Goal: Task Accomplishment & Management: Complete application form

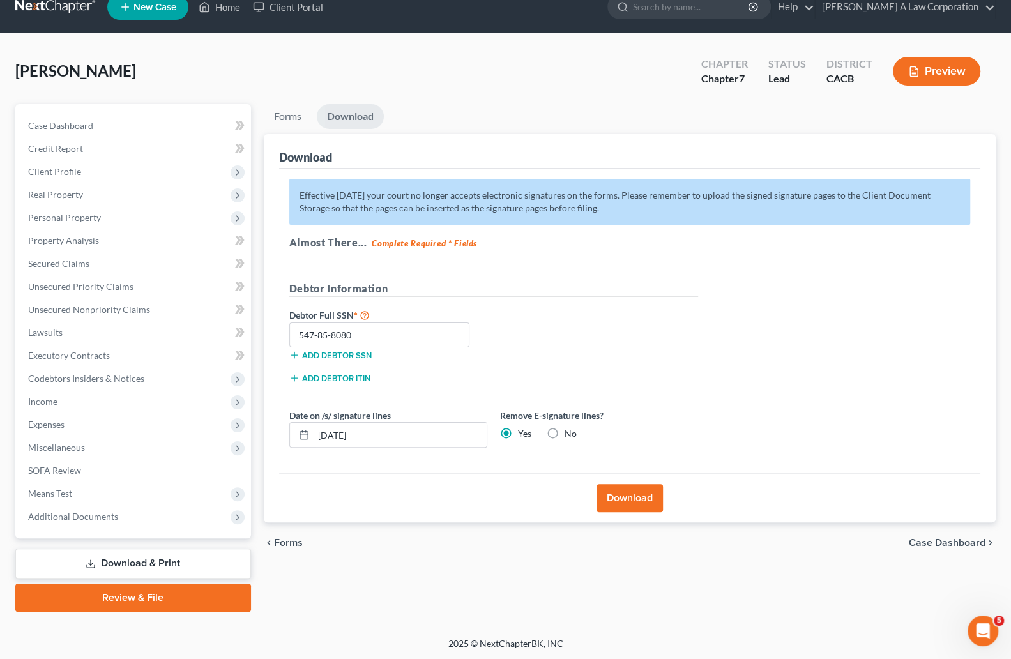
click at [50, 13] on link at bounding box center [56, 7] width 82 height 23
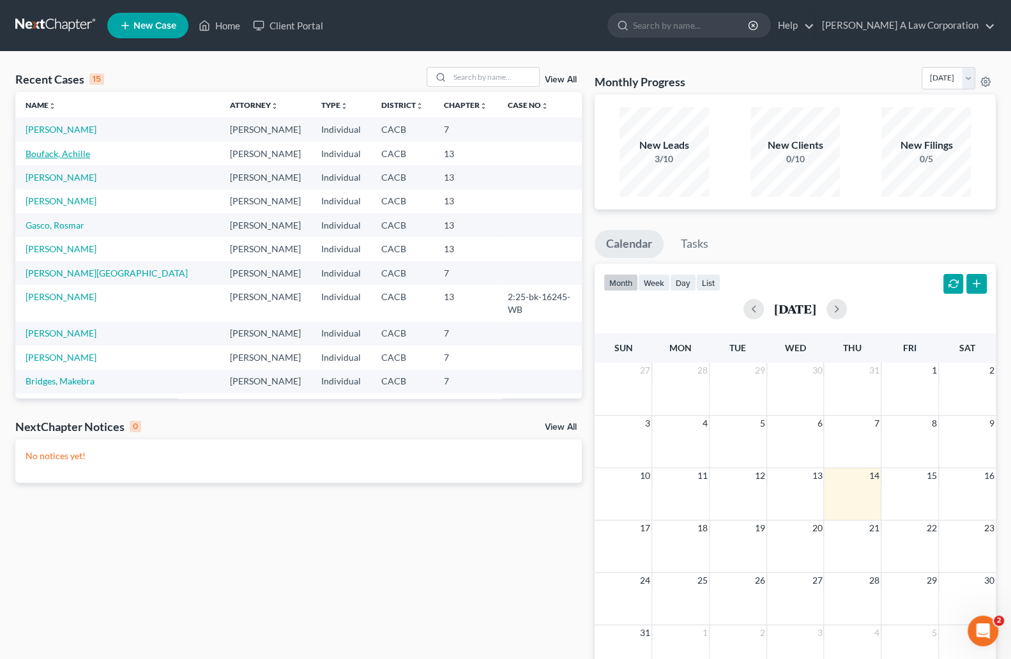
click at [67, 153] on link "Boufack, Achille" at bounding box center [58, 153] width 64 height 11
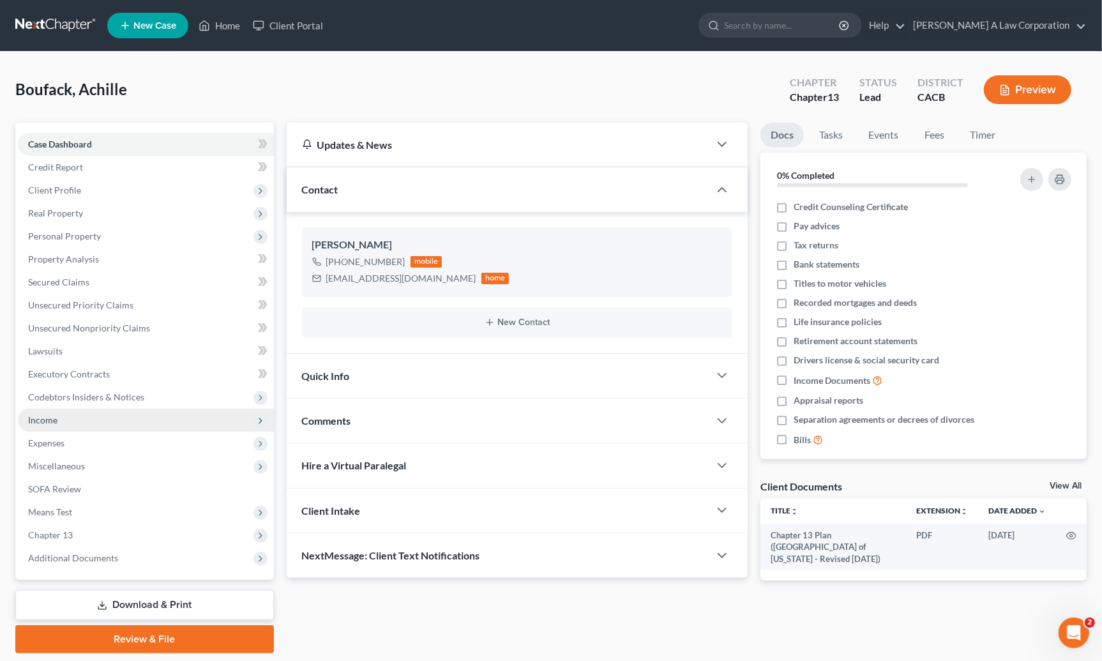
click at [49, 426] on span "Income" at bounding box center [146, 420] width 256 height 23
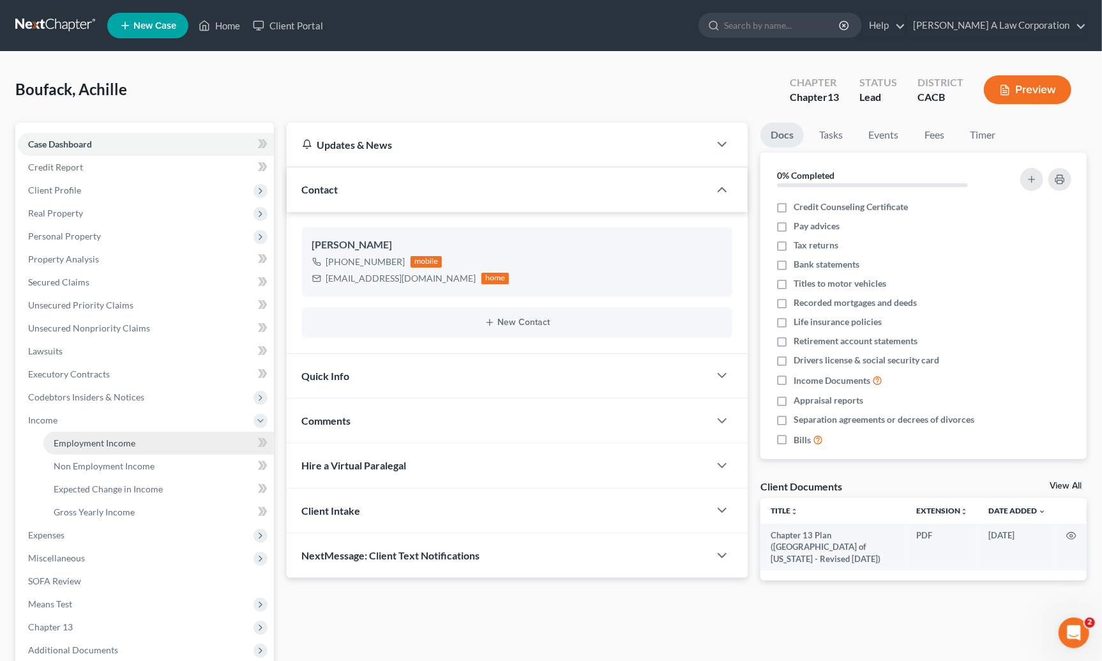
click at [75, 447] on span "Employment Income" at bounding box center [95, 442] width 82 height 11
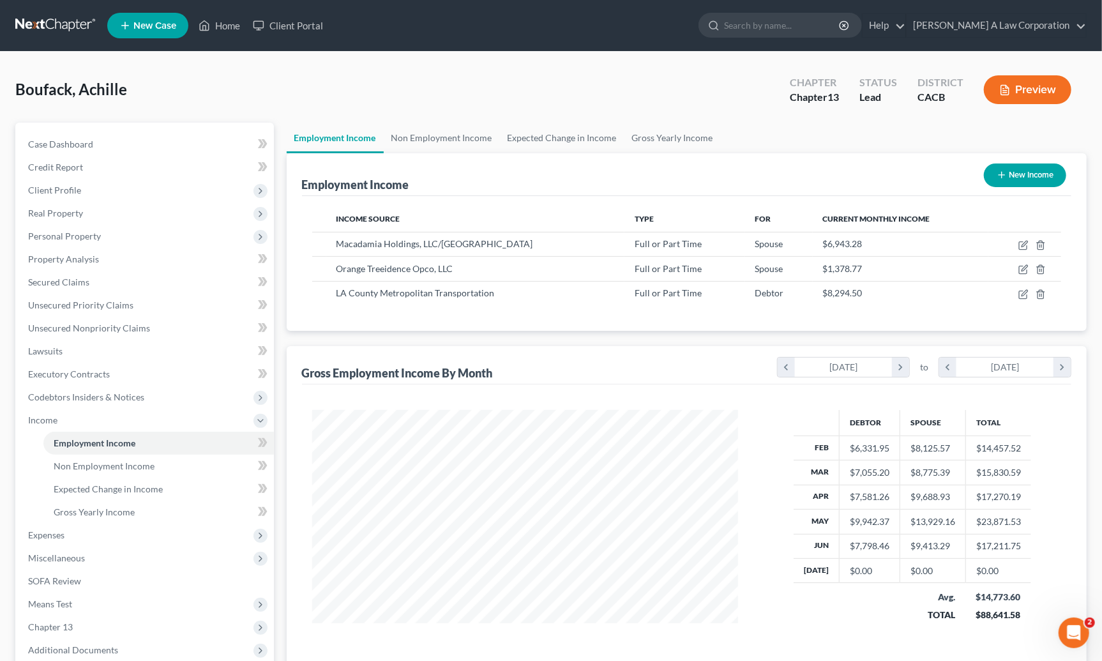
scroll to position [229, 452]
click at [949, 368] on icon "chevron_left" at bounding box center [947, 367] width 17 height 19
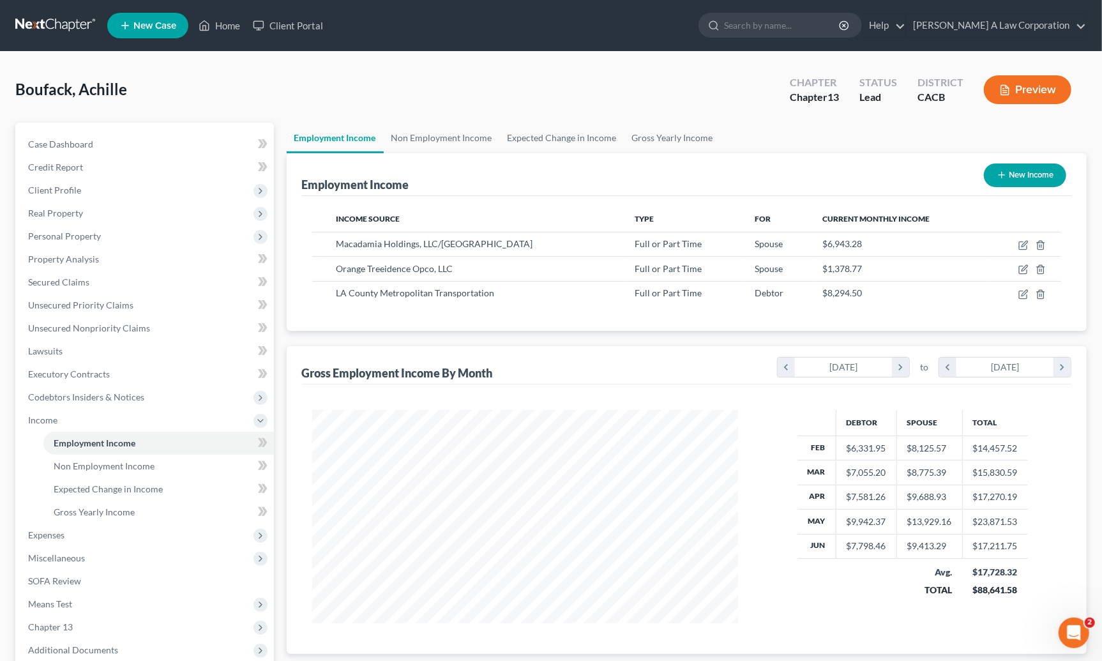
scroll to position [638234, 637994]
click at [776, 368] on div "chevron_left [DATE] chevron_right to chevron_left [DATE] chevron_right" at bounding box center [921, 365] width 299 height 29
click at [783, 369] on icon "chevron_left" at bounding box center [786, 367] width 17 height 19
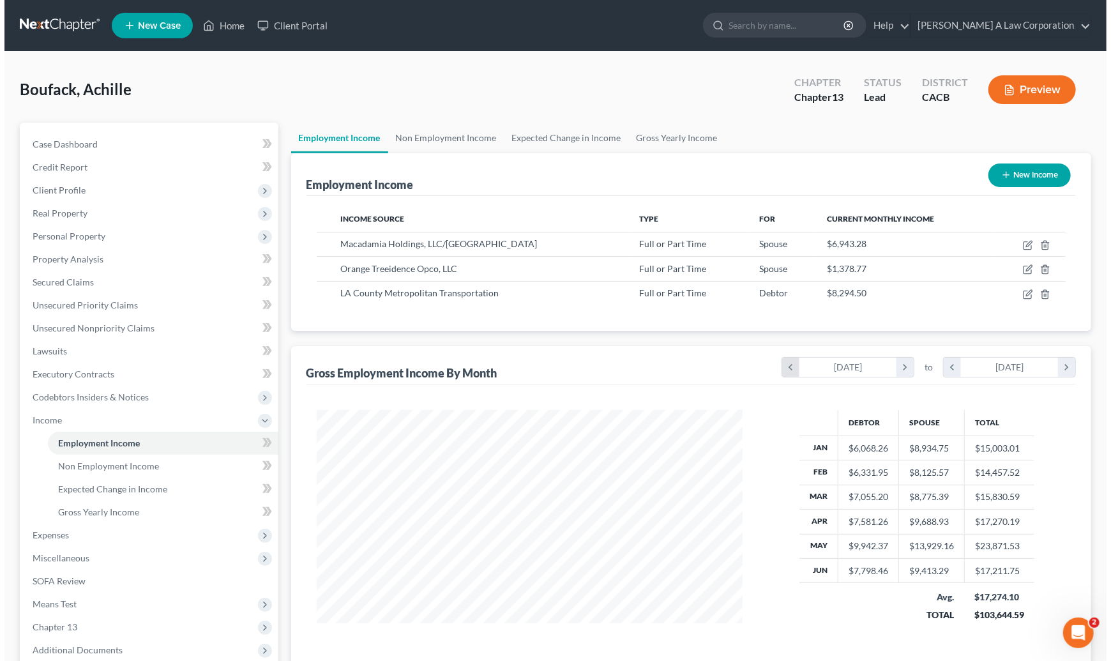
scroll to position [229, 452]
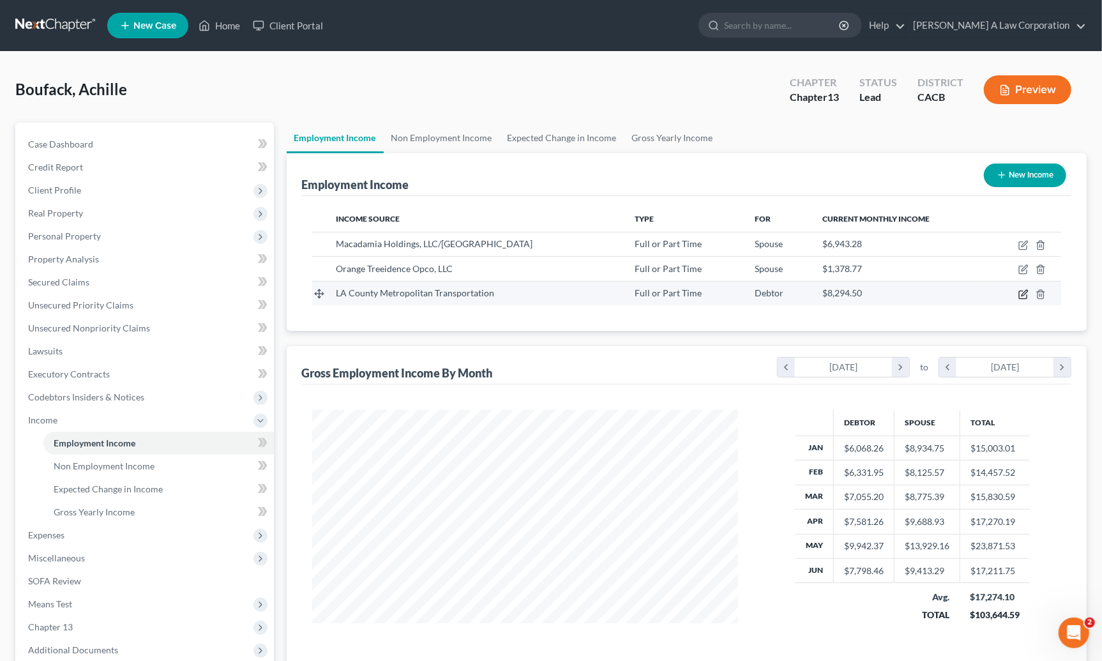
click at [1018, 293] on icon "button" at bounding box center [1023, 294] width 10 height 10
select select "0"
select select "4"
select select "2"
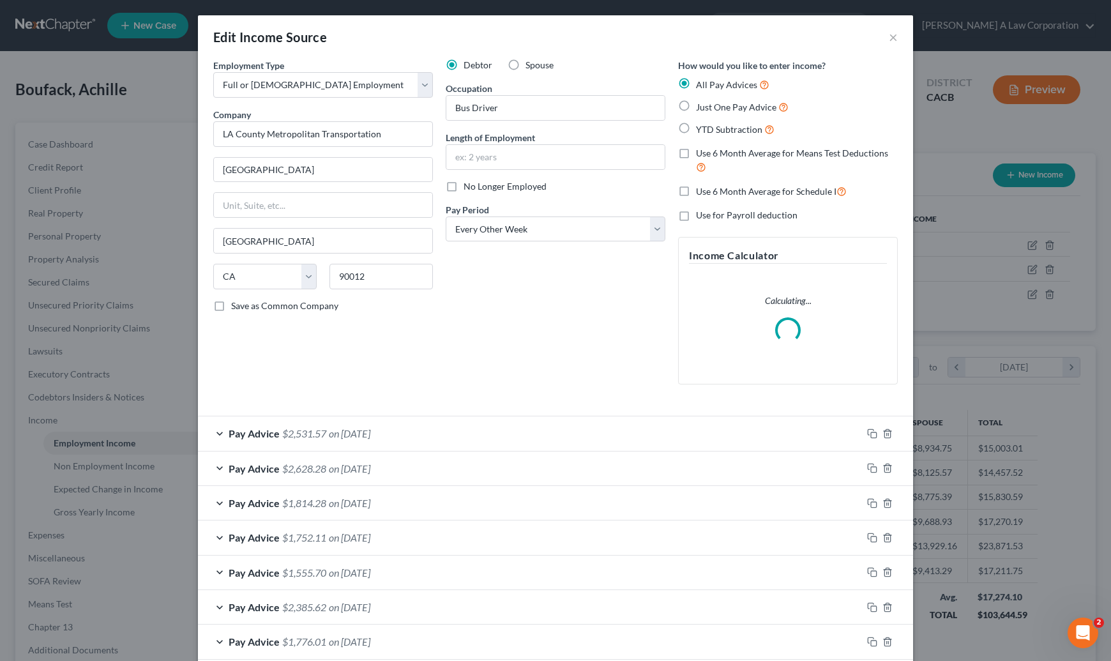
scroll to position [229, 456]
click at [253, 439] on span "Pay Advice" at bounding box center [254, 433] width 51 height 12
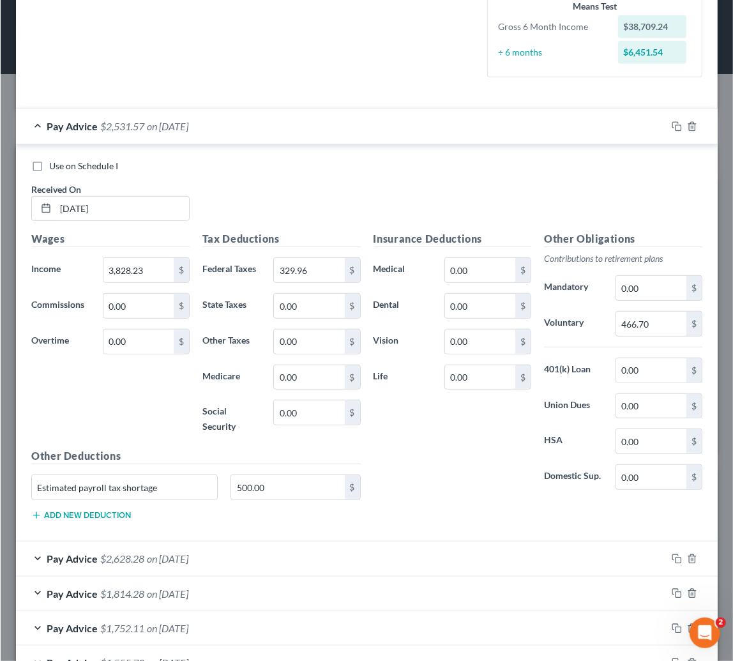
scroll to position [638241, 638008]
type input "1,000"
click at [176, 560] on span "on [DATE]" at bounding box center [166, 558] width 41 height 12
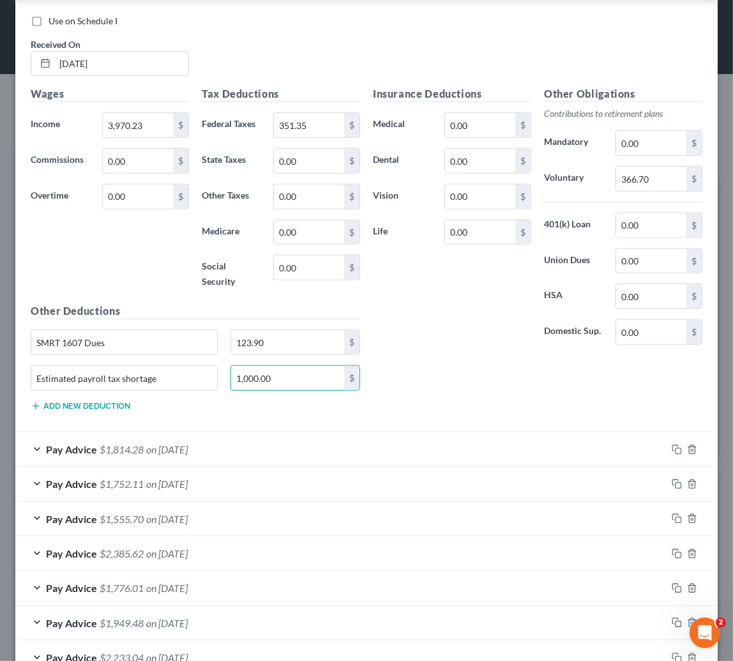
scroll to position [986, 0]
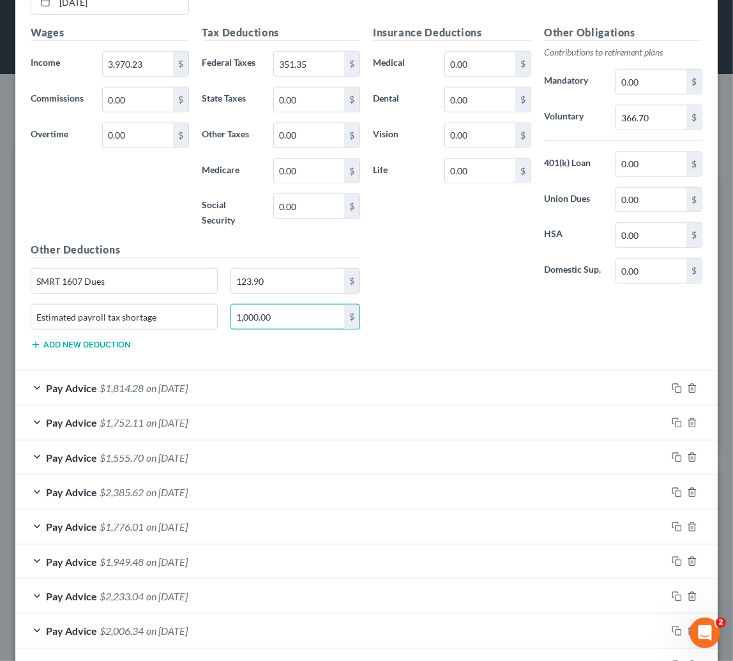
type input "1,000.00"
click at [149, 378] on div "Pay Advice $1,814.28 on [DATE]" at bounding box center [340, 388] width 651 height 34
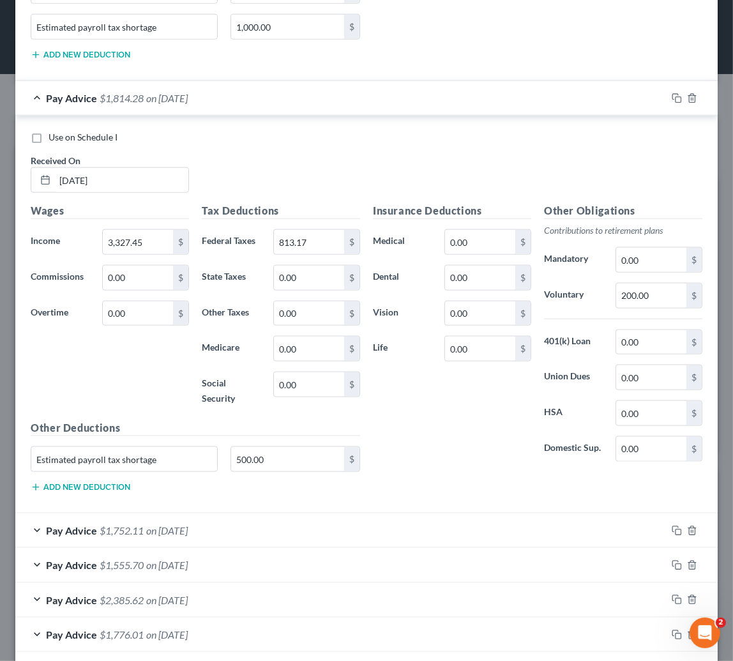
scroll to position [1277, 0]
click at [154, 524] on span "on [DATE]" at bounding box center [166, 530] width 41 height 12
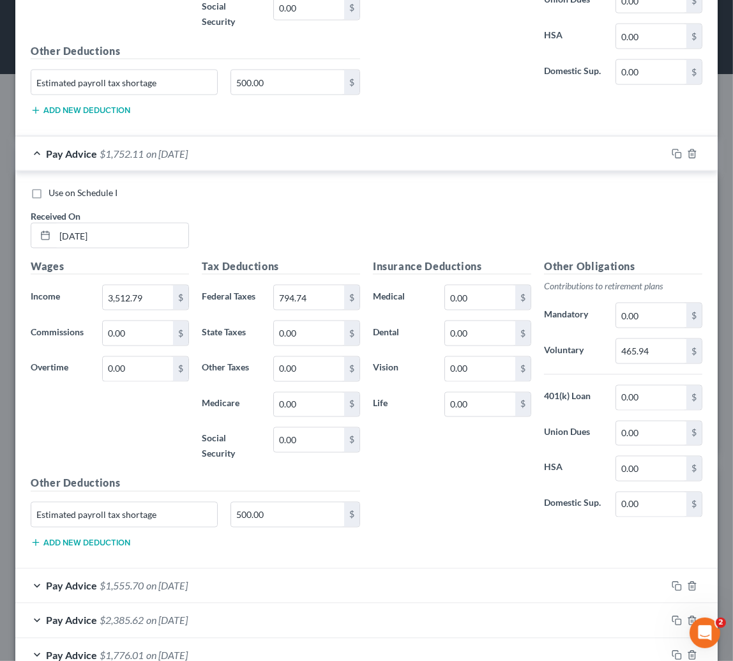
scroll to position [1741, 0]
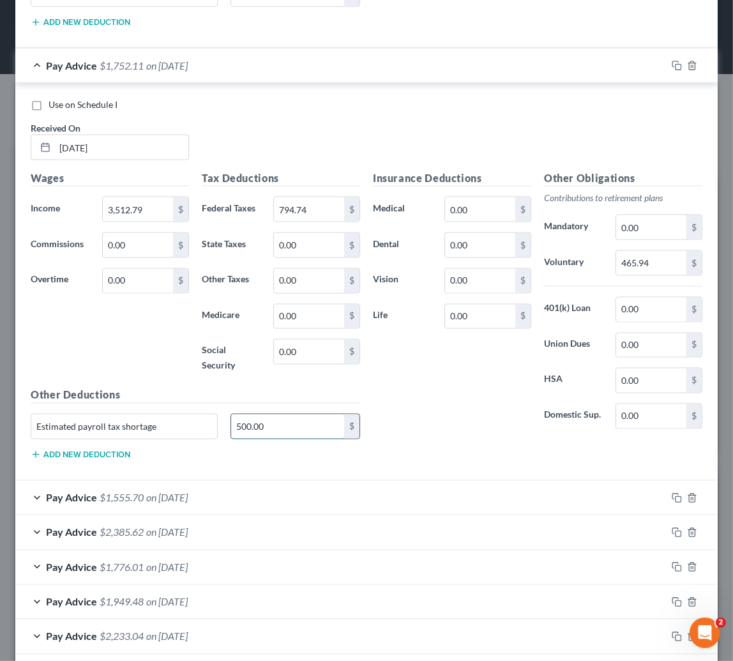
click at [270, 424] on input "500.00" at bounding box center [287, 426] width 113 height 24
type input "600.00"
click at [120, 486] on div "Pay Advice $1,555.70 on [DATE]" at bounding box center [340, 498] width 651 height 34
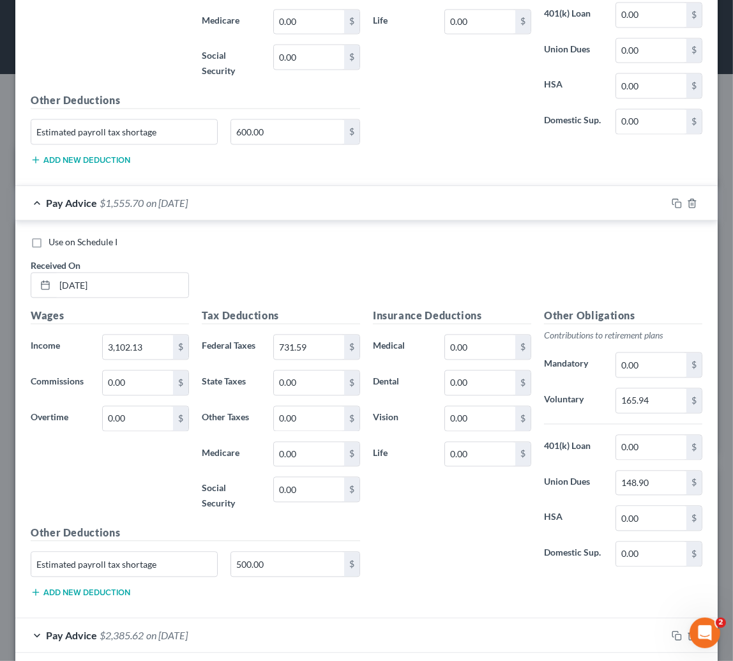
scroll to position [2089, 0]
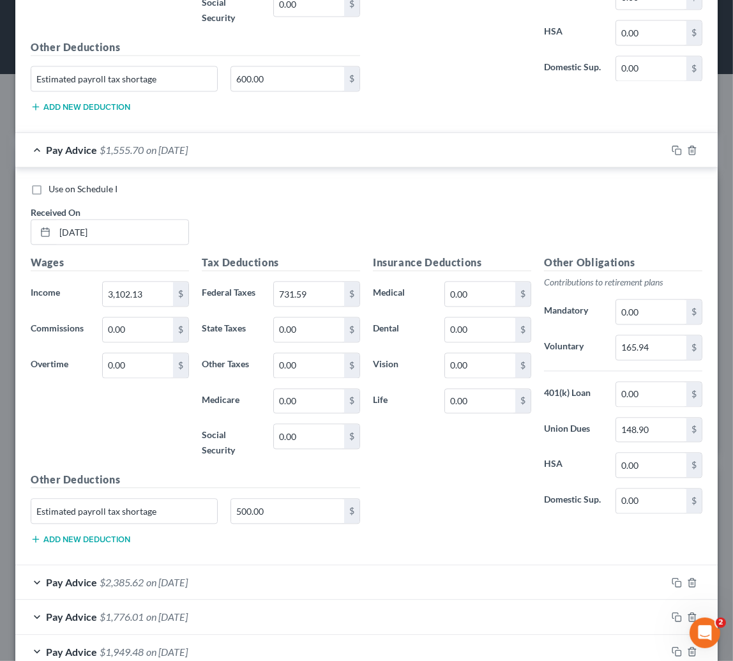
click at [159, 568] on div "Pay Advice $2,385.62 on [DATE]" at bounding box center [340, 582] width 651 height 34
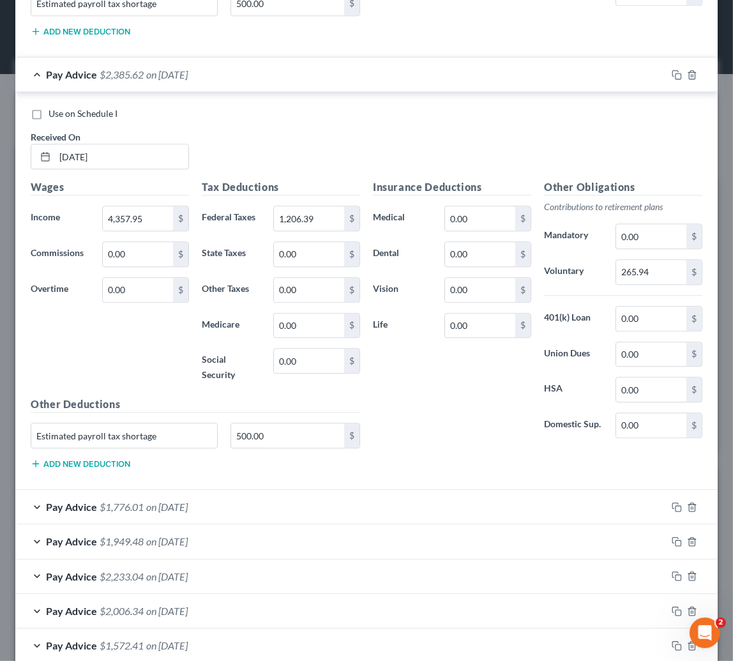
scroll to position [2611, 0]
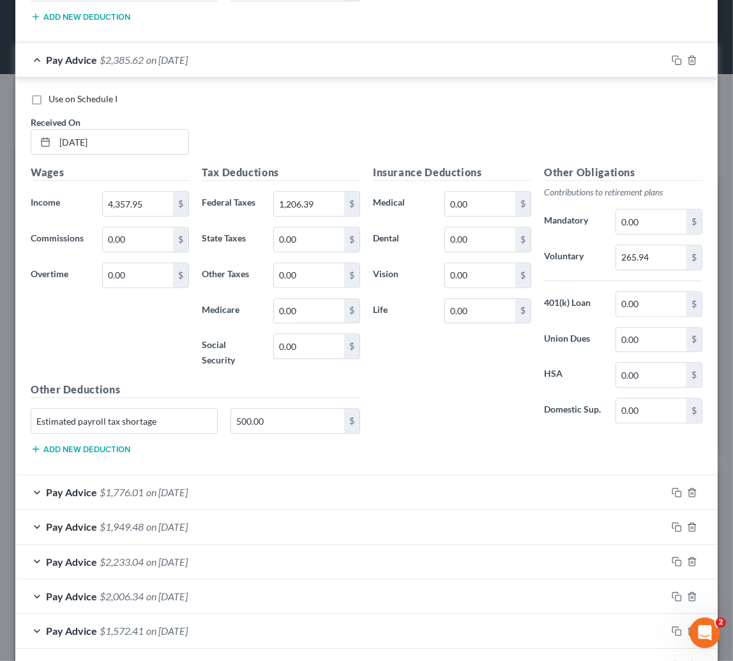
drag, startPoint x: 127, startPoint y: 483, endPoint x: 128, endPoint y: 474, distance: 9.7
click at [127, 486] on span "$1,776.01" at bounding box center [122, 492] width 44 height 12
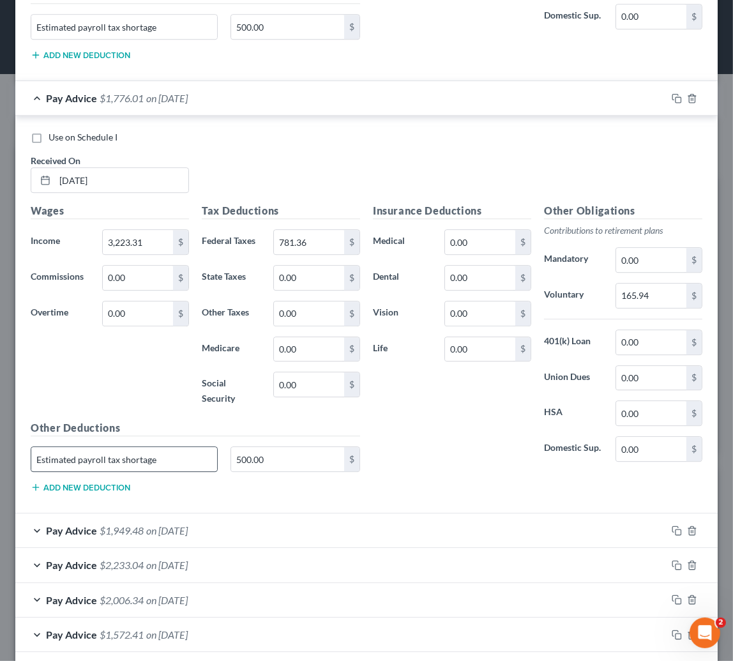
scroll to position [3018, 0]
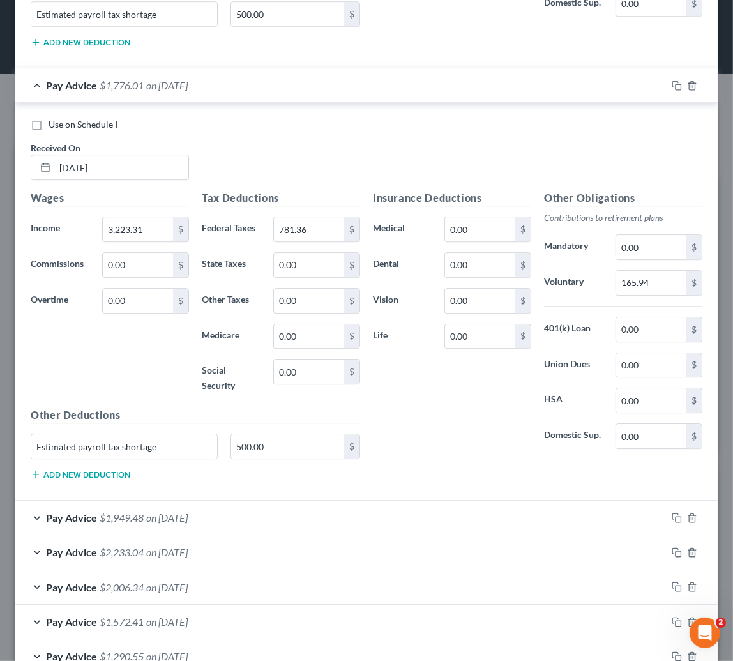
drag, startPoint x: 104, startPoint y: 510, endPoint x: 109, endPoint y: 498, distance: 13.2
click at [105, 511] on span "$1,949.48" at bounding box center [122, 517] width 44 height 12
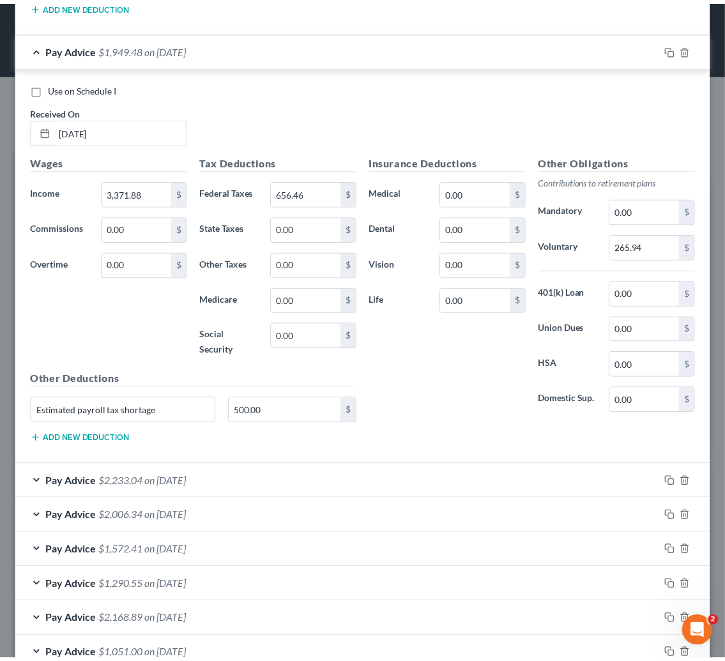
scroll to position [3593, 0]
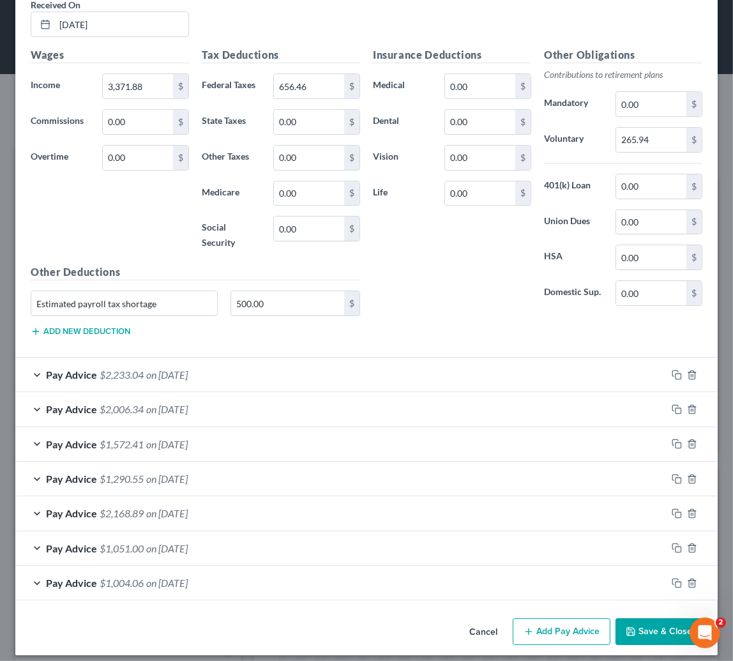
click at [647, 621] on button "Save & Close" at bounding box center [658, 631] width 87 height 27
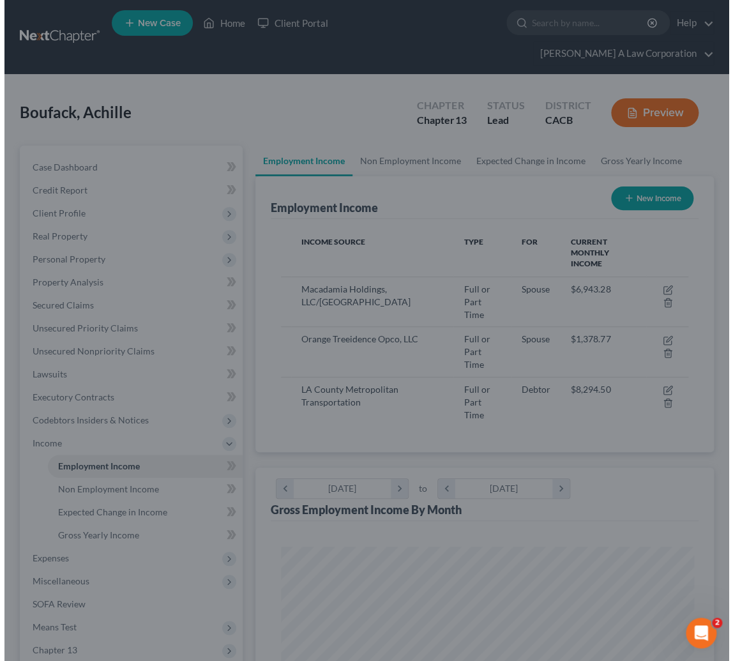
scroll to position [638243, 638014]
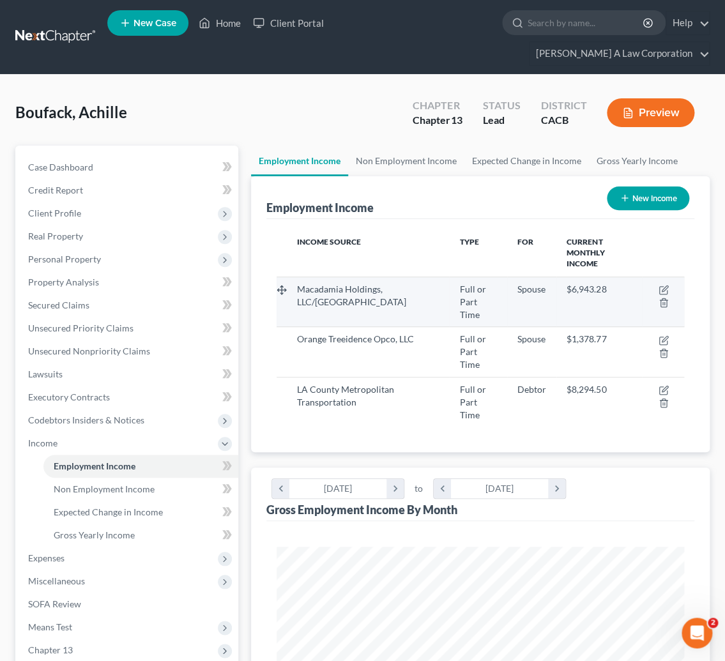
click at [352, 283] on span "Macadamia Holdings, LLC/[GEOGRAPHIC_DATA]" at bounding box center [351, 295] width 109 height 24
click at [660, 285] on icon "button" at bounding box center [663, 290] width 10 height 10
select select "0"
select select "4"
select select "2"
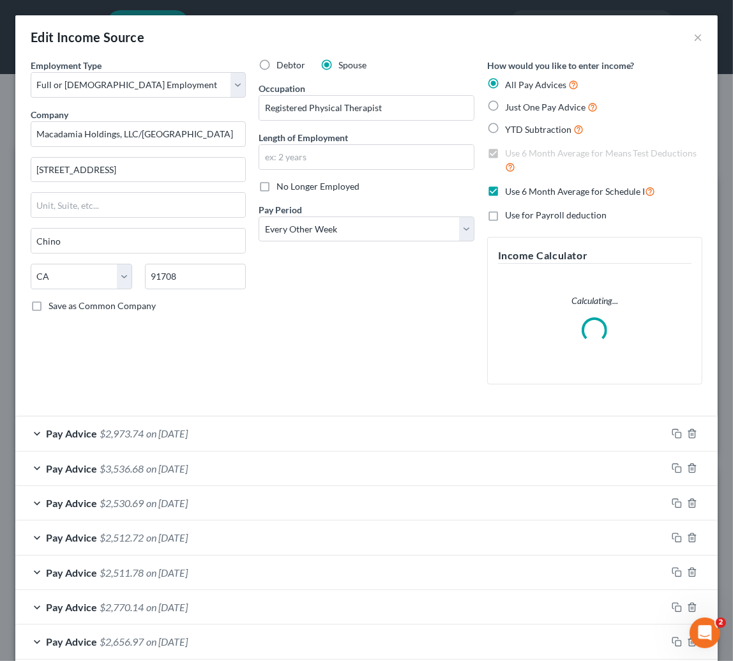
scroll to position [206, 438]
click at [194, 441] on div "Pay Advice $2,973.74 on [DATE]" at bounding box center [340, 433] width 651 height 34
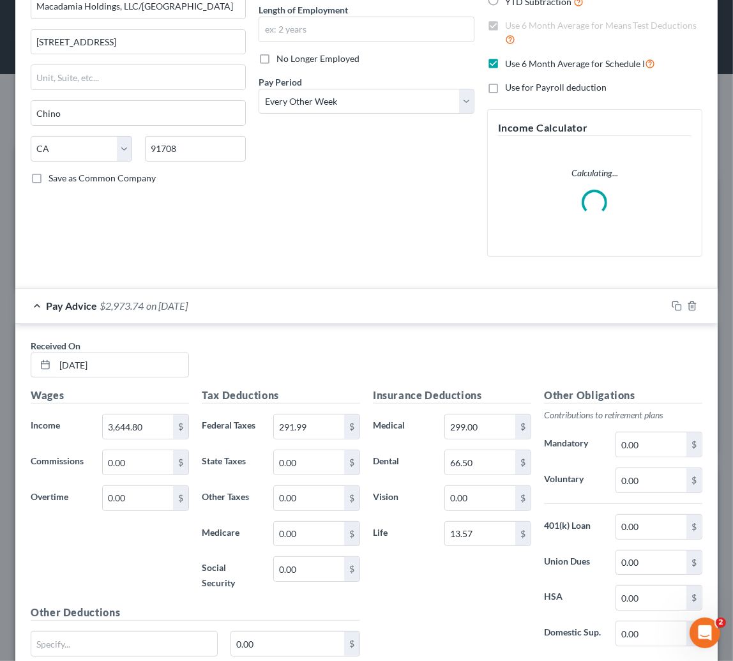
scroll to position [232, 0]
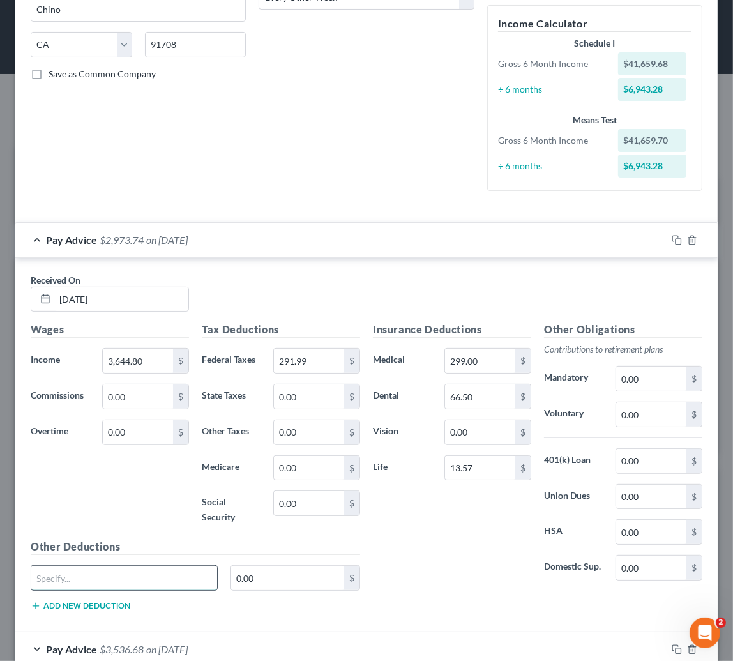
click at [65, 581] on input "text" at bounding box center [124, 578] width 186 height 24
type input "Estimated tax"
drag, startPoint x: 282, startPoint y: 593, endPoint x: 273, endPoint y: 587, distance: 11.0
click at [282, 593] on div "Estimated tax 0.00 $" at bounding box center [195, 583] width 342 height 36
type input "1,100"
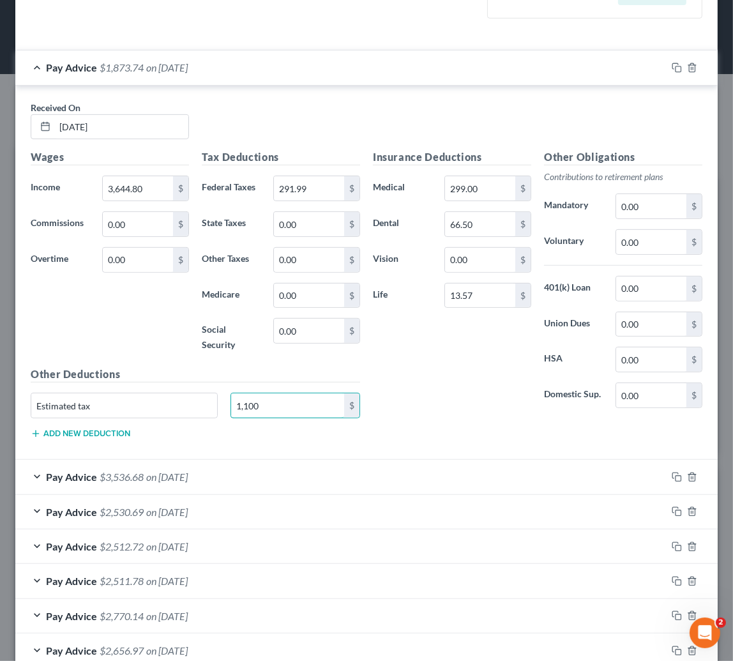
scroll to position [406, 0]
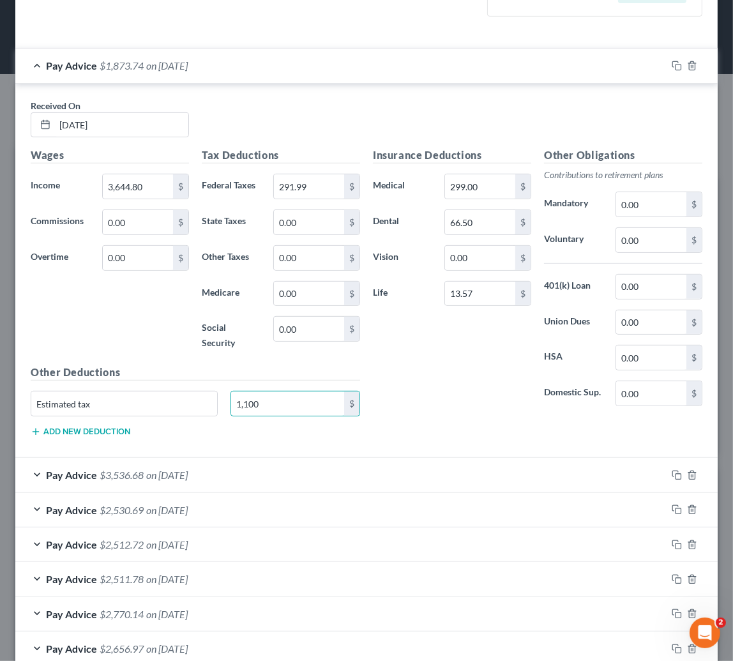
click at [124, 485] on div "Pay Advice $3,536.68 on [DATE]" at bounding box center [340, 475] width 651 height 34
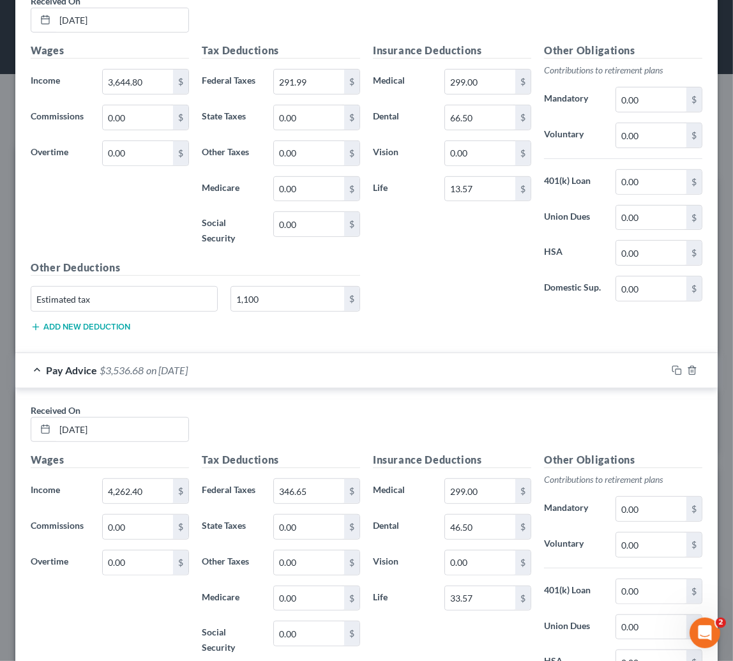
scroll to position [638, 0]
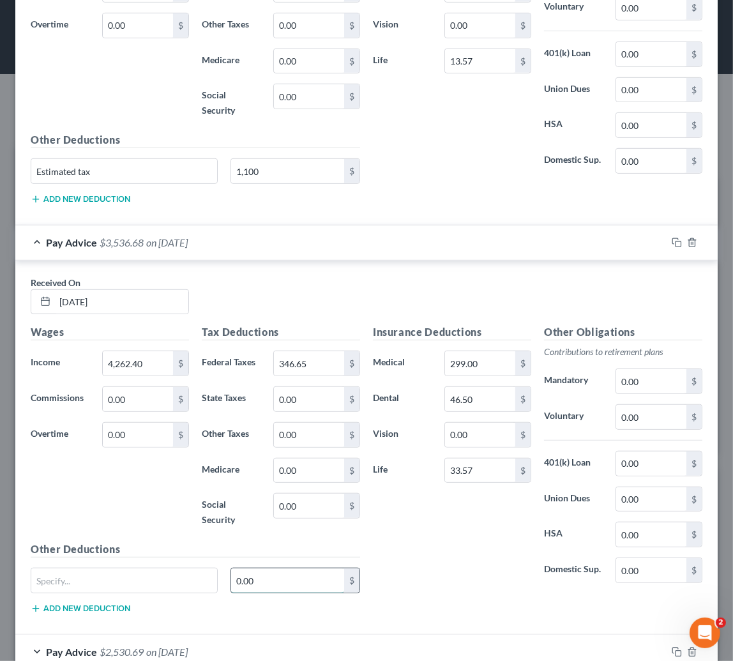
click at [267, 584] on input "0.00" at bounding box center [287, 580] width 113 height 24
type input "1,300"
click at [158, 580] on input "text" at bounding box center [124, 580] width 186 height 24
drag, startPoint x: 34, startPoint y: 579, endPoint x: 156, endPoint y: 579, distance: 122.6
click at [156, 579] on input "Estimated tax adjustments" at bounding box center [124, 580] width 186 height 24
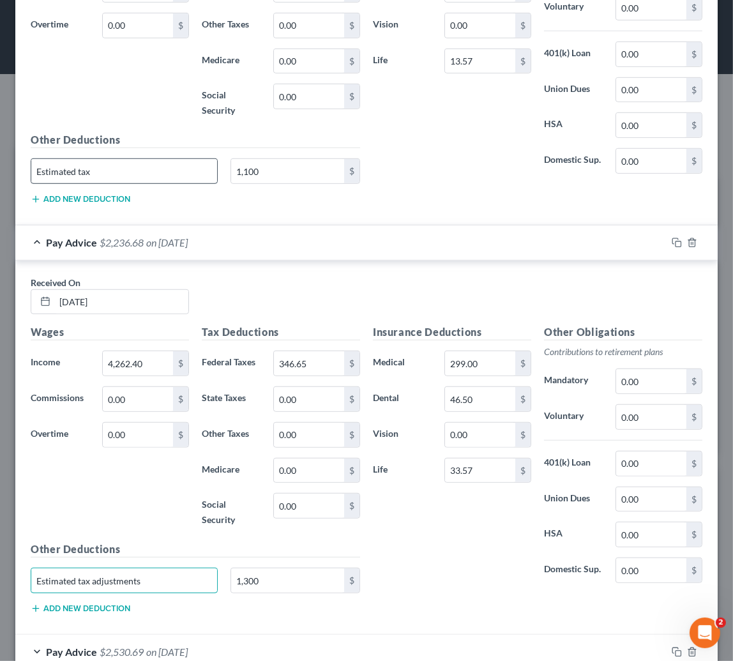
type input "Estimated tax adjustments"
drag, startPoint x: 99, startPoint y: 172, endPoint x: 22, endPoint y: 174, distance: 76.6
click at [22, 174] on div "Received On * [DATE] Wages Income * 3,644.80 $ Commissions 0.00 $ Overtime 0.00…" at bounding box center [366, 38] width 702 height 375
paste input "adjustments"
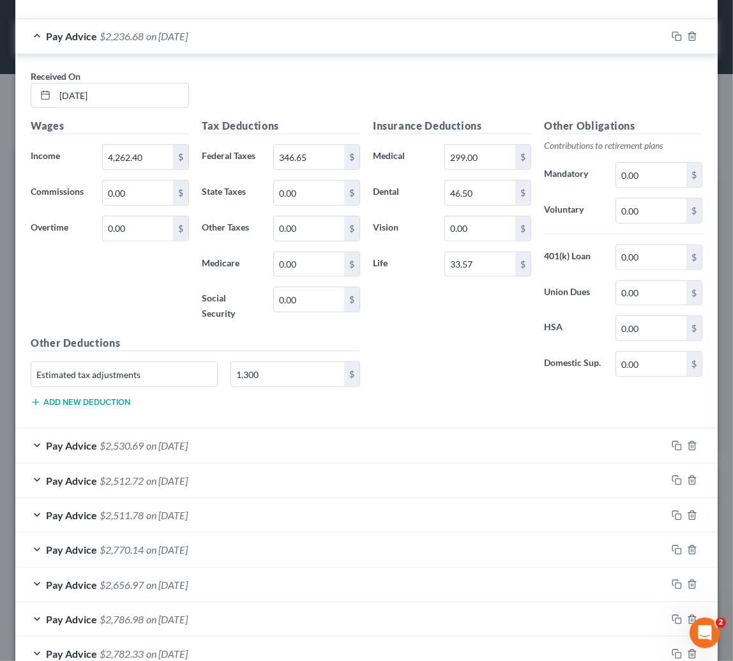
scroll to position [870, 0]
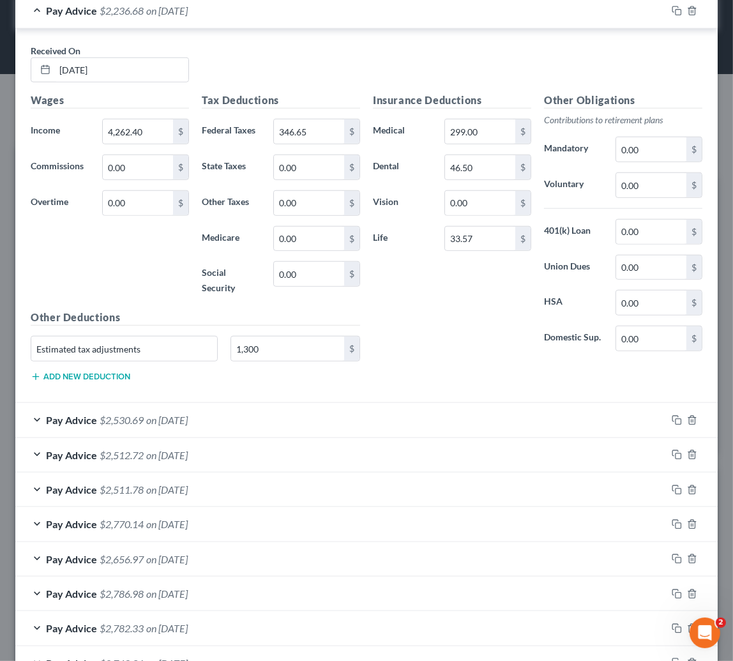
type input "Estimated tax adjustments"
click at [282, 409] on div "Pay Advice $2,530.69 on [DATE]" at bounding box center [340, 420] width 651 height 34
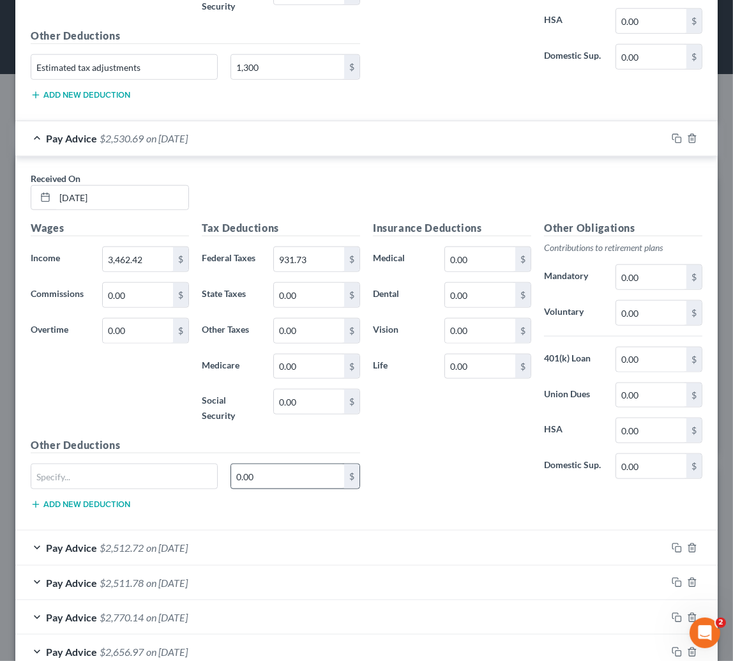
scroll to position [1219, 0]
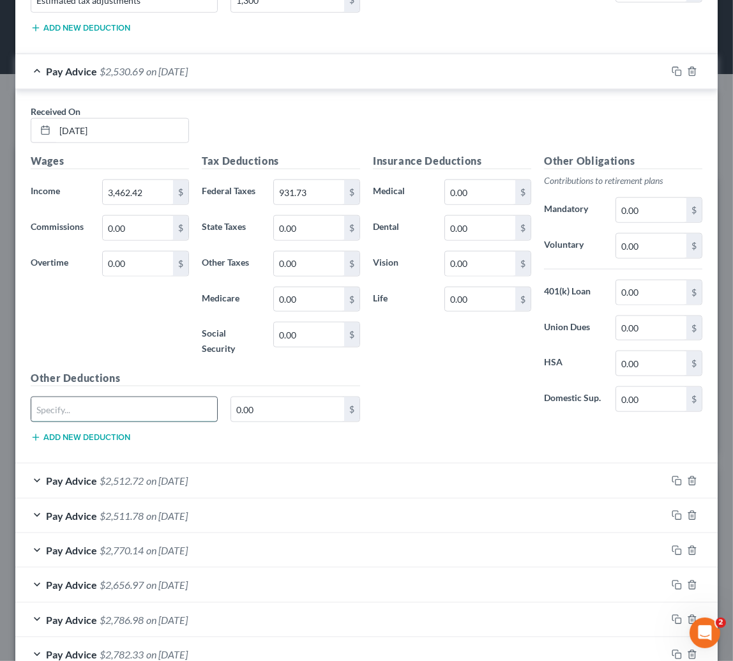
click at [56, 402] on input "text" at bounding box center [124, 409] width 186 height 24
paste input "Estimated tax adjustments"
type input "Estimated tax adjustments"
click at [268, 405] on input "0.00" at bounding box center [287, 409] width 113 height 24
type input "450.00"
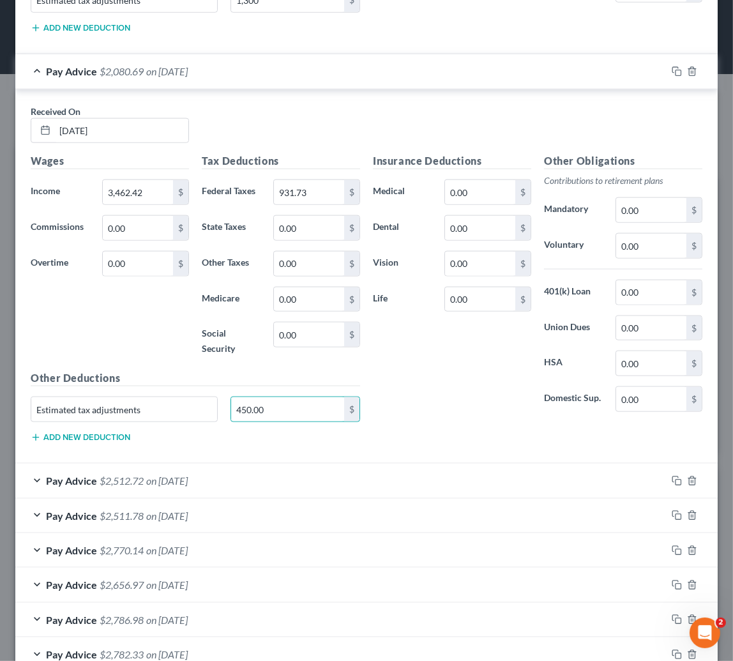
click at [249, 476] on div "Pay Advice $2,512.72 on [DATE]" at bounding box center [340, 481] width 651 height 34
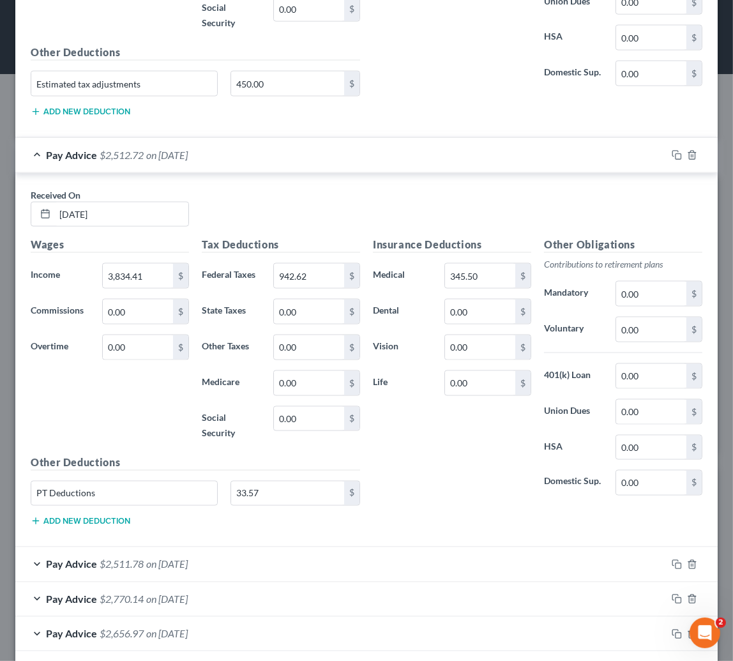
scroll to position [1567, 0]
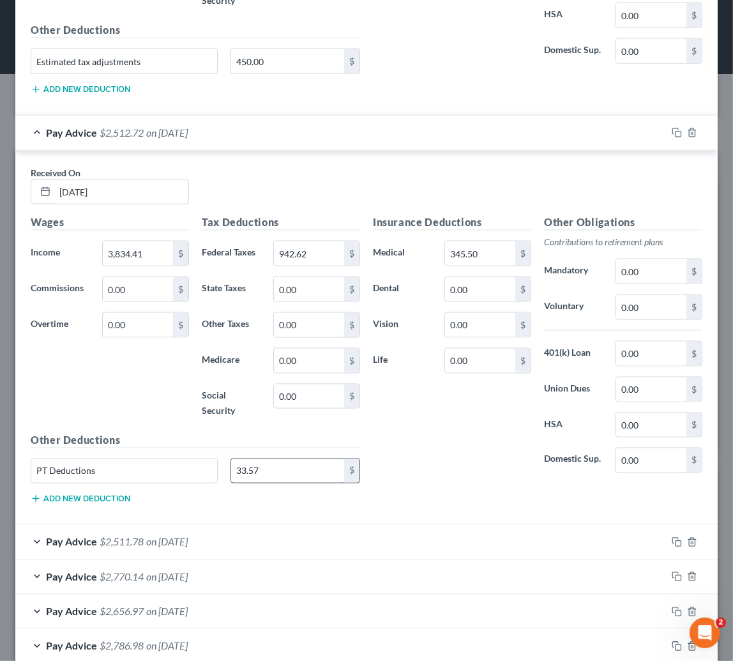
drag, startPoint x: 265, startPoint y: 478, endPoint x: 265, endPoint y: 471, distance: 7.0
click at [265, 478] on div "33.57 $" at bounding box center [295, 471] width 130 height 26
click at [94, 495] on button "Add new deduction" at bounding box center [81, 499] width 100 height 10
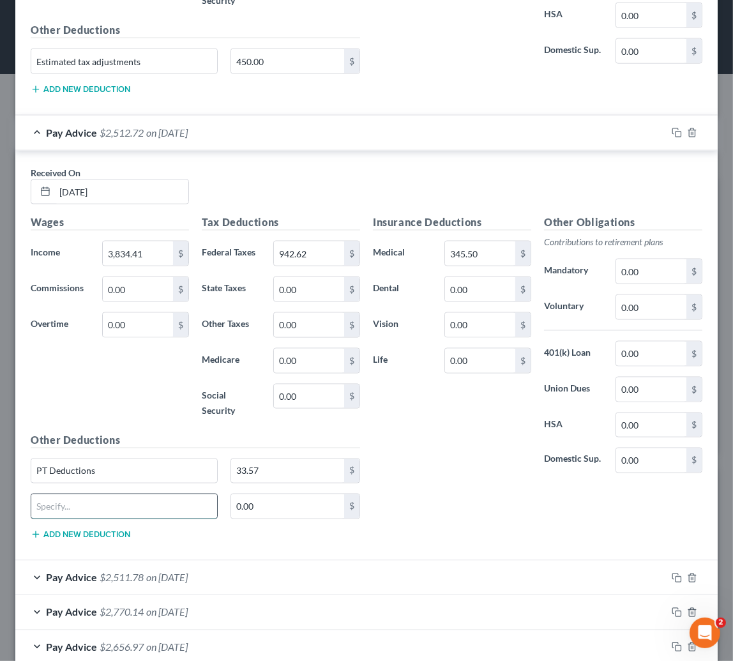
click at [89, 506] on input "text" at bounding box center [124, 506] width 186 height 24
paste input "Estimated tax adjustments"
type input "Estimated tax adjustments"
type input "500.00"
click at [232, 568] on div "Pay Advice $2,511.78 on [DATE]" at bounding box center [340, 578] width 651 height 34
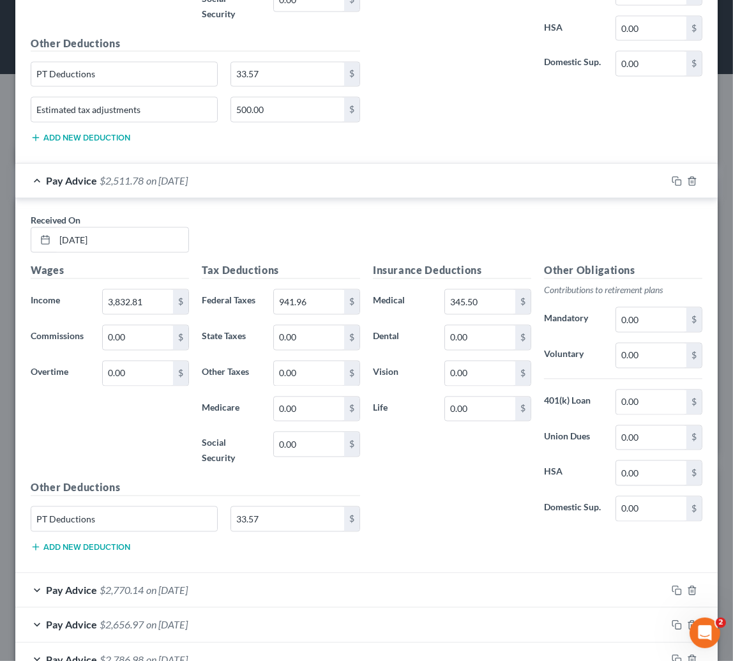
scroll to position [2147, 0]
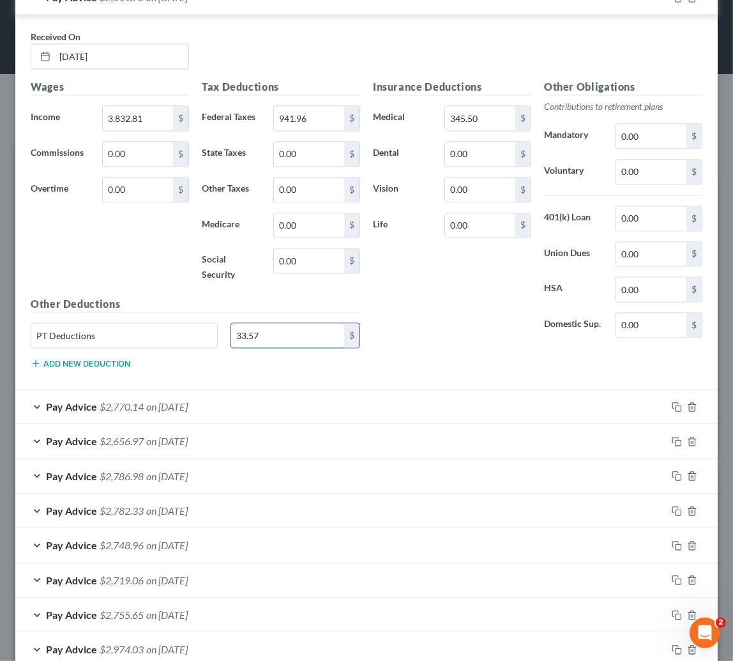
click at [301, 337] on input "33.57" at bounding box center [287, 335] width 113 height 24
type input "500.00"
click at [201, 389] on div "Pay Advice $2,770.14 on [DATE]" at bounding box center [340, 406] width 651 height 34
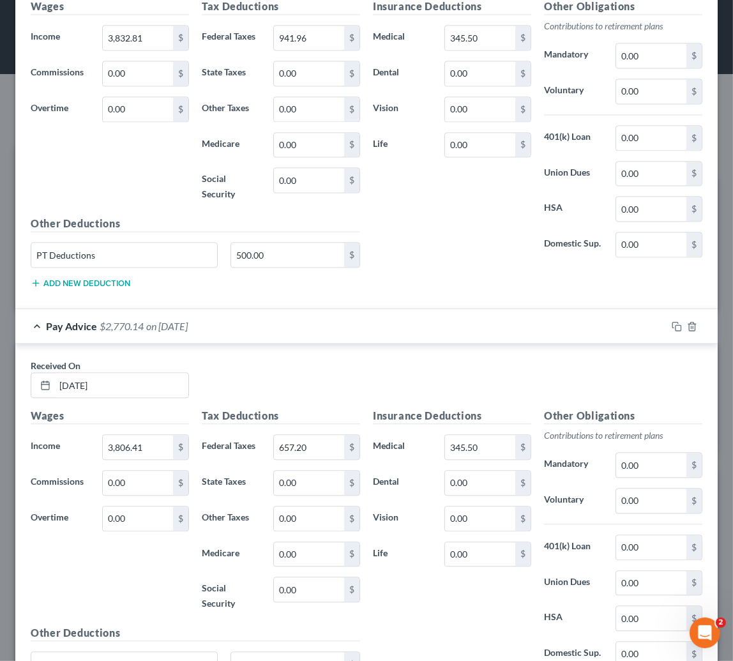
scroll to position [2438, 0]
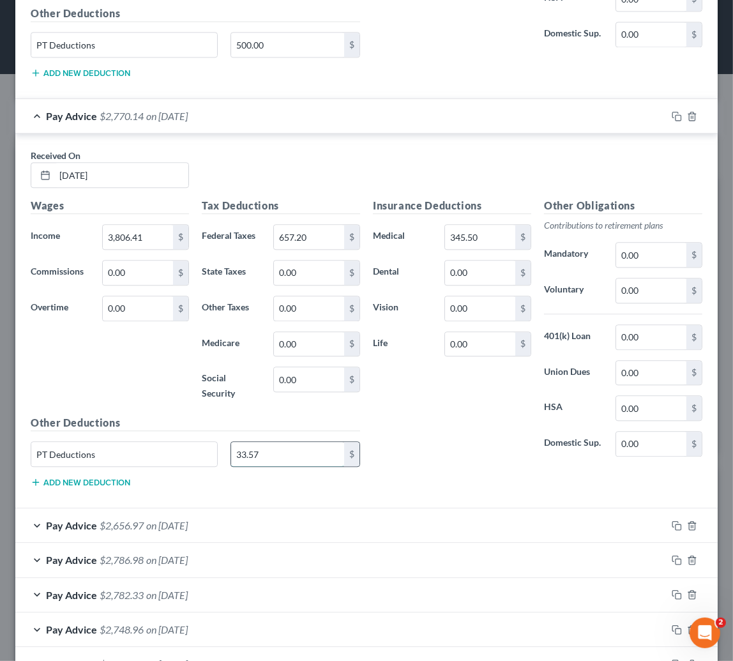
click at [262, 446] on input "33.57" at bounding box center [287, 454] width 113 height 24
type input "800.00"
click at [214, 509] on div "Pay Advice $2,656.97 on [DATE]" at bounding box center [340, 525] width 651 height 34
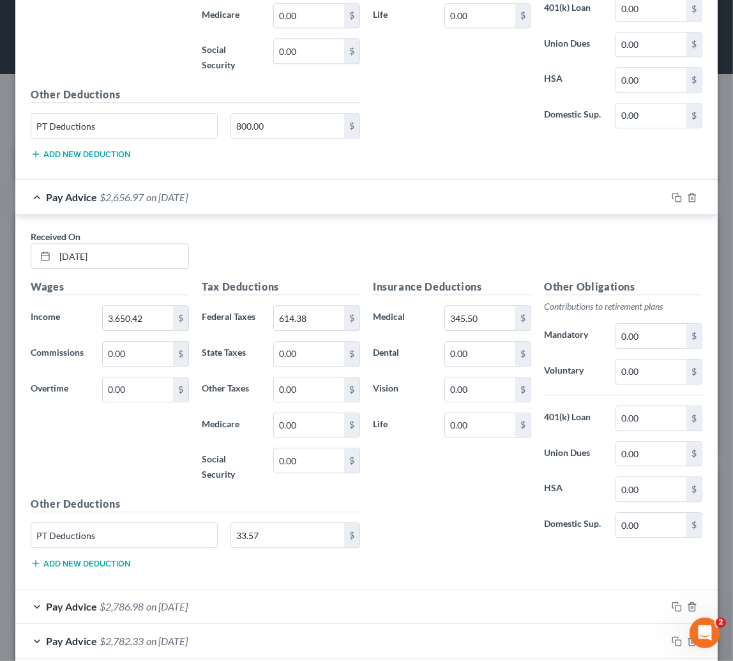
scroll to position [2844, 0]
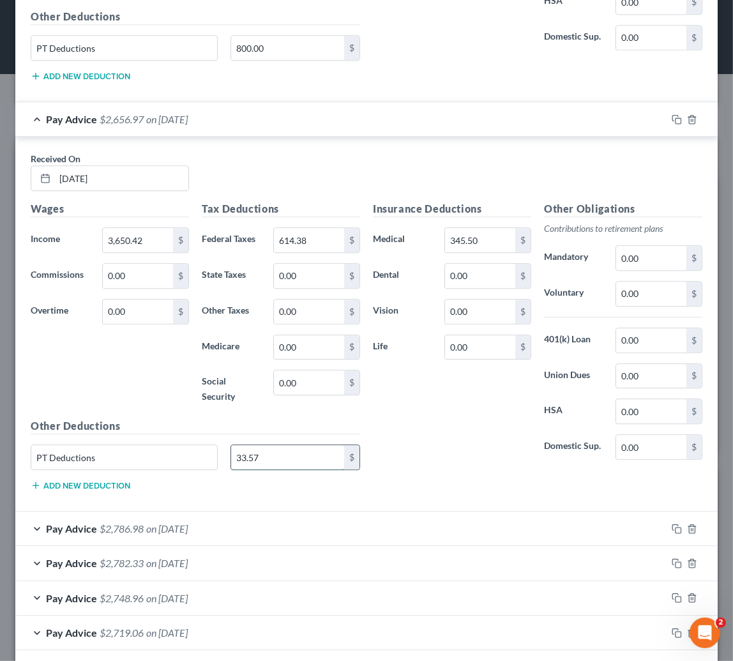
click at [284, 449] on input "33.57" at bounding box center [287, 457] width 113 height 24
click at [98, 480] on button "Add new deduction" at bounding box center [81, 485] width 100 height 10
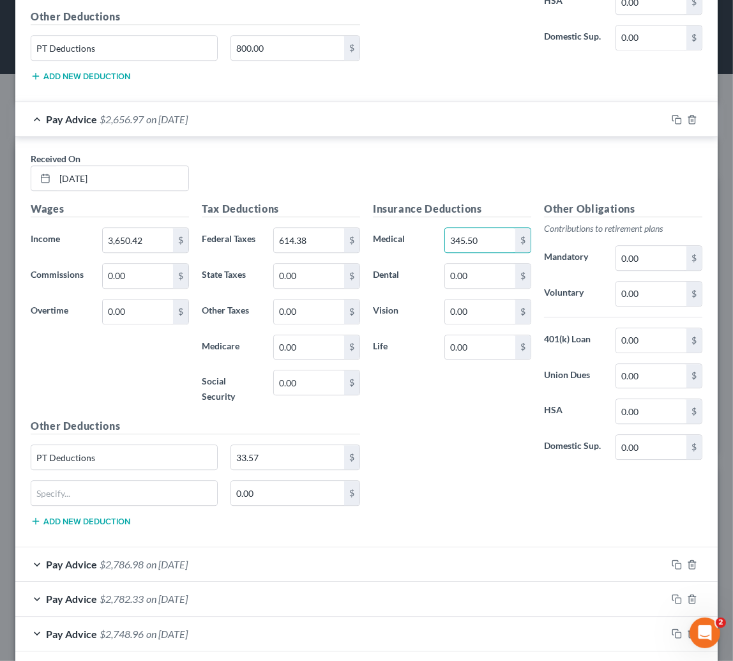
click at [77, 470] on div "PT Deductions 33.57 $" at bounding box center [195, 462] width 342 height 36
click at [72, 490] on input "text" at bounding box center [124, 493] width 186 height 24
paste input "Estimated tax adjustments"
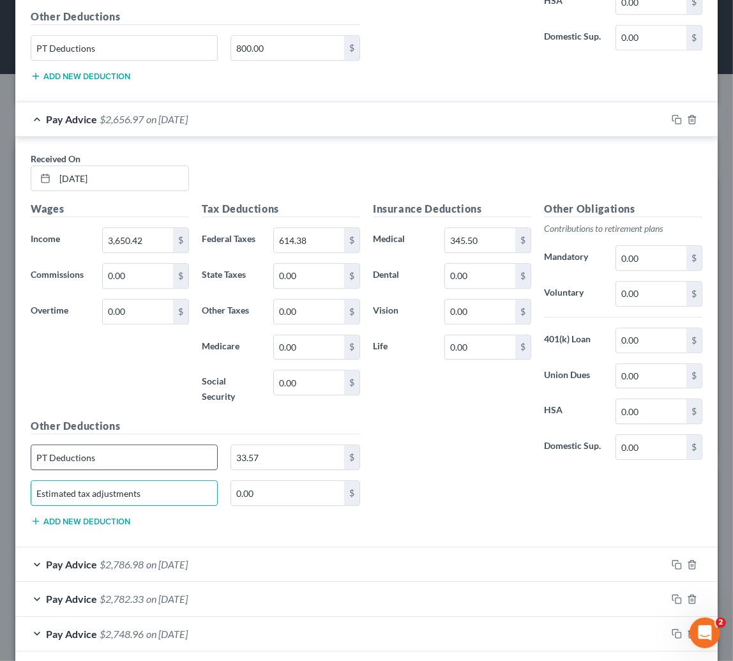
type input "Estimated tax adjustments"
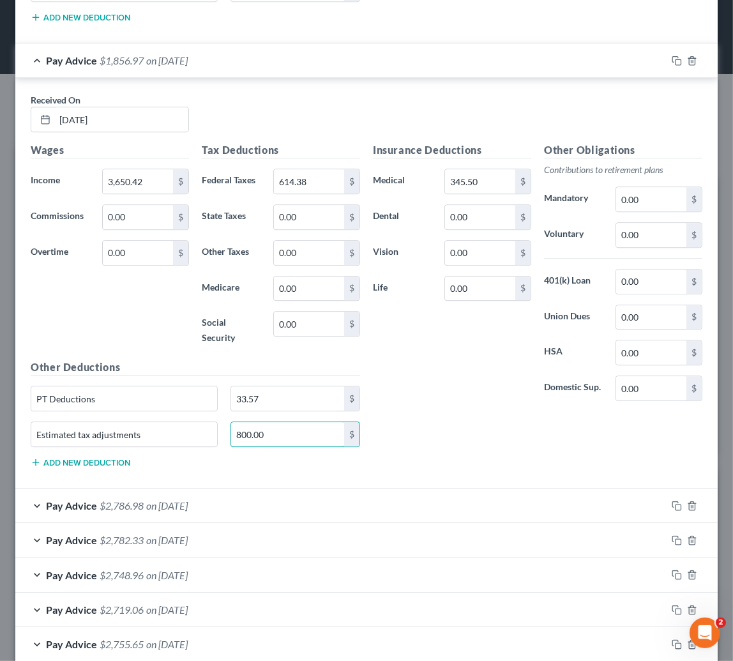
scroll to position [3068, 0]
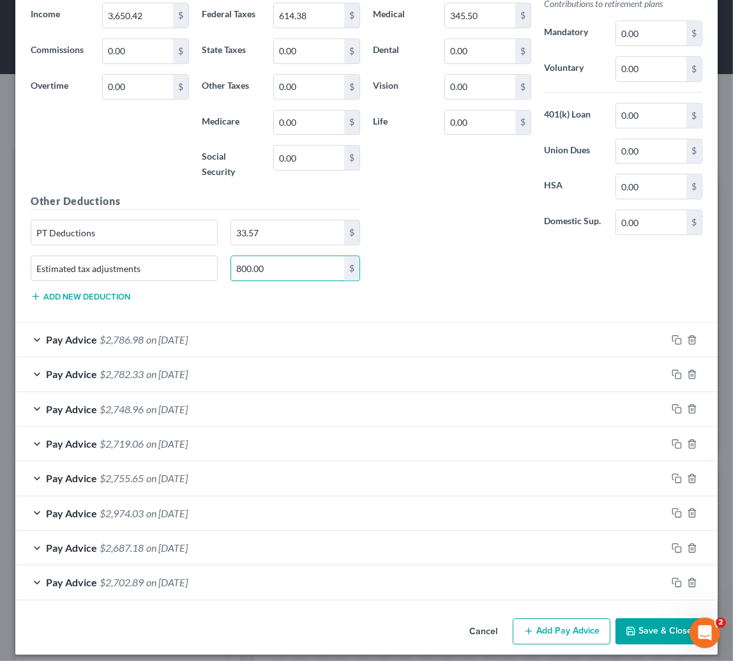
type input "800.00"
click at [216, 328] on div "Pay Advice $2,786.98 on [DATE]" at bounding box center [340, 339] width 651 height 34
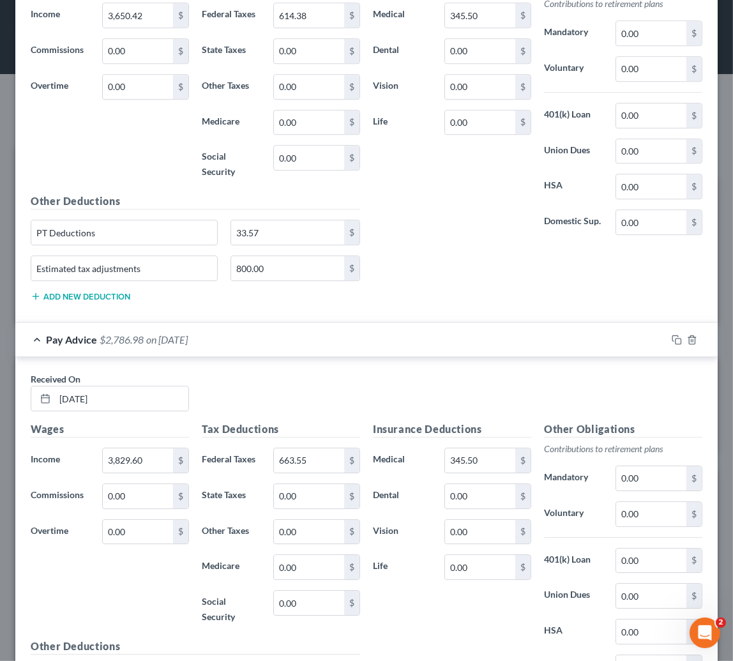
scroll to position [3243, 0]
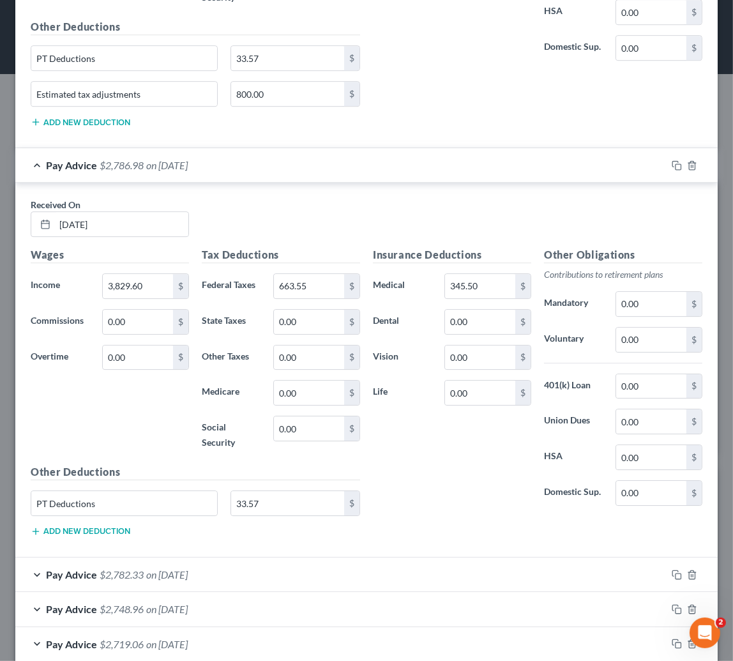
click at [75, 526] on button "Add new deduction" at bounding box center [81, 531] width 100 height 10
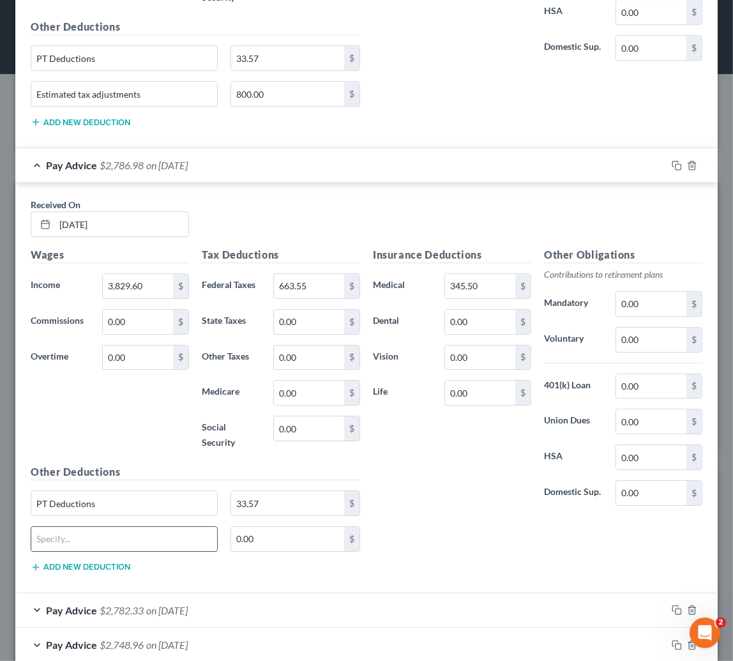
click at [70, 535] on input "text" at bounding box center [124, 539] width 186 height 24
paste input "Estimated tax adjustments"
type input "Estimated tax adjustments"
click at [268, 529] on input "0.00" at bounding box center [287, 539] width 113 height 24
type input "800.00"
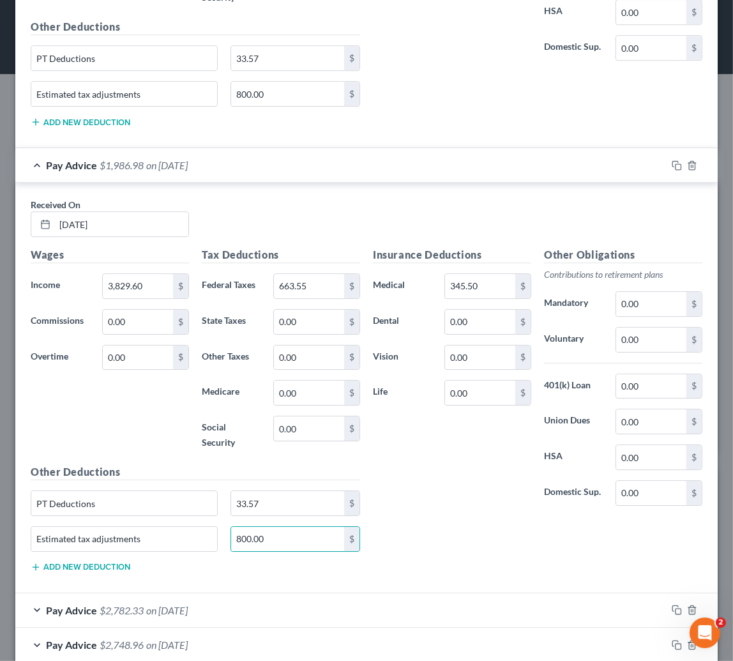
click at [139, 605] on span "$2,782.33" at bounding box center [122, 610] width 44 height 12
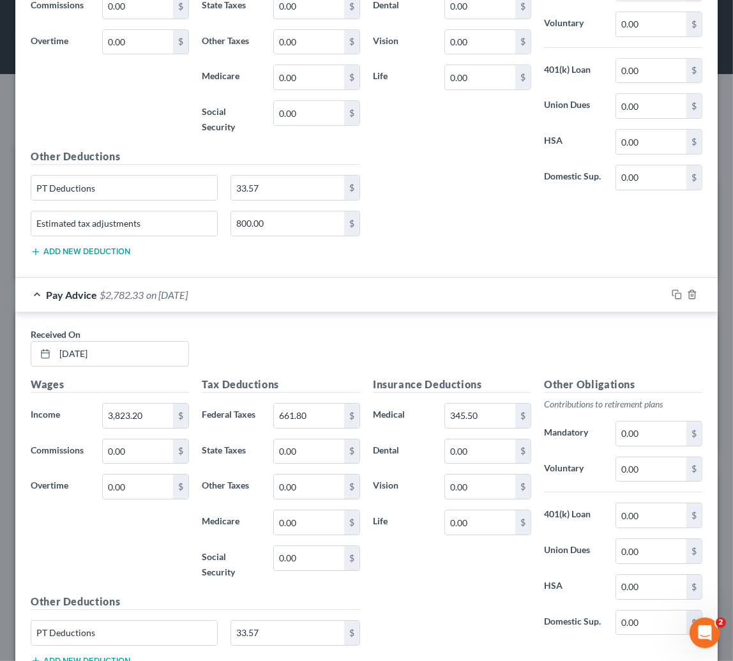
scroll to position [3707, 0]
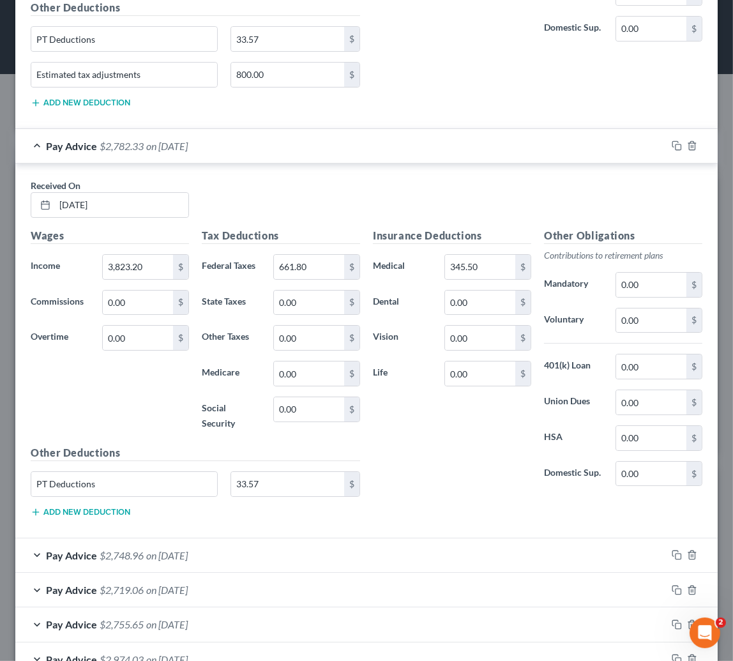
click at [56, 507] on button "Add new deduction" at bounding box center [81, 512] width 100 height 10
click at [56, 509] on input "text" at bounding box center [124, 520] width 186 height 24
paste input "Estimated tax adjustments"
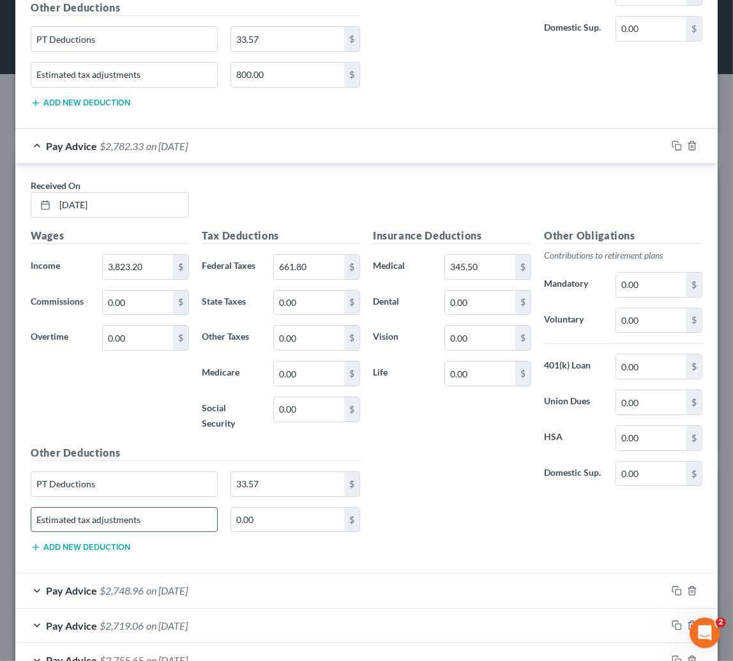
type input "Estimated tax adjustments"
type input "400.00"
click at [176, 584] on span "on [DATE]" at bounding box center [166, 590] width 41 height 12
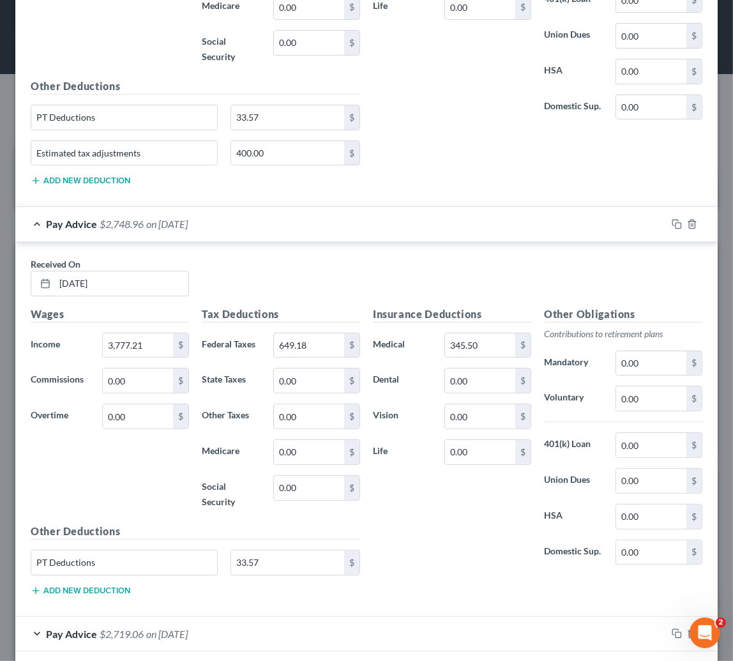
scroll to position [4171, 0]
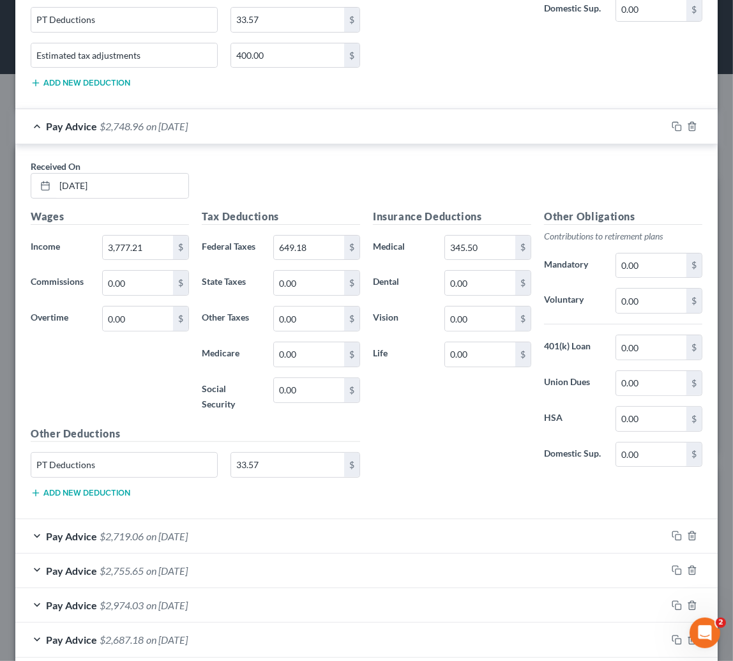
click at [49, 488] on button "Add new deduction" at bounding box center [81, 493] width 100 height 10
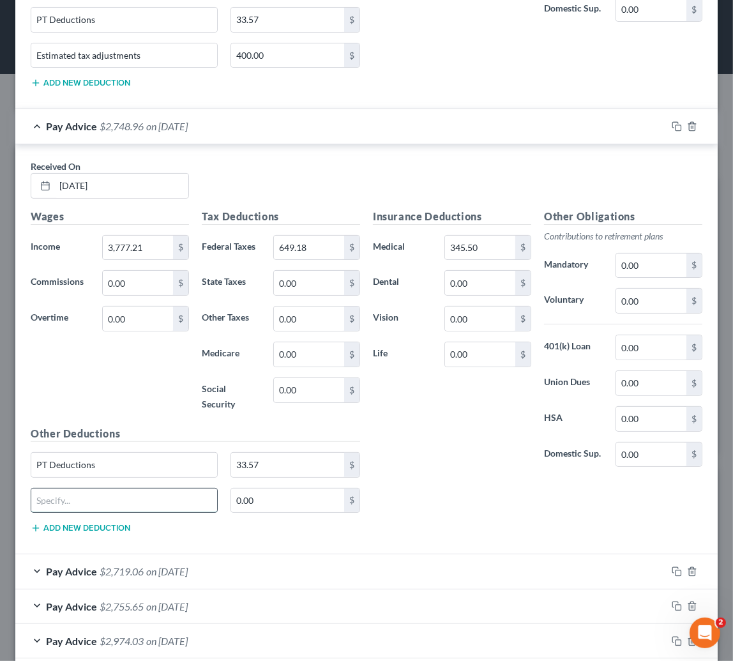
click at [51, 488] on input "text" at bounding box center [124, 500] width 186 height 24
paste input "Estimated tax adjustments"
type input "Estimated tax adjustments"
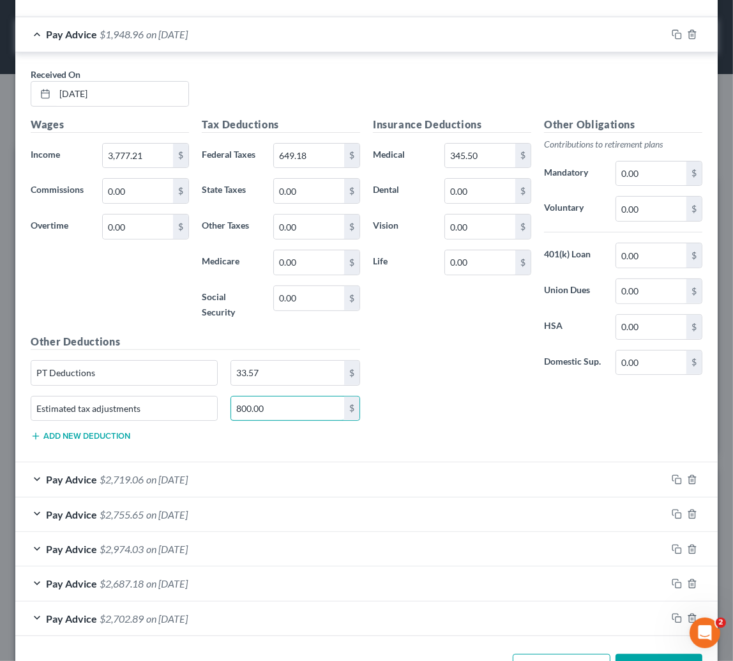
scroll to position [4296, 0]
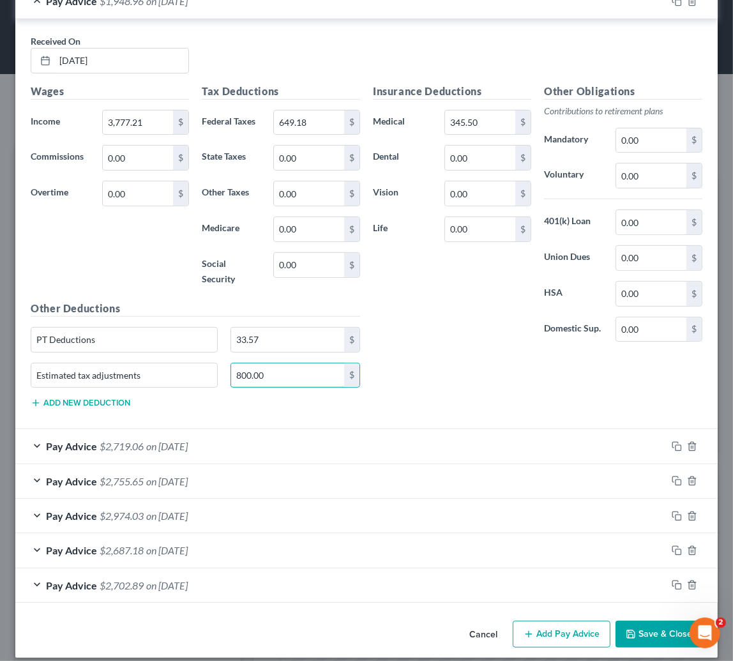
type input "800.00"
click at [208, 429] on div "Pay Advice $2,719.06 on [DATE]" at bounding box center [340, 446] width 651 height 34
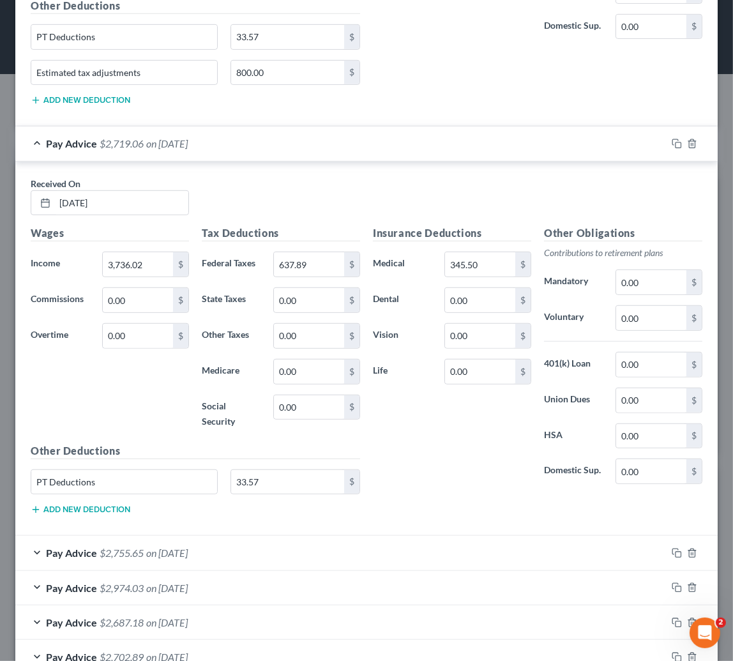
scroll to position [4644, 0]
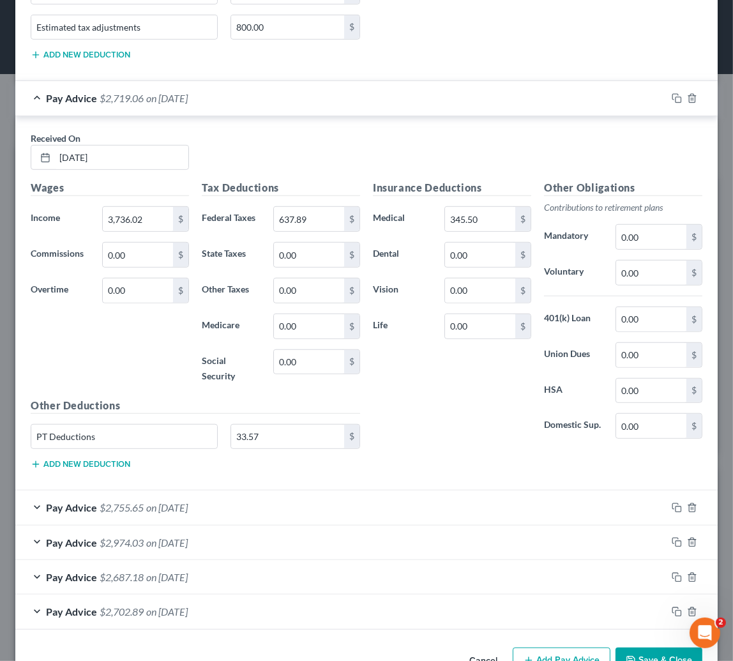
click at [81, 459] on button "Add new deduction" at bounding box center [81, 464] width 100 height 10
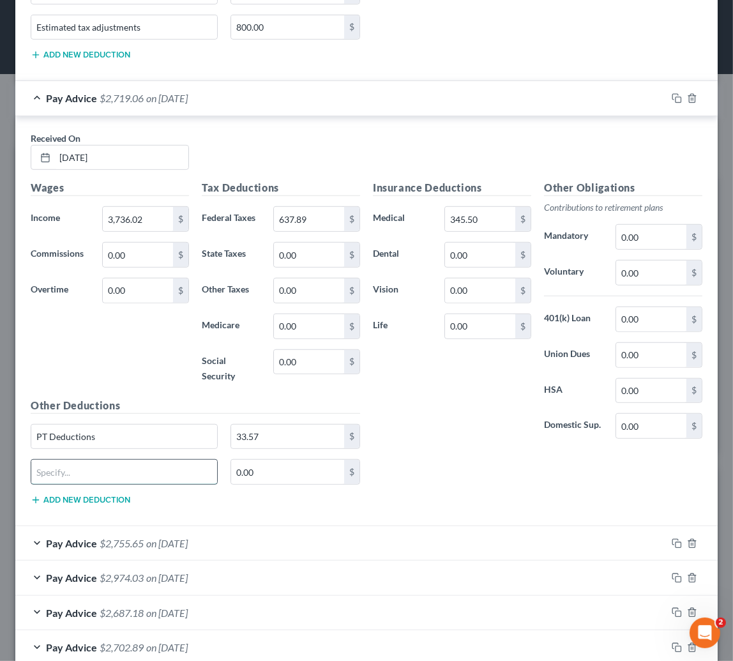
click at [80, 460] on input "text" at bounding box center [124, 472] width 186 height 24
paste input "Estimated tax adjustments"
type input "Estimated tax adjustments"
type input "800.00"
click at [85, 536] on div "Pay Advice $2,755.65 on [DATE]" at bounding box center [340, 543] width 651 height 34
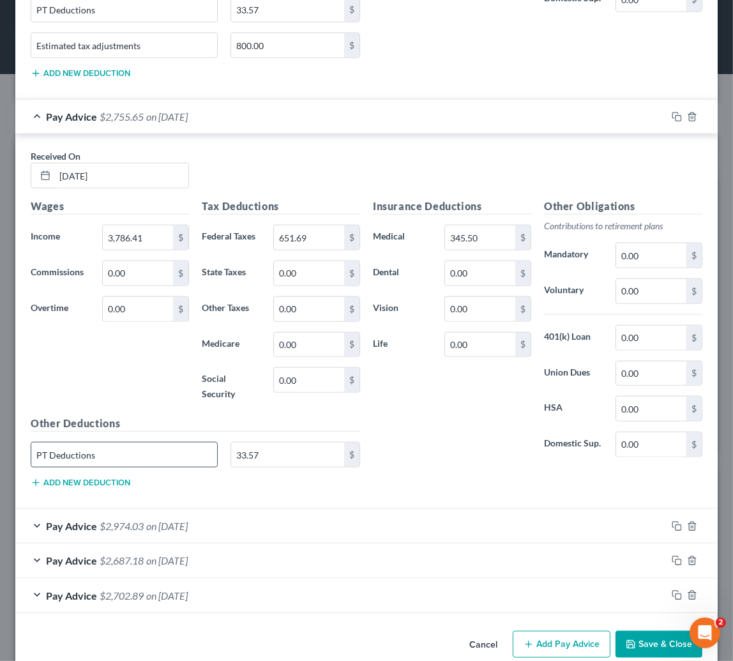
scroll to position [5078, 0]
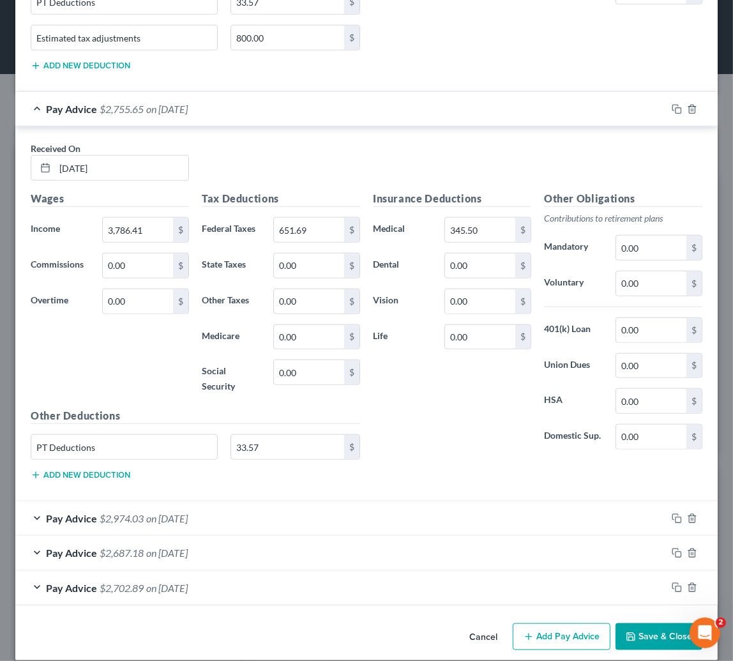
click at [49, 470] on button "Add new deduction" at bounding box center [81, 475] width 100 height 10
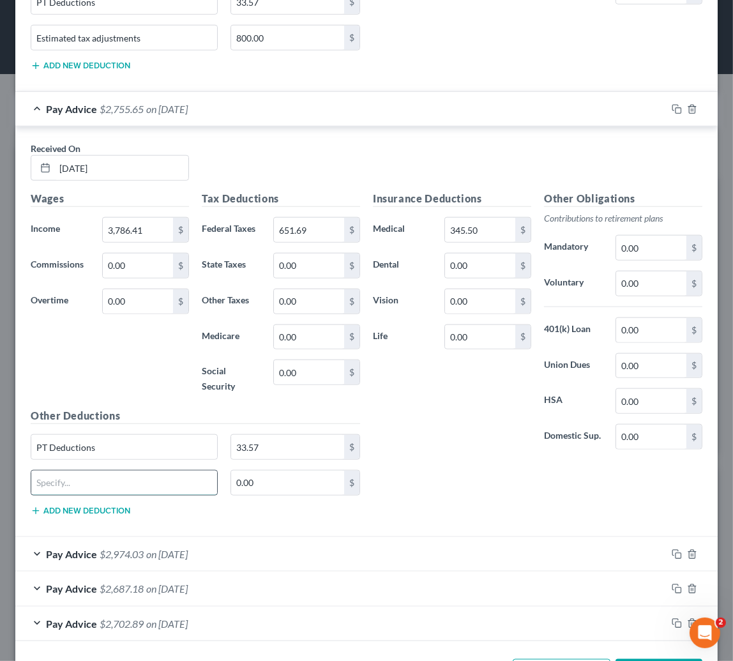
click at [49, 471] on input "text" at bounding box center [124, 483] width 186 height 24
paste input "Estimated tax adjustments"
type input "Estimated tax adjustments"
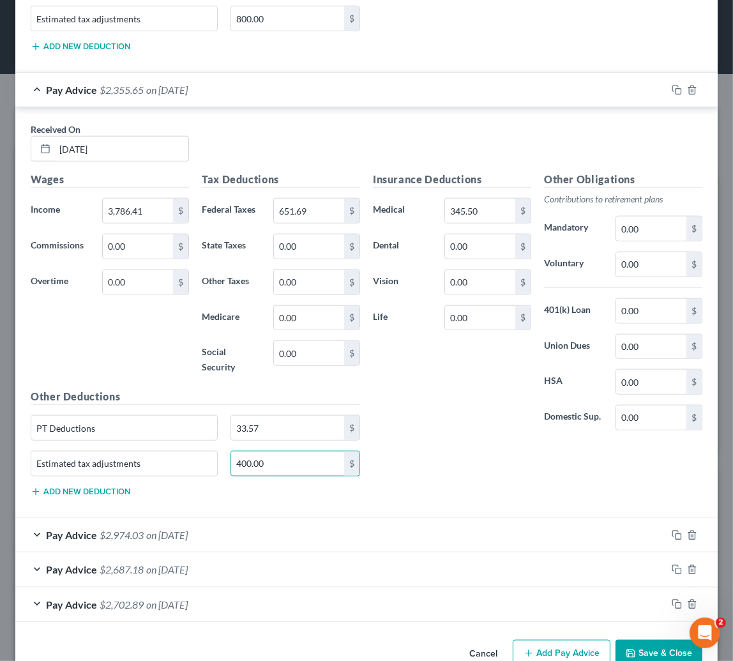
scroll to position [5114, 0]
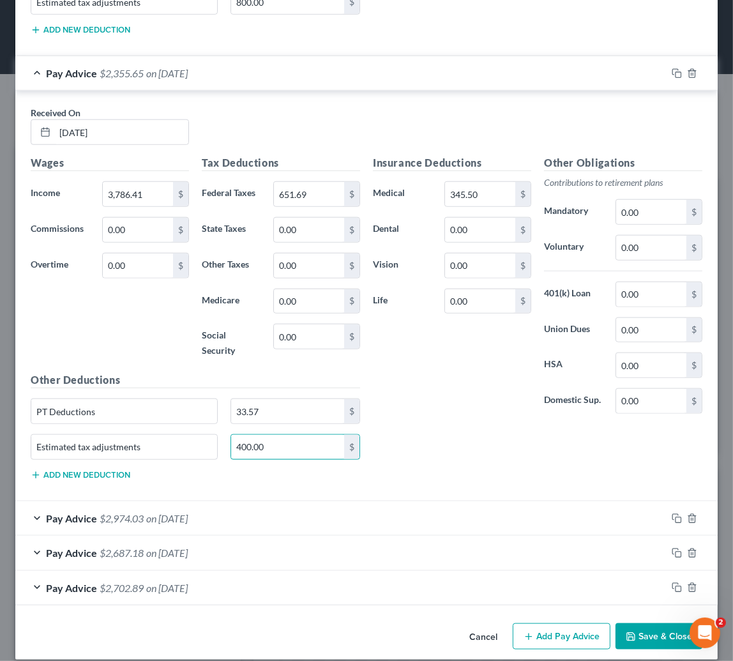
type input "400.00"
click at [172, 512] on span "on [DATE]" at bounding box center [166, 518] width 41 height 12
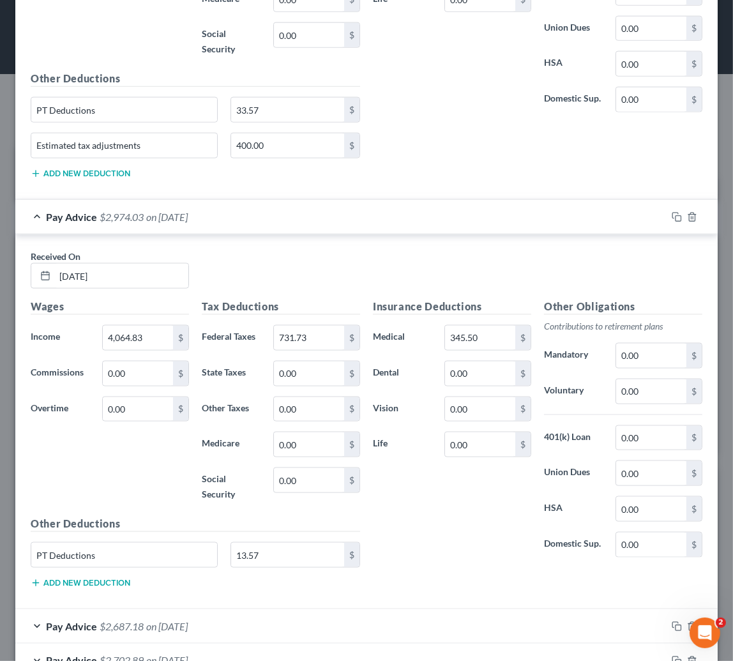
scroll to position [5487, 0]
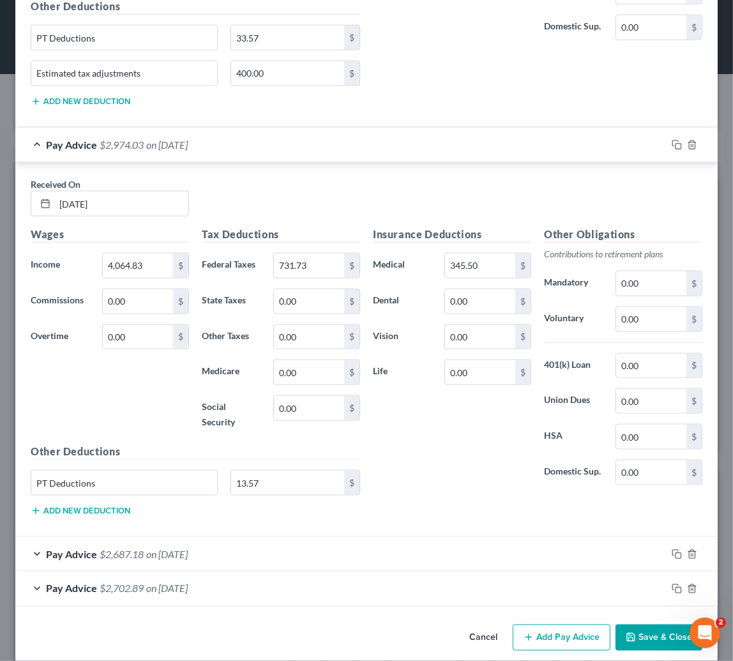
click at [102, 506] on button "Add new deduction" at bounding box center [81, 511] width 100 height 10
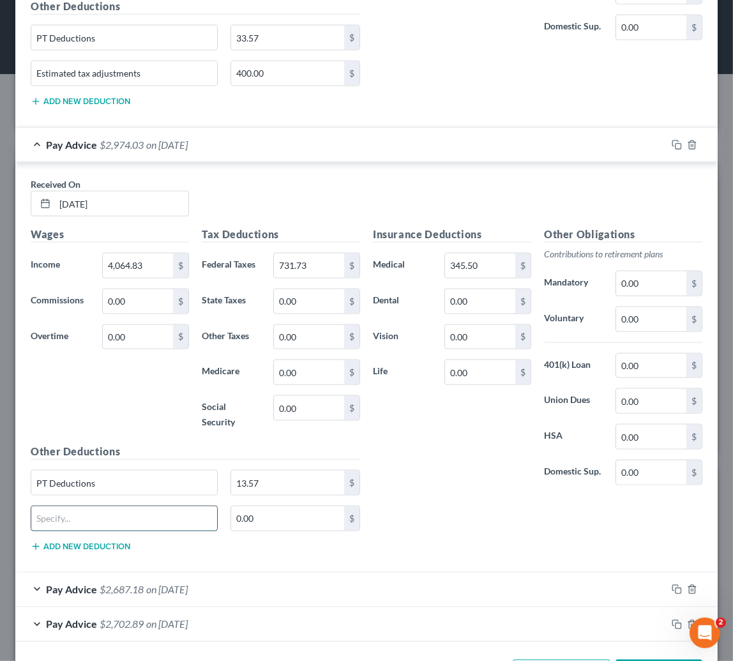
click at [97, 506] on input "text" at bounding box center [124, 518] width 186 height 24
paste input "Estimated tax adjustments"
type input "Estimated tax adjustments"
type input "800.00"
click at [101, 584] on span "$2,687.18" at bounding box center [122, 590] width 44 height 12
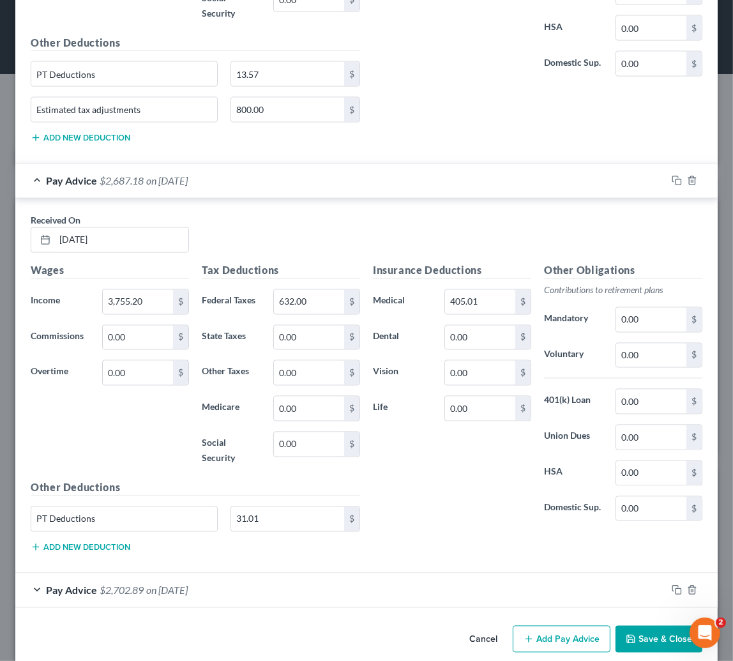
scroll to position [5897, 0]
click at [117, 541] on button "Add new deduction" at bounding box center [81, 546] width 100 height 10
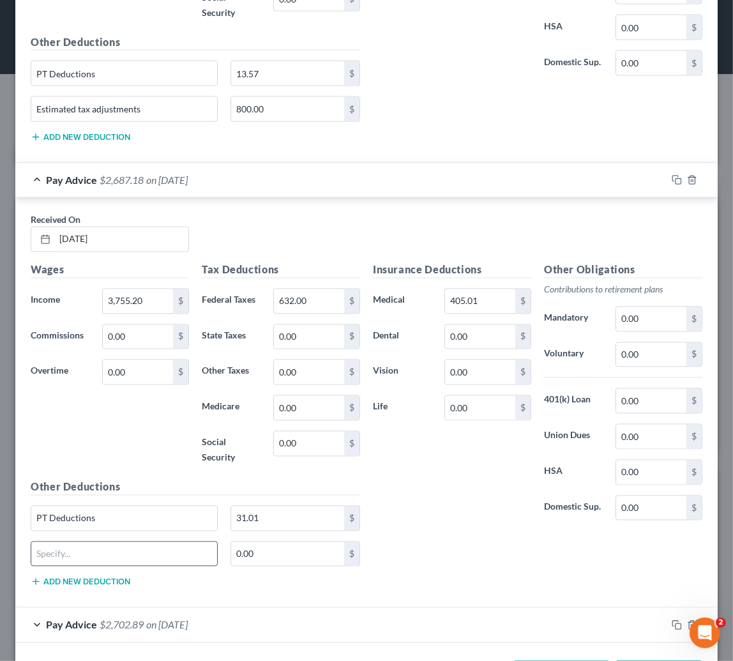
click at [109, 542] on input "text" at bounding box center [124, 554] width 186 height 24
paste input "Estimated tax adjustments"
type input "Estimated tax adjustments"
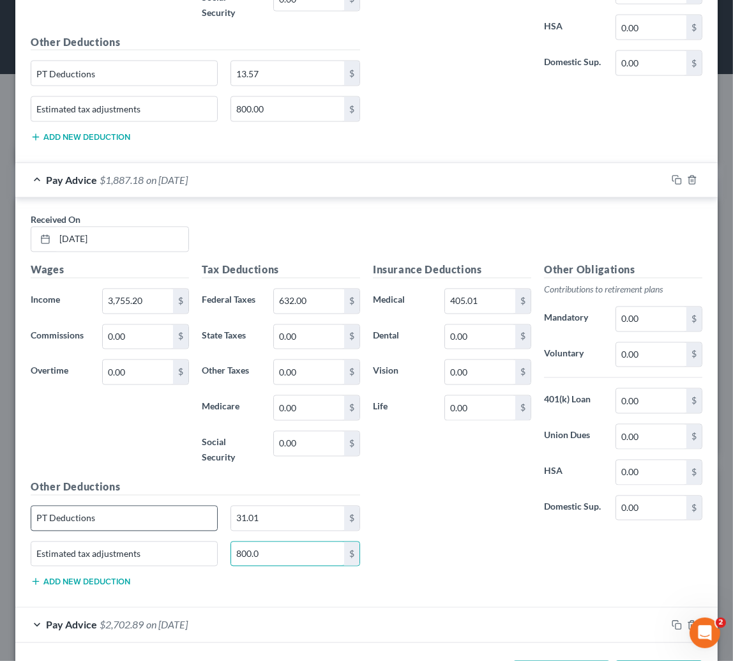
scroll to position [5932, 0]
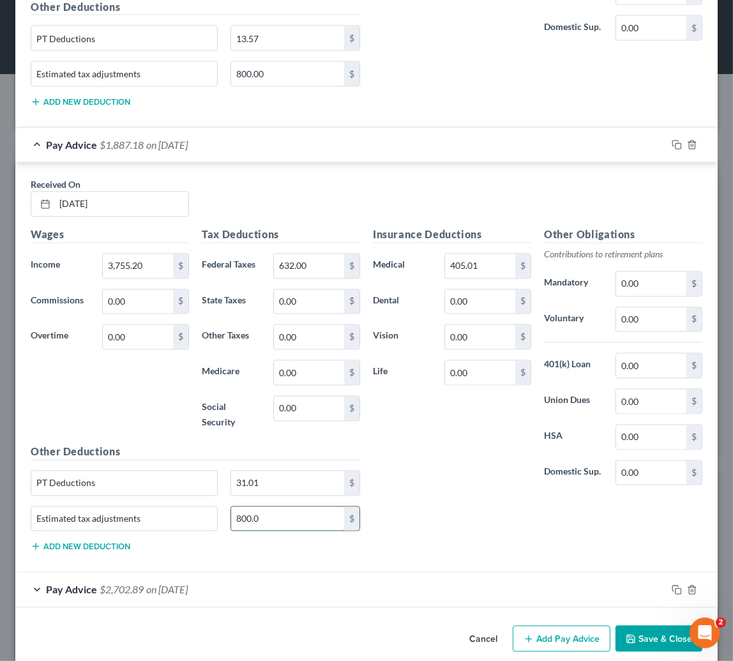
drag, startPoint x: 276, startPoint y: 501, endPoint x: 278, endPoint y: 490, distance: 11.0
click at [278, 507] on input "800.0" at bounding box center [287, 519] width 113 height 24
type input "800.00"
click at [108, 573] on div "Pay Advice $2,702.89 on [DATE]" at bounding box center [340, 590] width 651 height 34
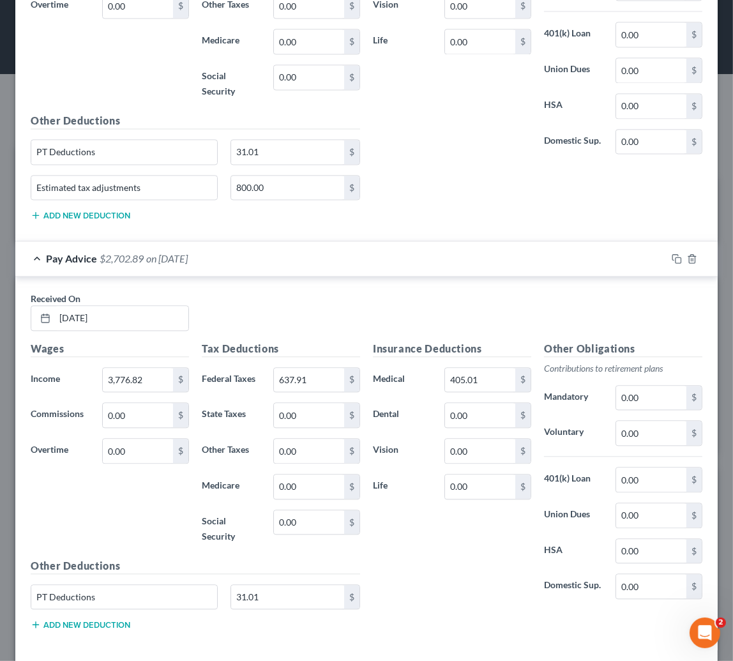
scroll to position [6305, 0]
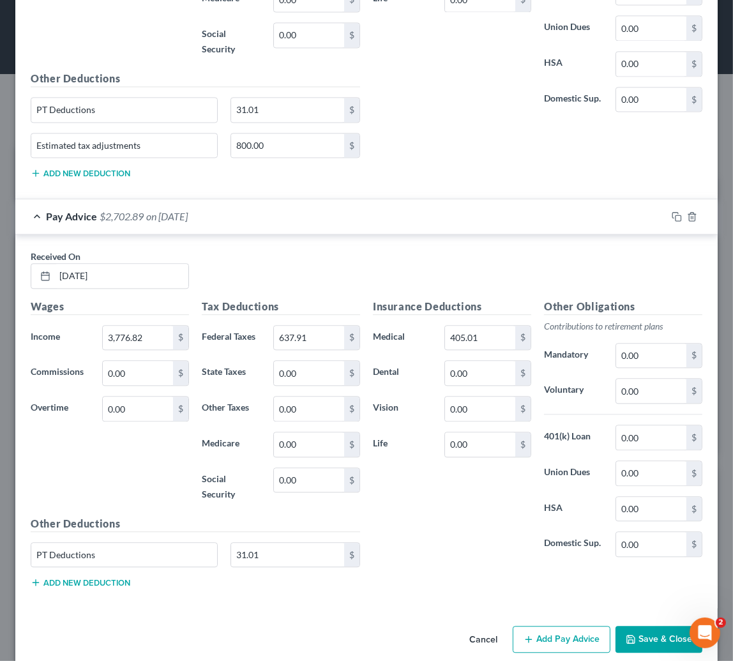
click at [109, 577] on button "Add new deduction" at bounding box center [81, 582] width 100 height 10
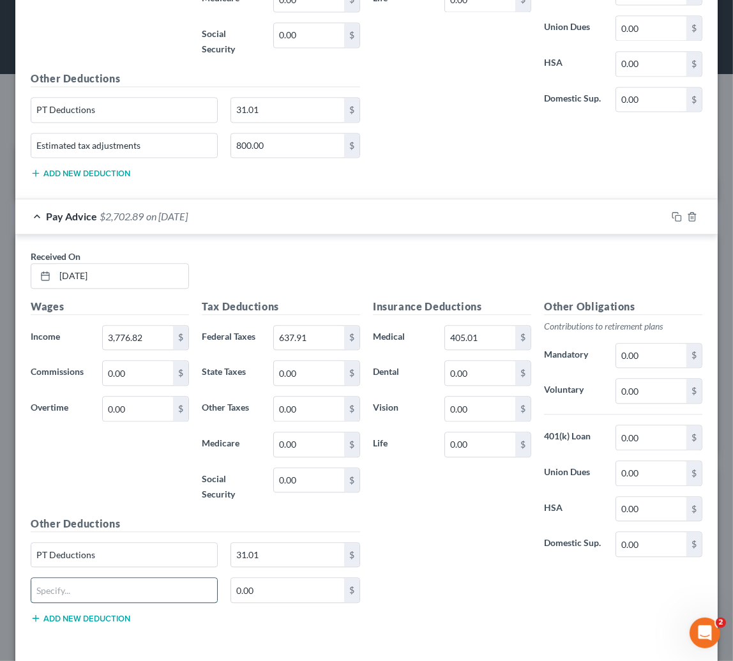
click at [91, 578] on input "text" at bounding box center [124, 590] width 186 height 24
paste input "Estimated tax adjustments"
type input "Estimated tax adjustments"
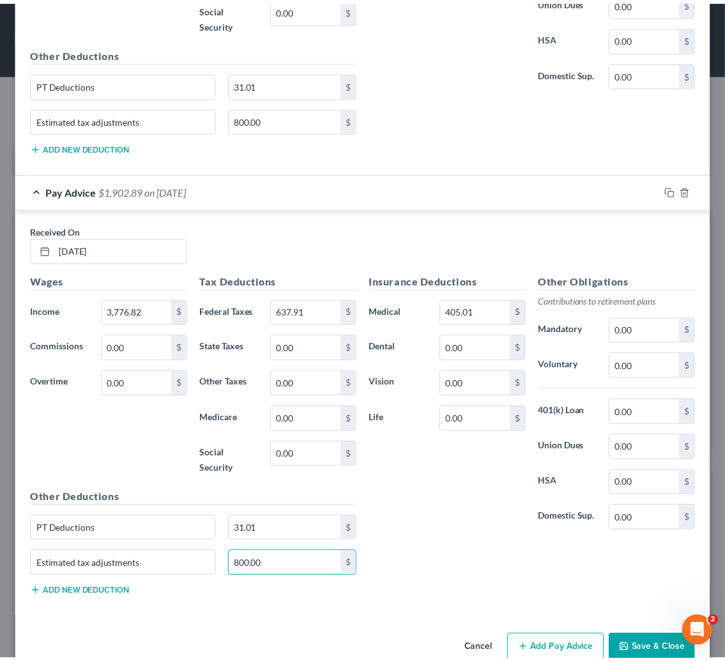
scroll to position [6340, 0]
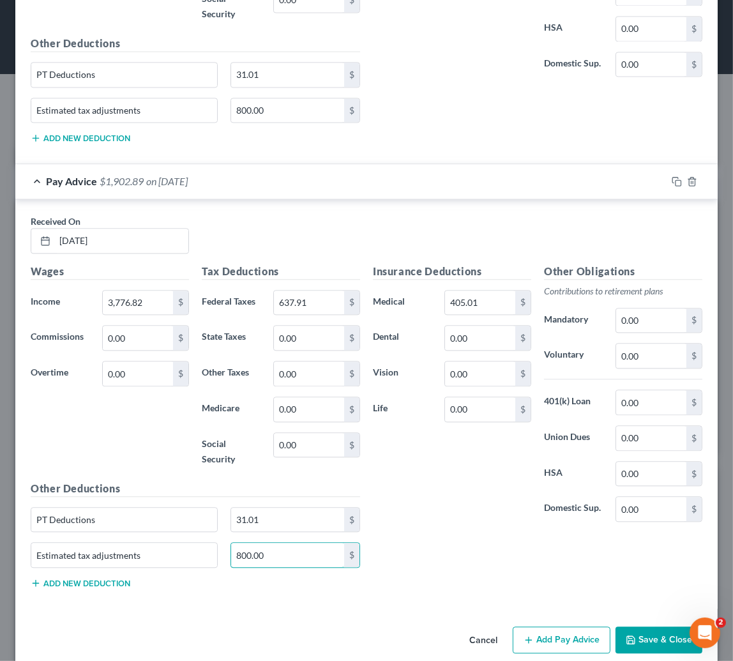
type input "800.00"
click at [626, 635] on icon "button" at bounding box center [631, 640] width 10 height 10
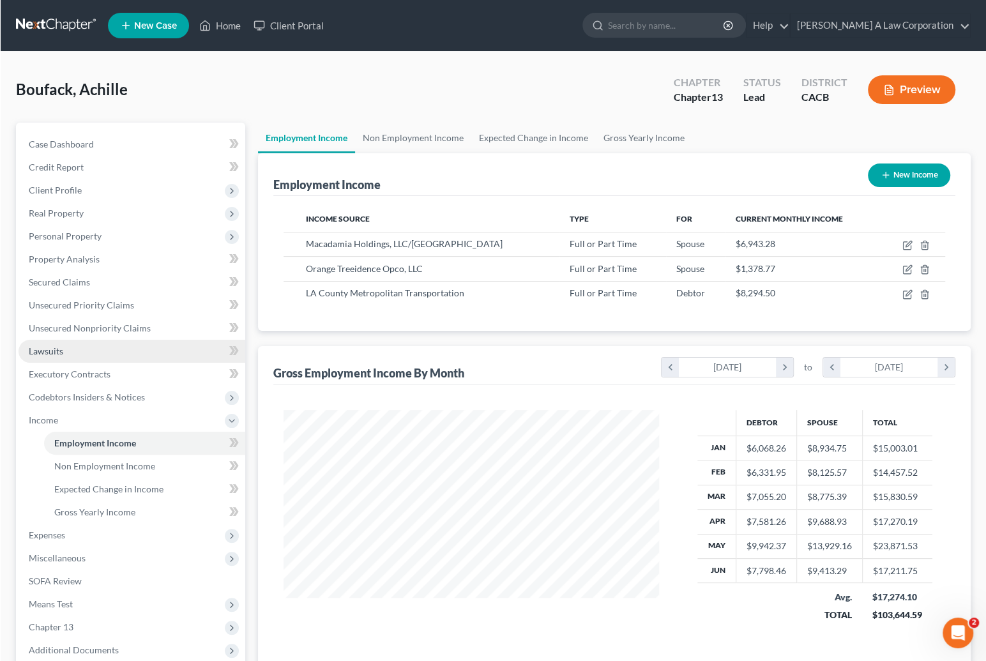
scroll to position [229, 401]
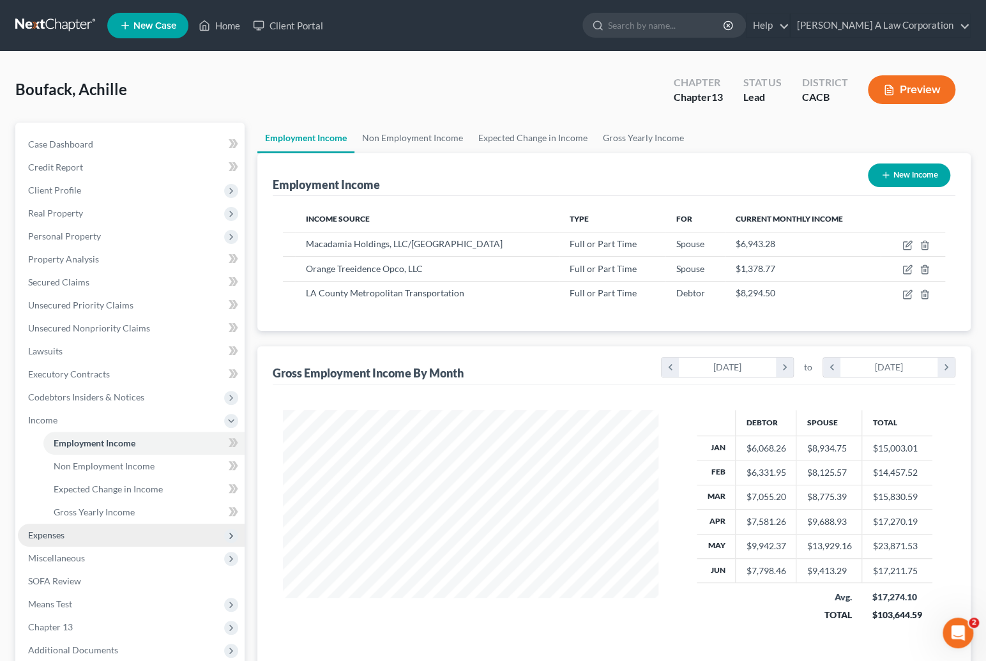
click at [80, 536] on span "Expenses" at bounding box center [131, 535] width 227 height 23
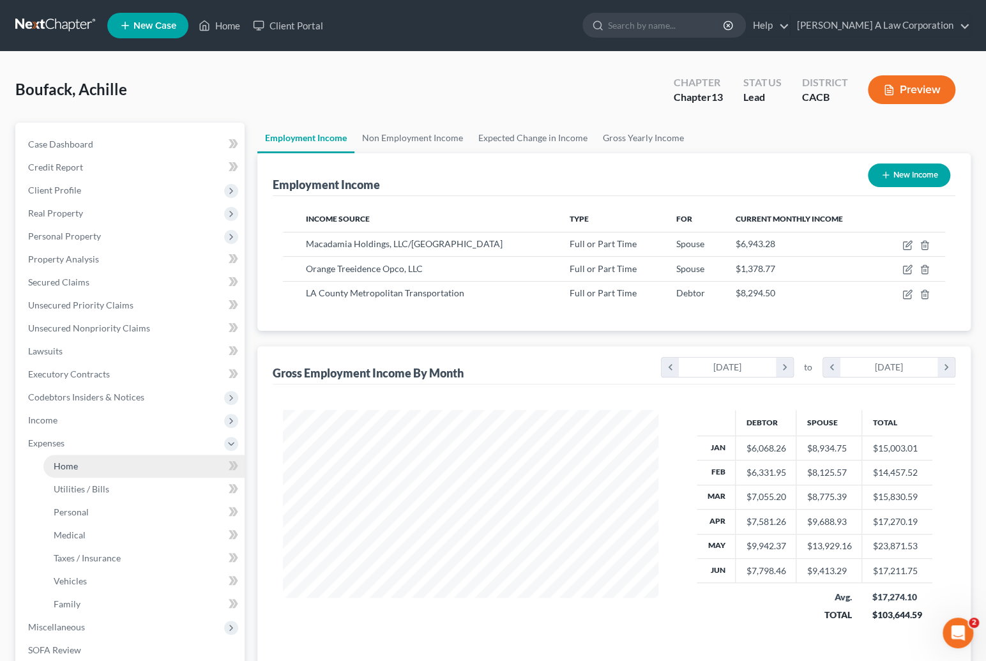
click at [90, 470] on link "Home" at bounding box center [143, 466] width 201 height 23
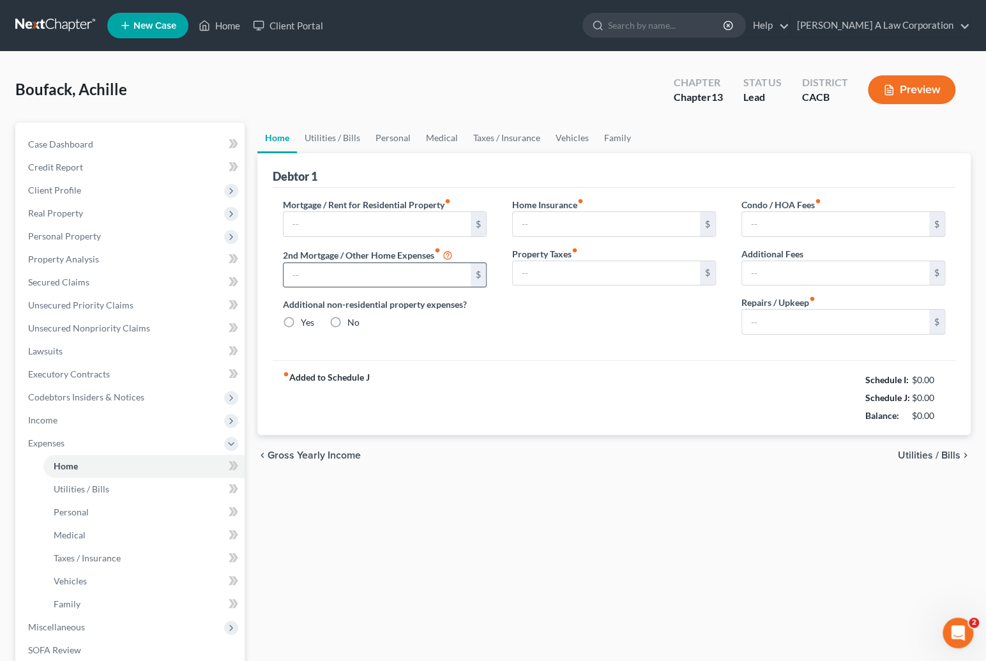
type input "3,159.00"
type input "0.00"
radio input "true"
type input "0.00"
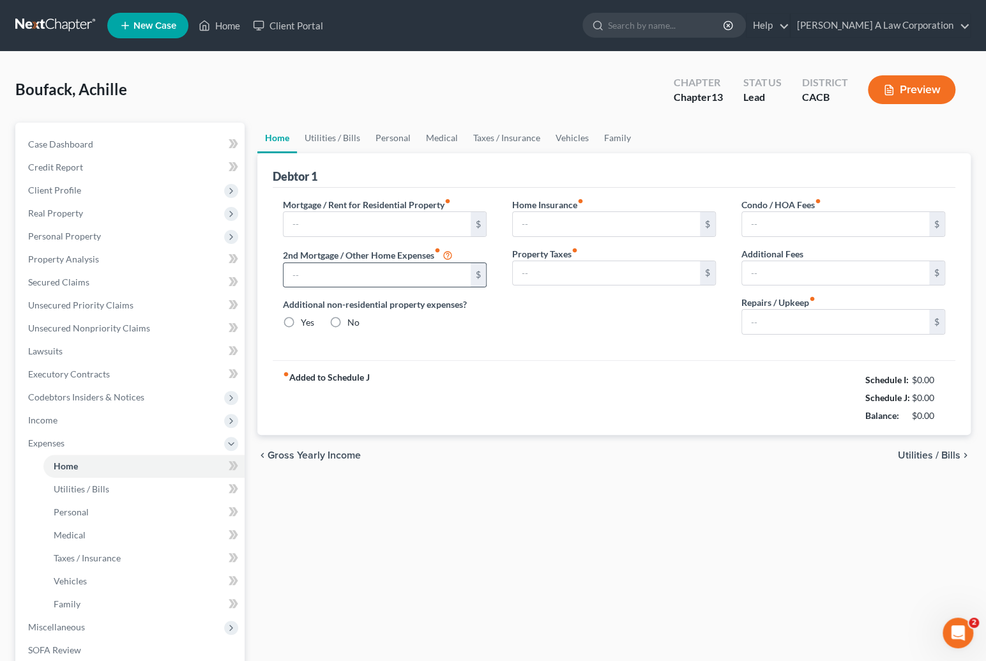
type input "0.00"
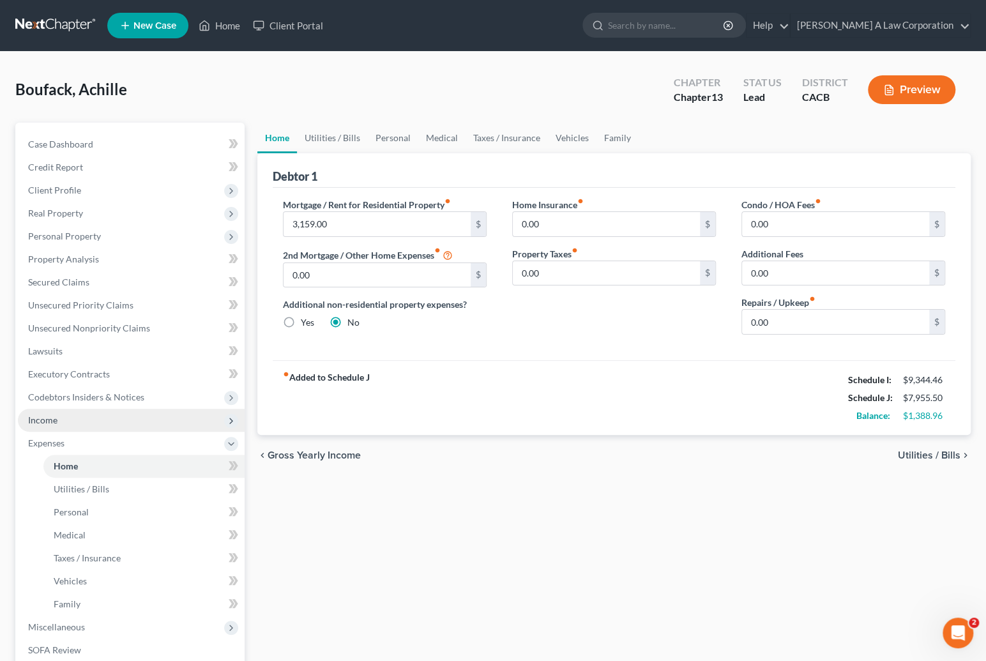
click at [57, 419] on span "Income" at bounding box center [42, 419] width 29 height 11
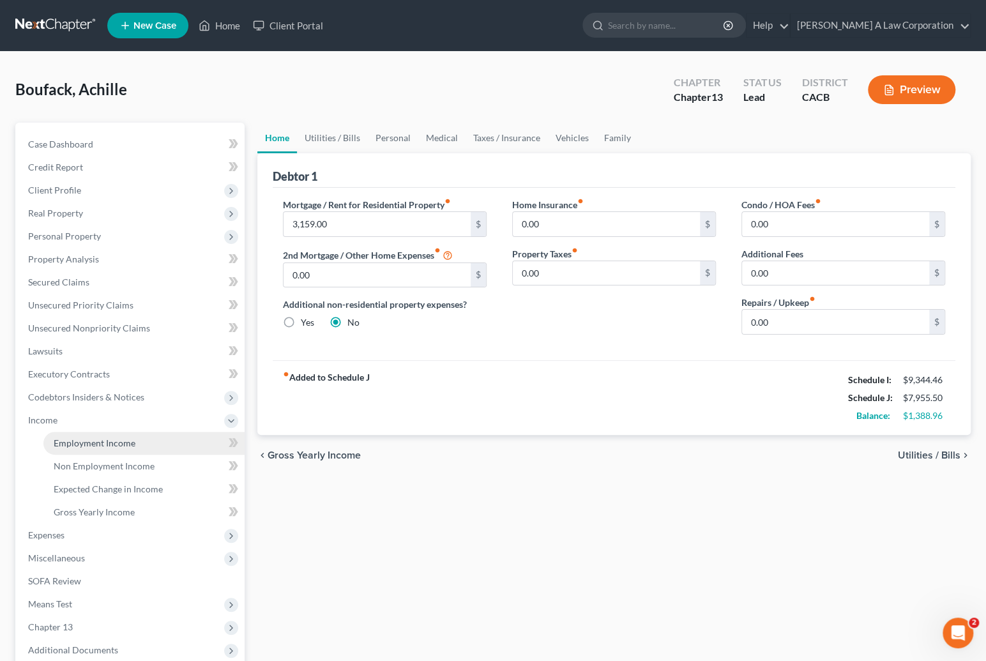
click at [109, 444] on span "Employment Income" at bounding box center [95, 442] width 82 height 11
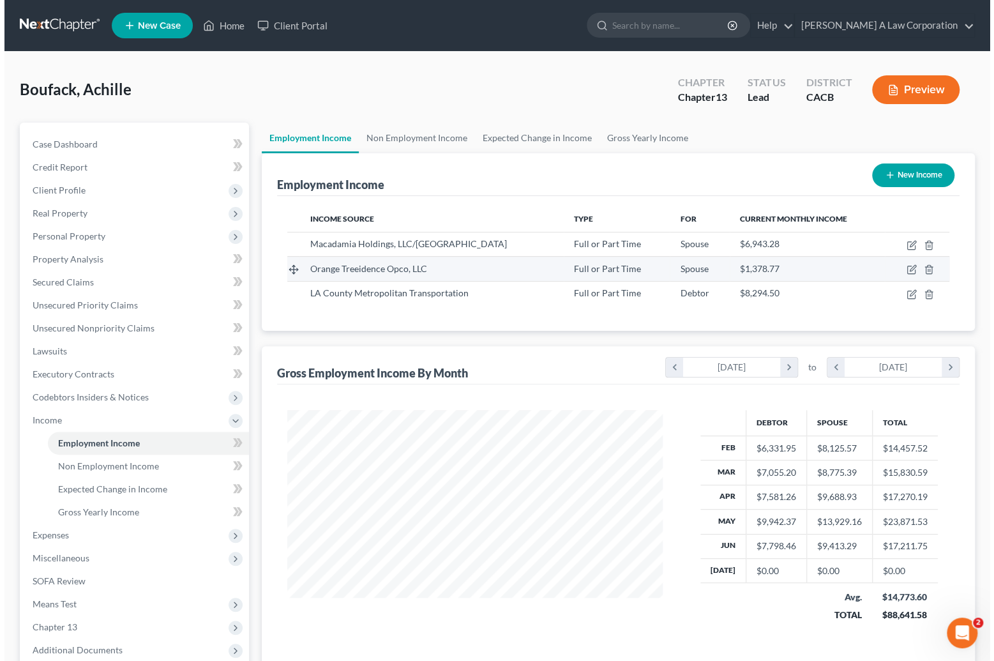
scroll to position [229, 401]
click at [370, 266] on span "Orange Treeidence Opco, LLC" at bounding box center [363, 268] width 117 height 11
click at [907, 270] on icon "button" at bounding box center [907, 269] width 10 height 10
select select "0"
select select "4"
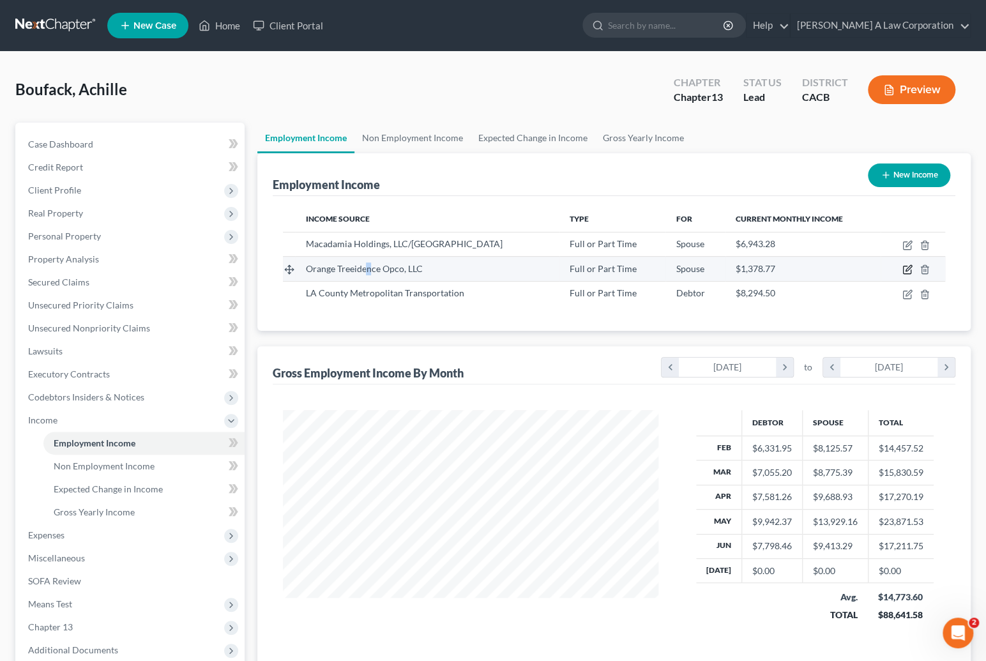
select select "2"
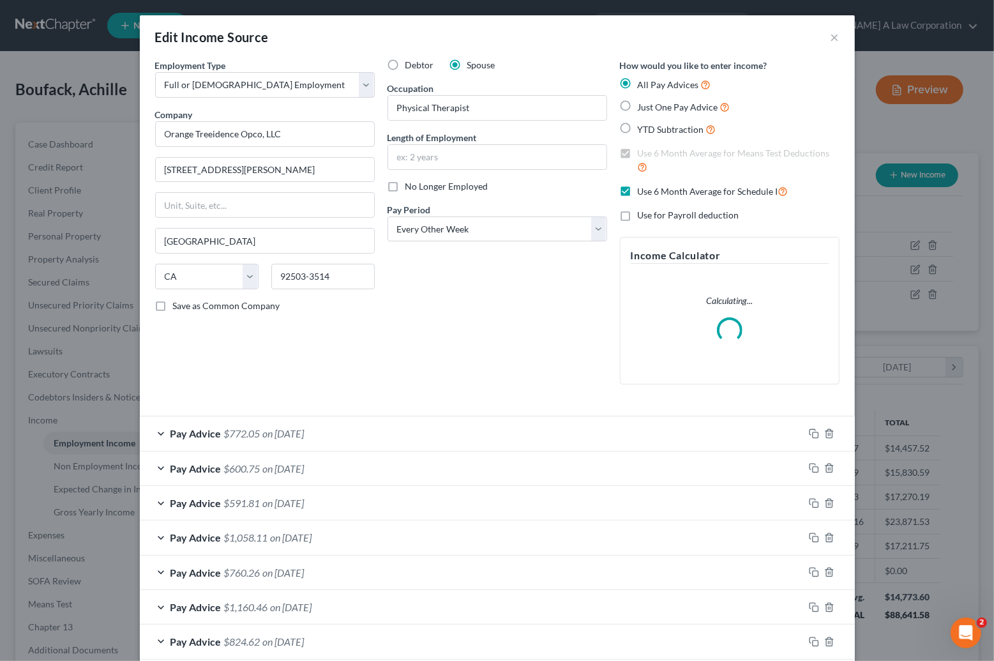
scroll to position [229, 405]
click at [338, 421] on div "Pay Advice $772.05 on [DATE]" at bounding box center [472, 433] width 664 height 34
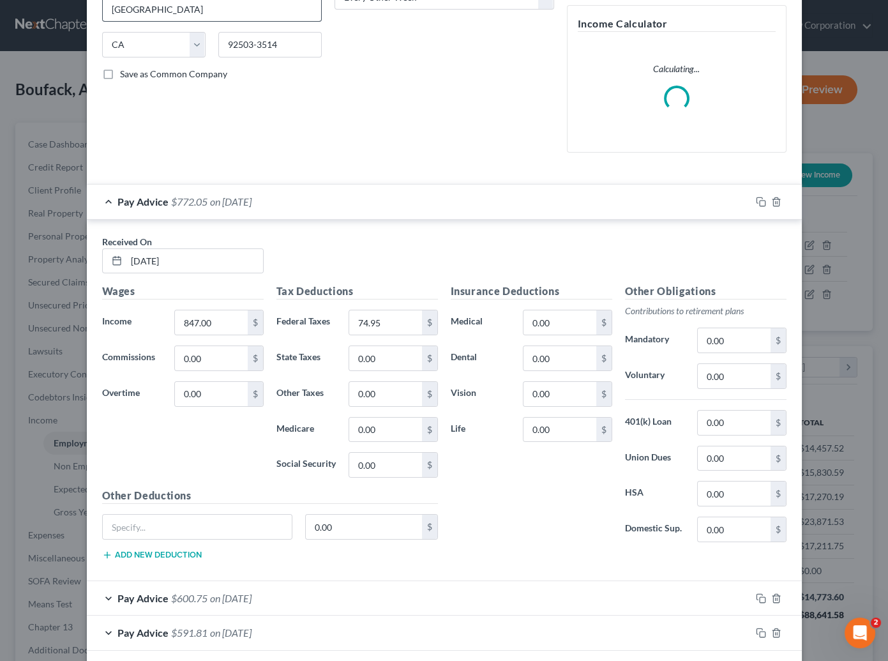
scroll to position [638218, 638089]
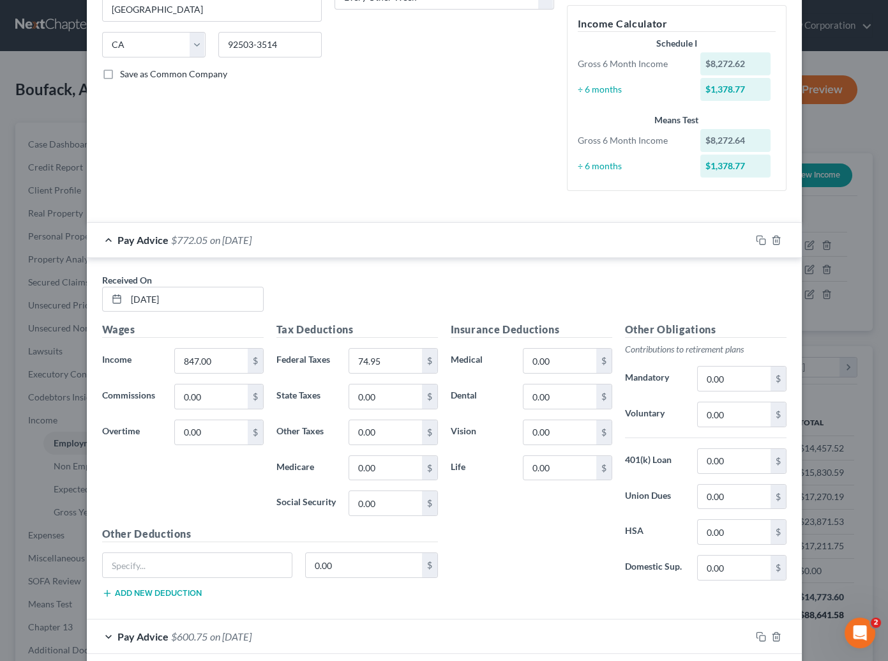
click at [236, 583] on div "0.00 $" at bounding box center [270, 570] width 349 height 36
click at [165, 561] on input "text" at bounding box center [198, 565] width 190 height 24
paste input "Estimated tax adjustments"
type input "Estimated tax adjustments"
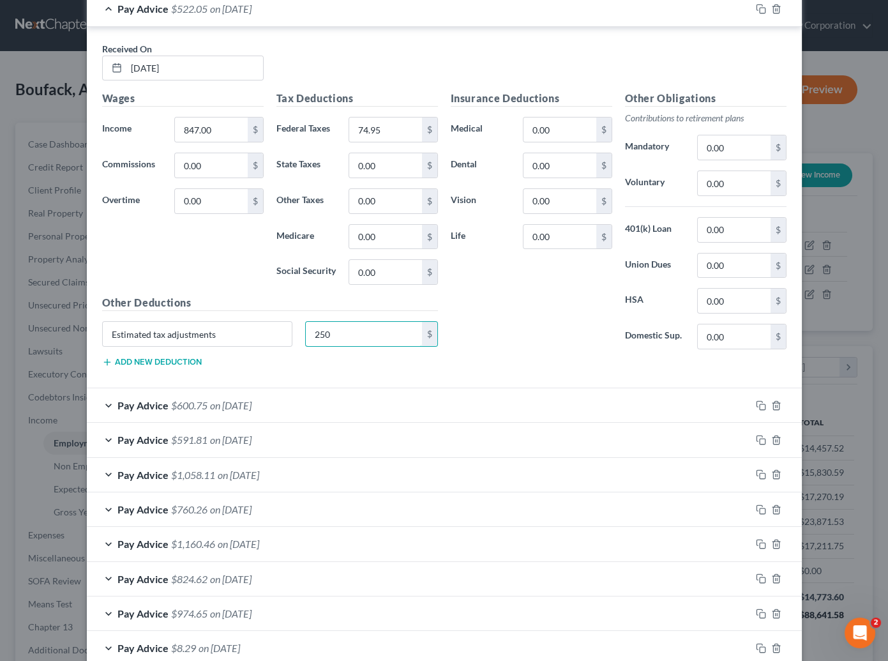
scroll to position [464, 0]
type input "250"
click at [194, 410] on div "Pay Advice $600.75 on [DATE]" at bounding box center [419, 404] width 664 height 34
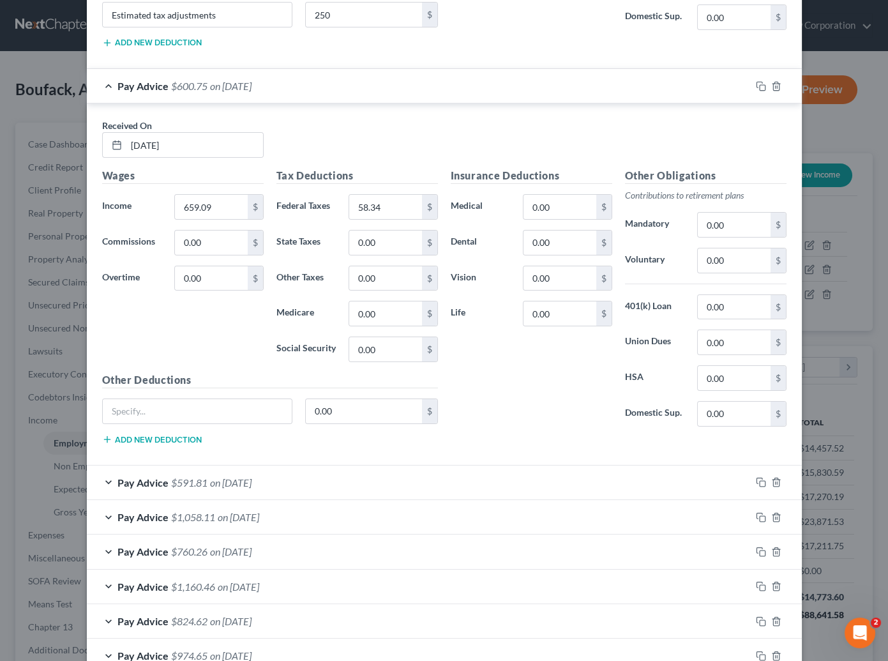
scroll to position [812, 0]
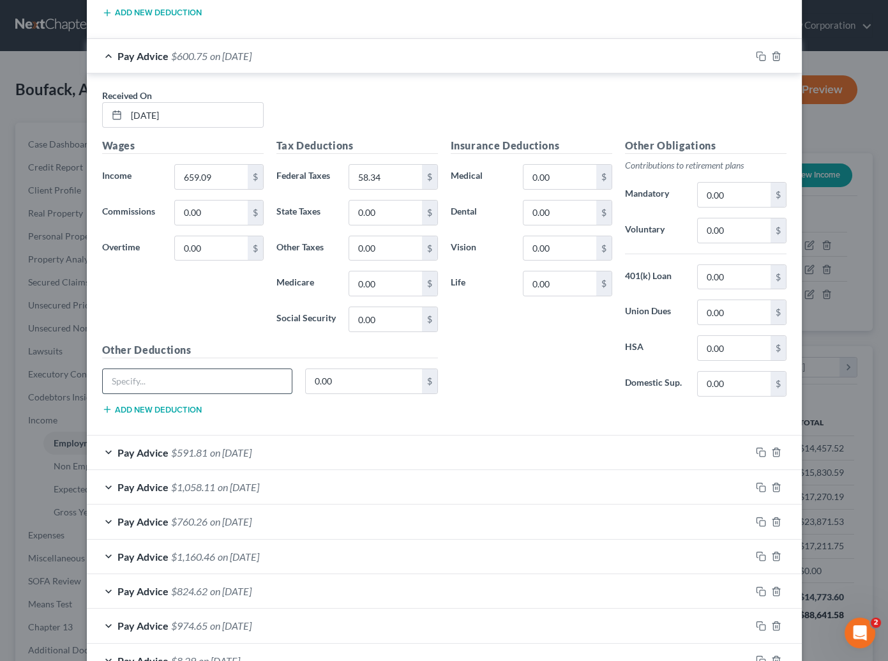
click at [246, 383] on input "text" at bounding box center [198, 381] width 190 height 24
paste input "Estimated tax adjustments"
type input "Estimated tax adjustments"
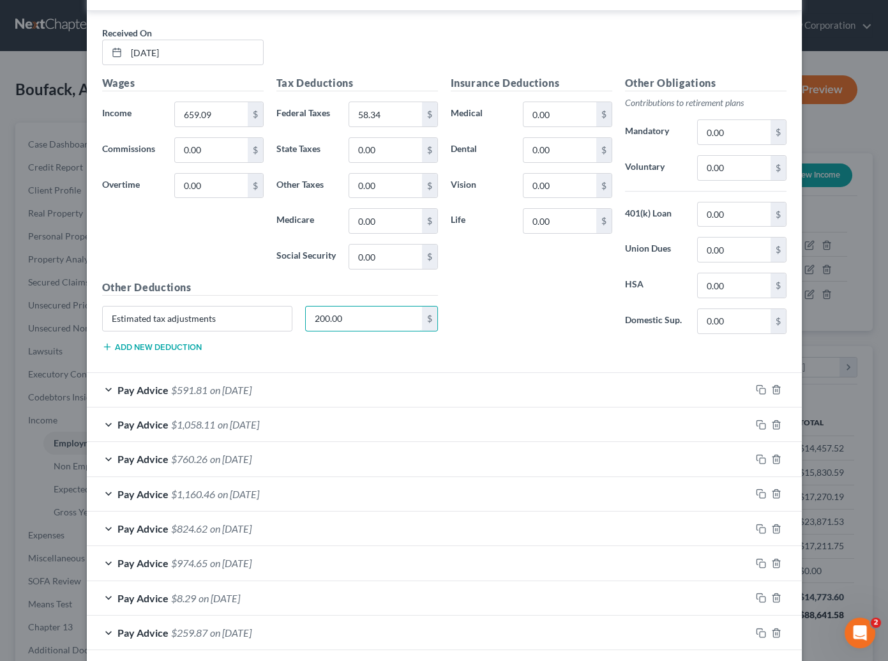
scroll to position [928, 0]
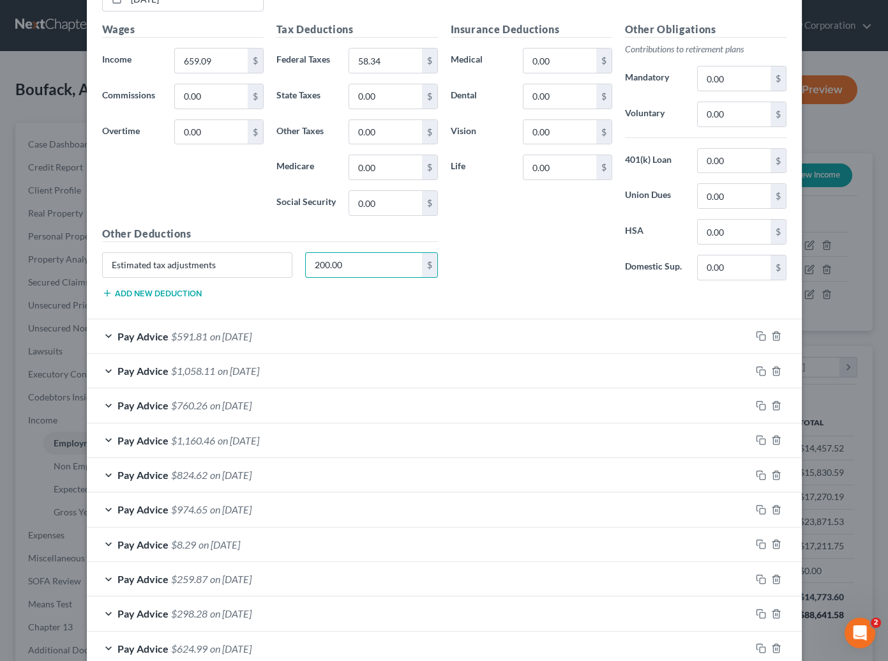
type input "200.00"
drag, startPoint x: 280, startPoint y: 327, endPoint x: 258, endPoint y: 350, distance: 32.1
click at [280, 328] on div "Pay Advice $591.81 on [DATE]" at bounding box center [419, 336] width 664 height 34
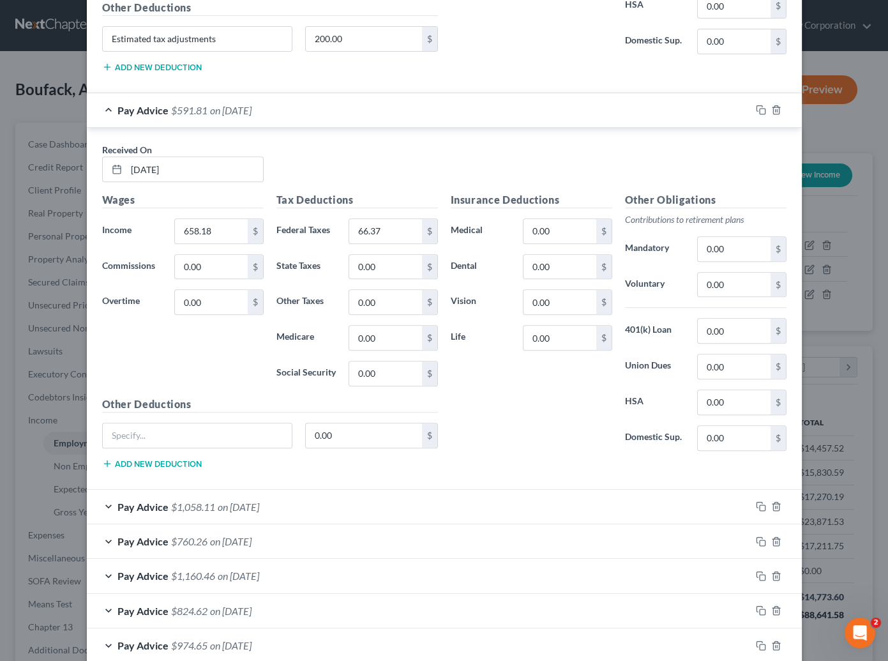
scroll to position [1161, 0]
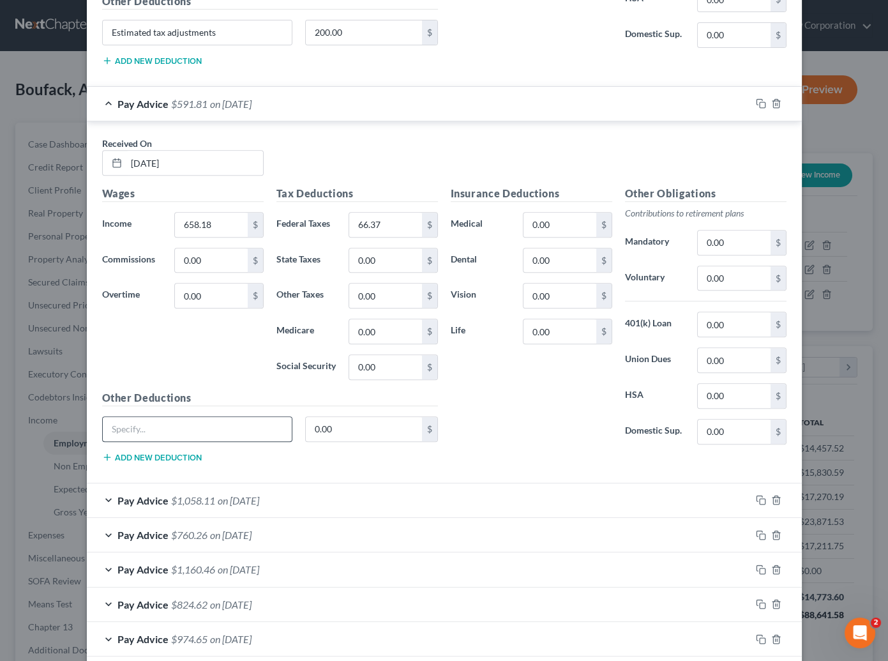
drag, startPoint x: 144, startPoint y: 407, endPoint x: 136, endPoint y: 419, distance: 14.3
click at [142, 410] on div "Other Deductions 0.00 $ Add new deduction" at bounding box center [270, 431] width 349 height 82
click at [135, 421] on input "text" at bounding box center [198, 429] width 190 height 24
paste input "Estimated tax adjustments"
type input "Estimated tax adjustments"
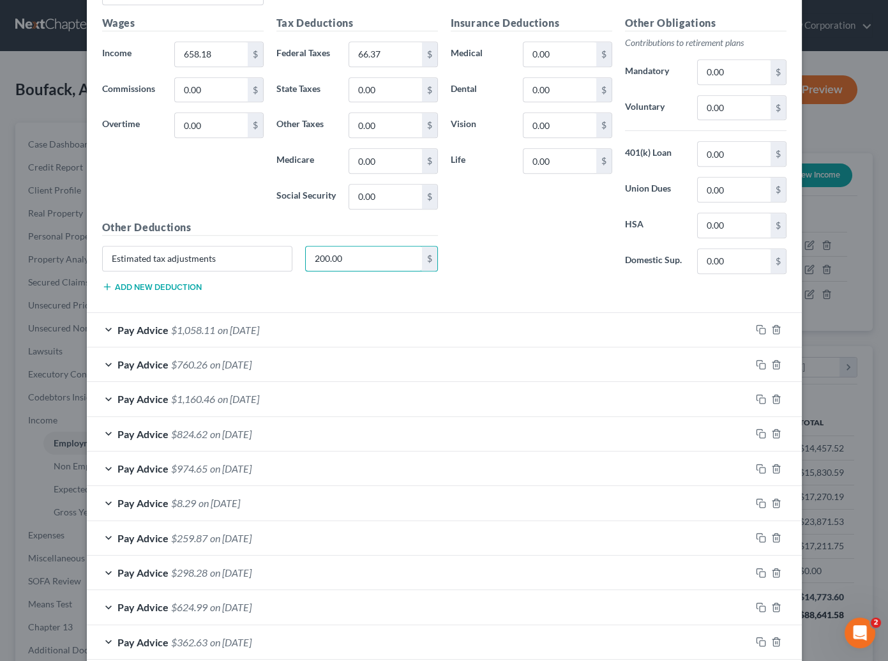
scroll to position [1451, 0]
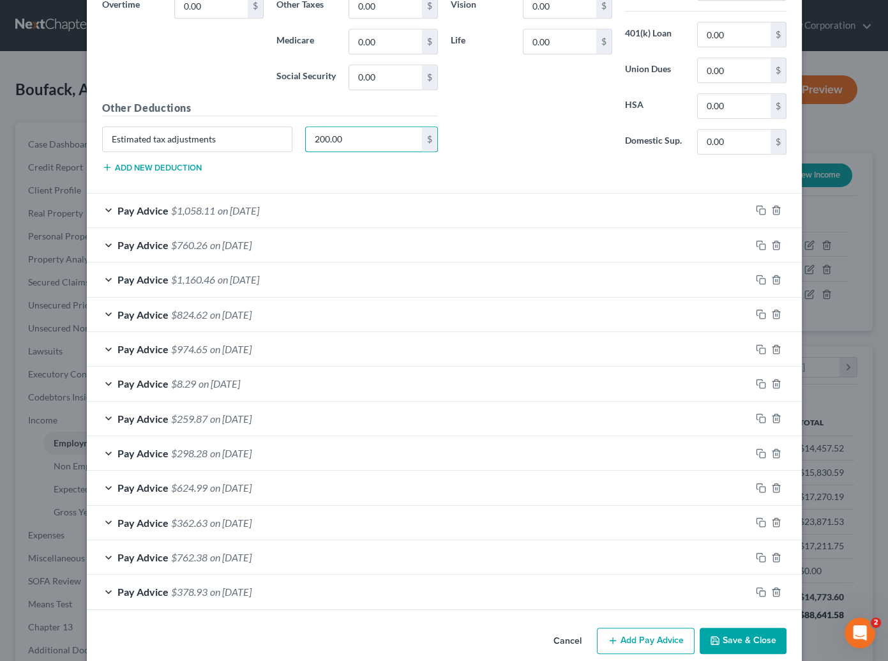
type input "200.00"
click at [207, 193] on div "Pay Advice $1,058.11 on [DATE]" at bounding box center [419, 210] width 664 height 34
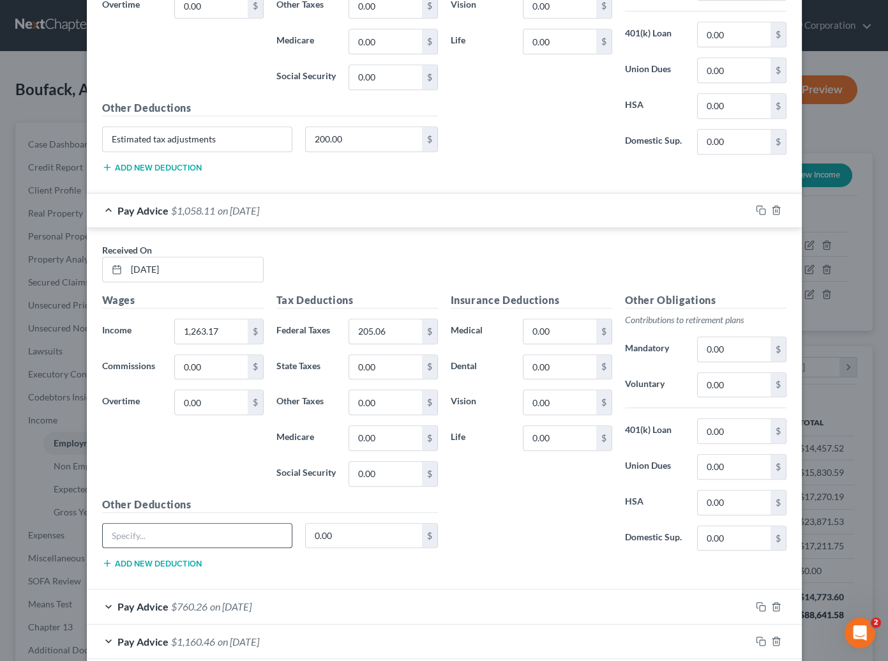
click at [170, 529] on input "text" at bounding box center [198, 536] width 190 height 24
paste input "Estimated tax adjustments"
type input "Estimated tax adjustments"
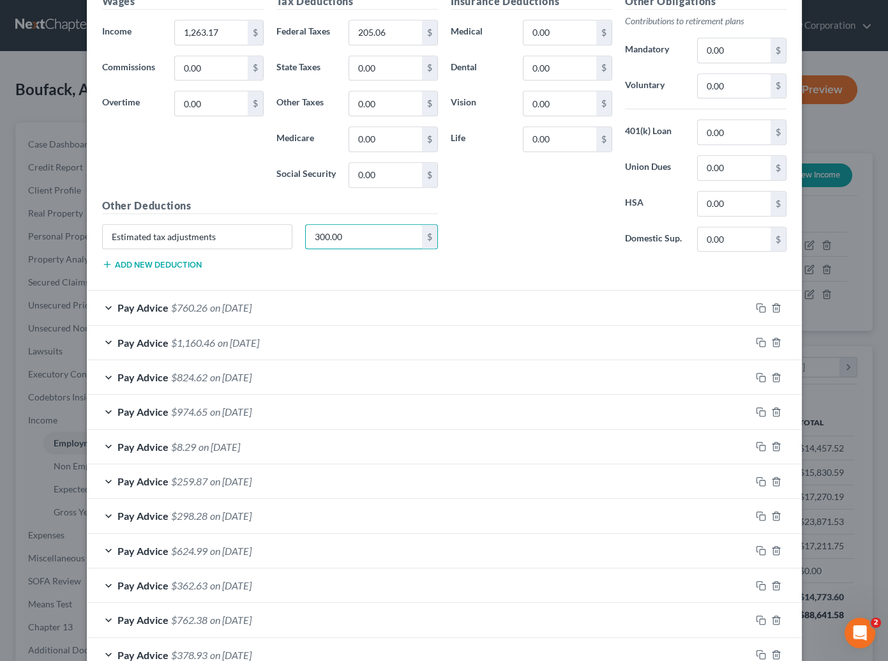
scroll to position [1825, 0]
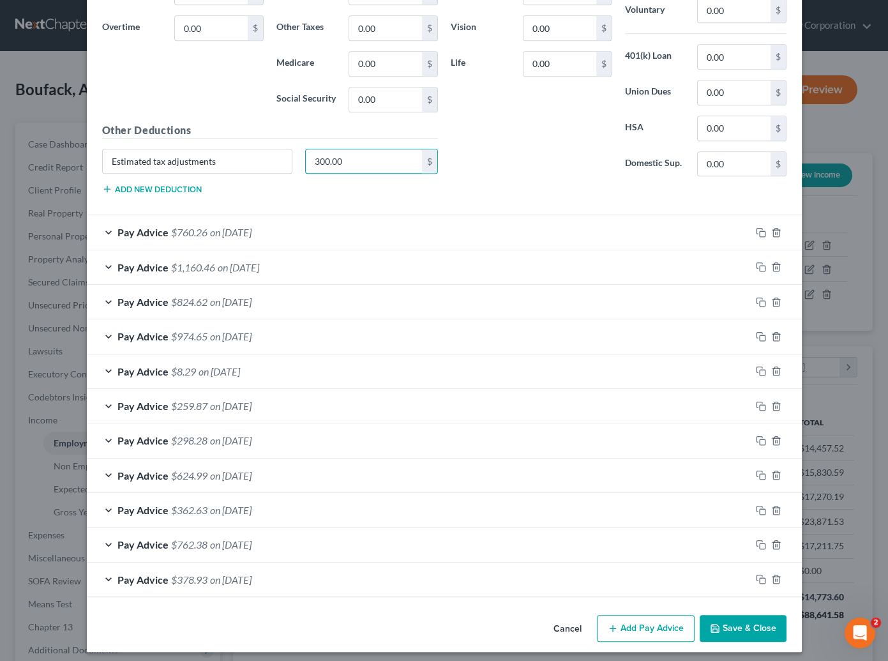
type input "300.00"
click at [277, 217] on div "Pay Advice $760.26 on [DATE]" at bounding box center [419, 232] width 664 height 34
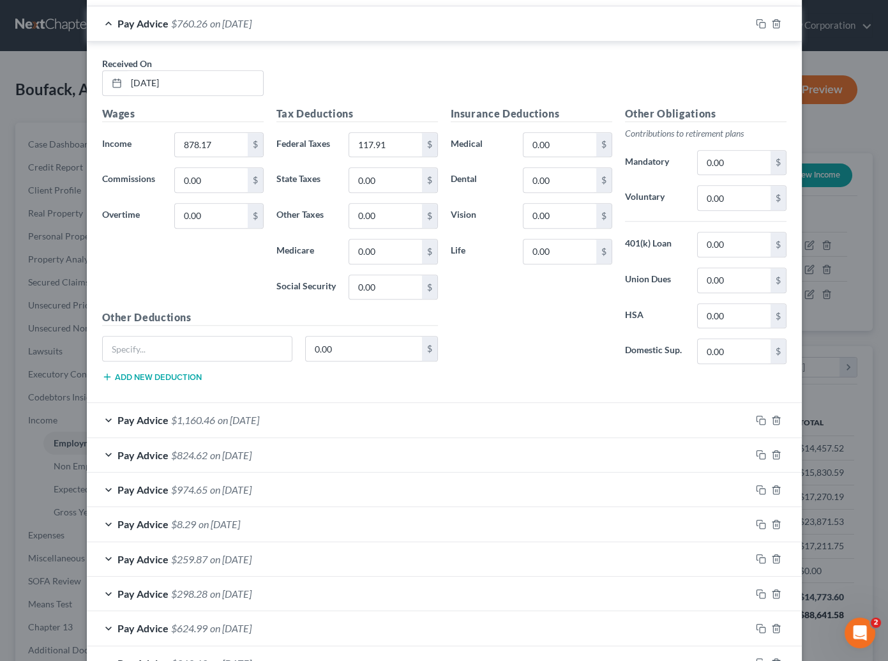
scroll to position [2056, 0]
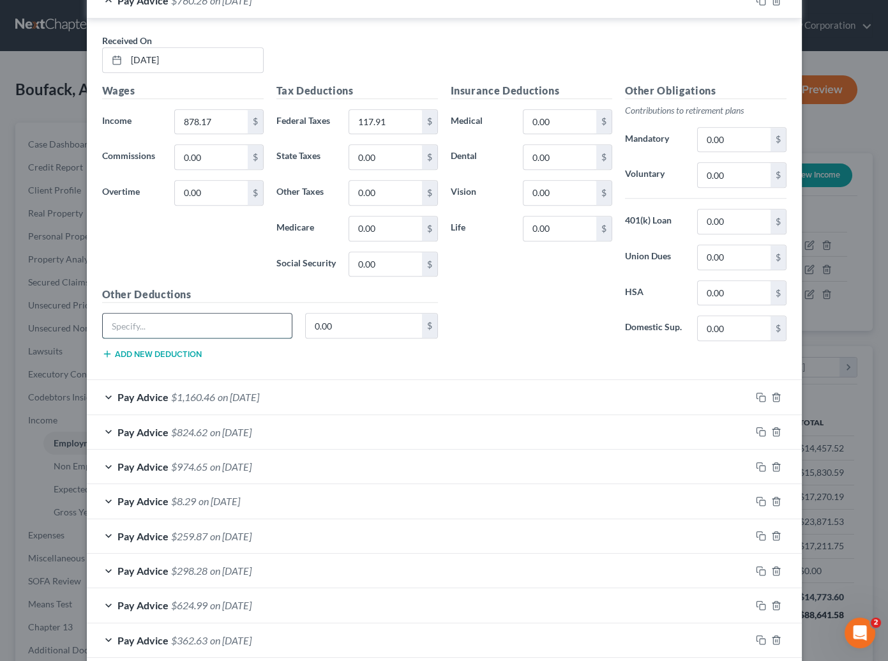
click at [130, 325] on input "text" at bounding box center [198, 325] width 190 height 24
paste input "Estimated tax adjustments"
type input "Estimated tax adjustments"
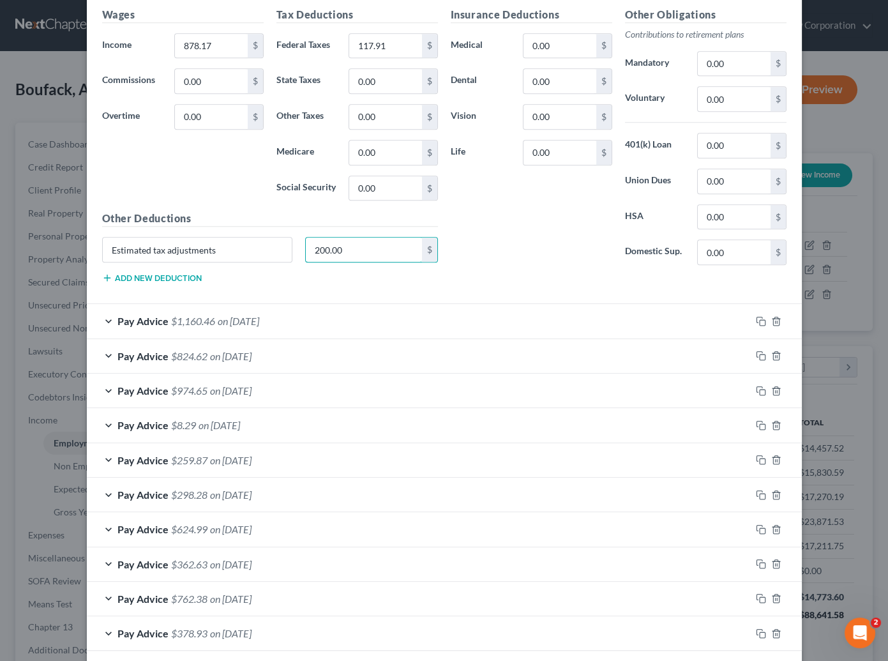
scroll to position [2185, 0]
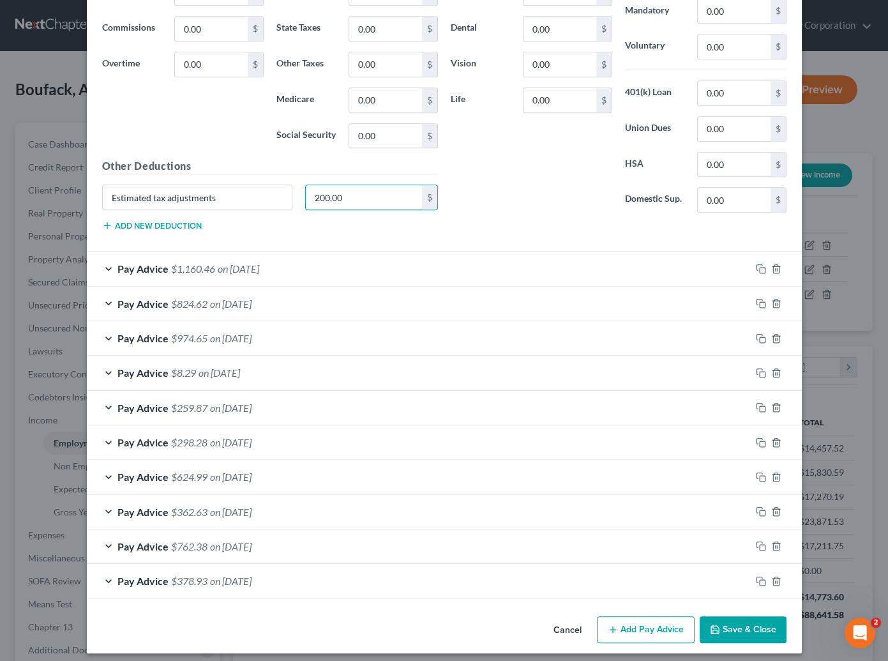
type input "200.00"
click at [211, 256] on div "Pay Advice $1,160.46 on [DATE]" at bounding box center [419, 269] width 664 height 34
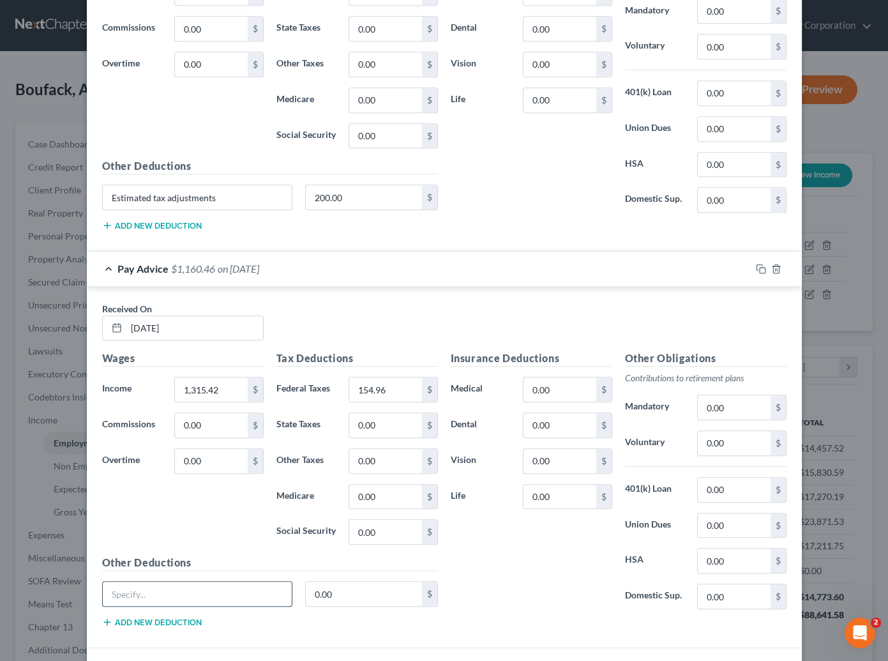
click at [116, 583] on input "text" at bounding box center [198, 594] width 190 height 24
paste input "Estimated tax adjustments"
type input "Estimated tax adjustments"
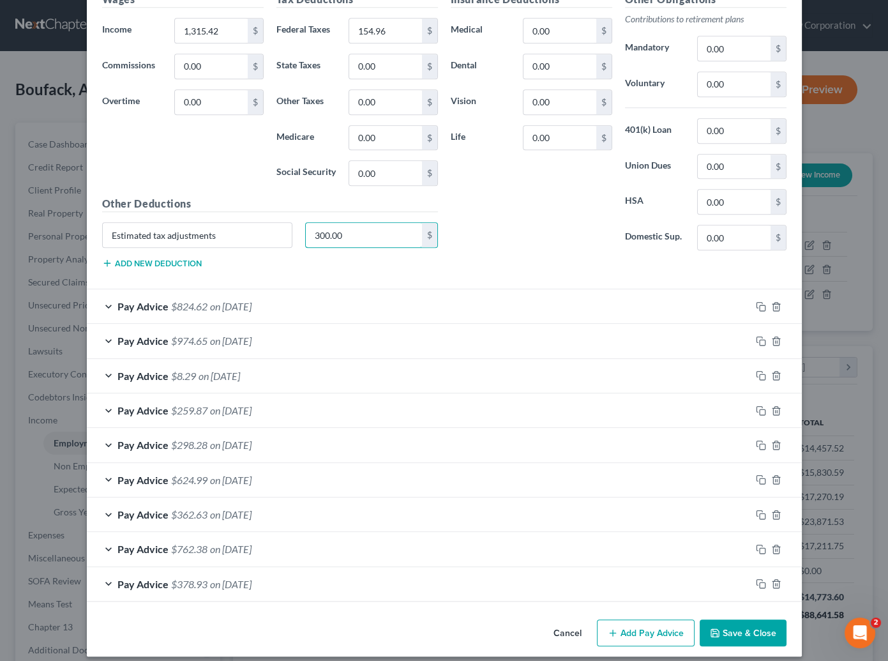
scroll to position [2545, 0]
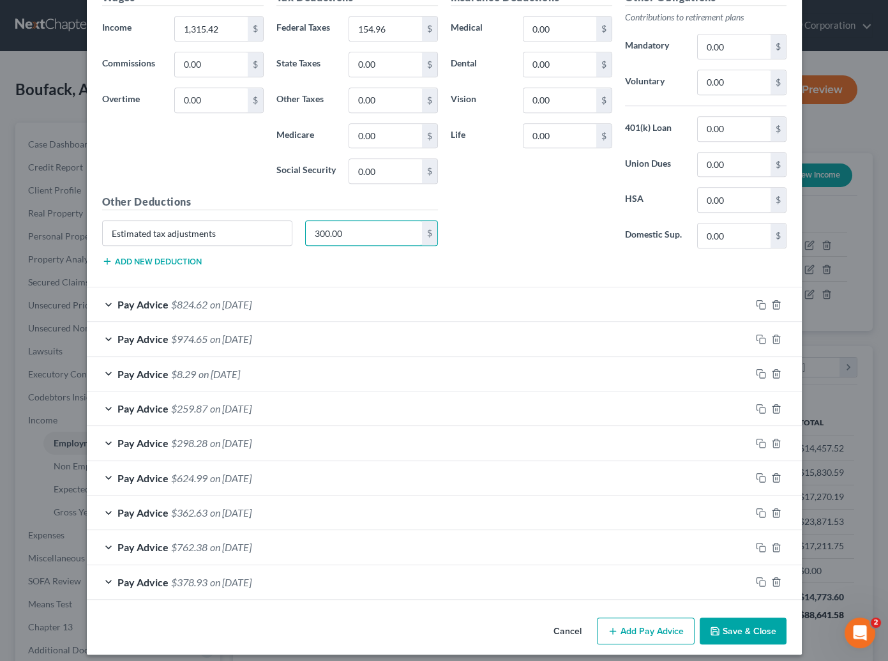
type input "300.00"
click at [195, 287] on div "Pay Advice $824.62 on [DATE]" at bounding box center [419, 304] width 664 height 34
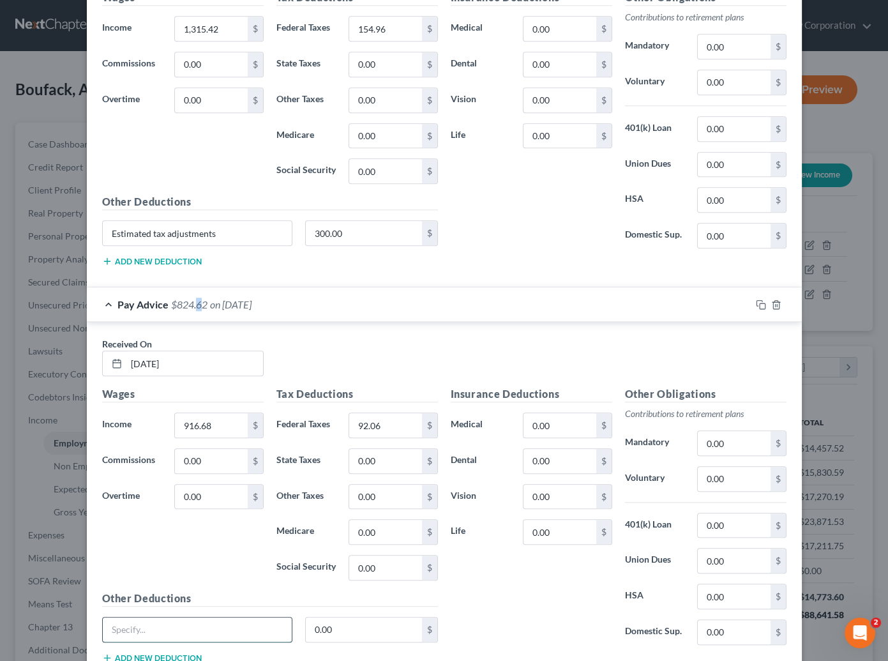
click at [143, 626] on input "text" at bounding box center [198, 629] width 190 height 24
paste input "Estimated tax adjustments"
type input "Estimated tax adjustments"
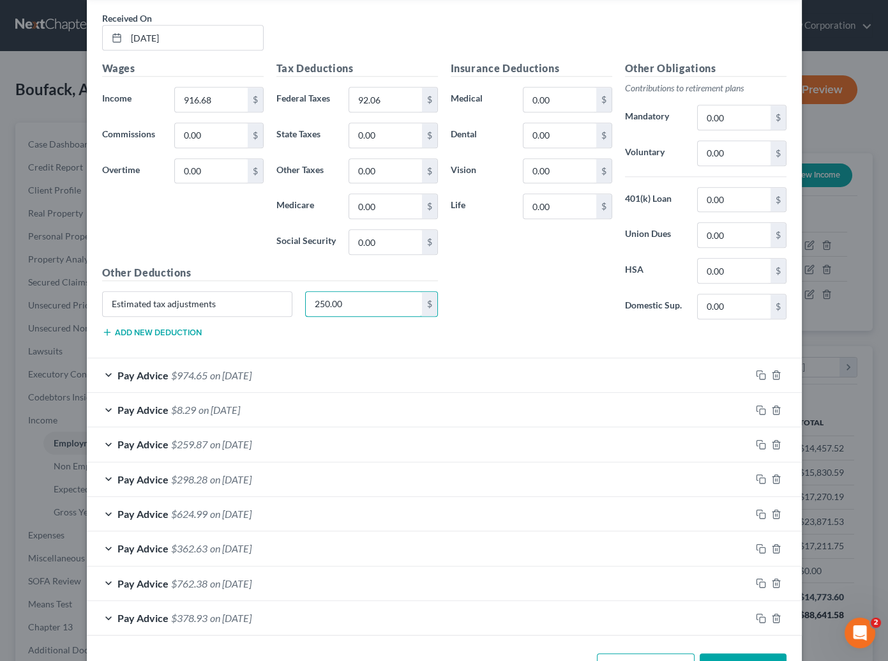
scroll to position [2906, 0]
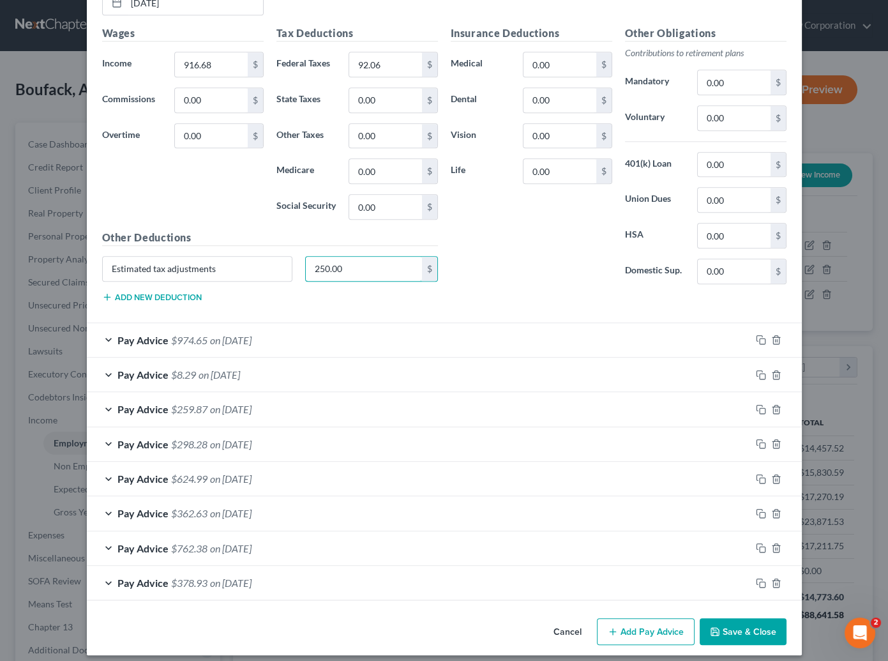
type input "250.00"
click at [175, 334] on span "$974.65" at bounding box center [189, 340] width 36 height 12
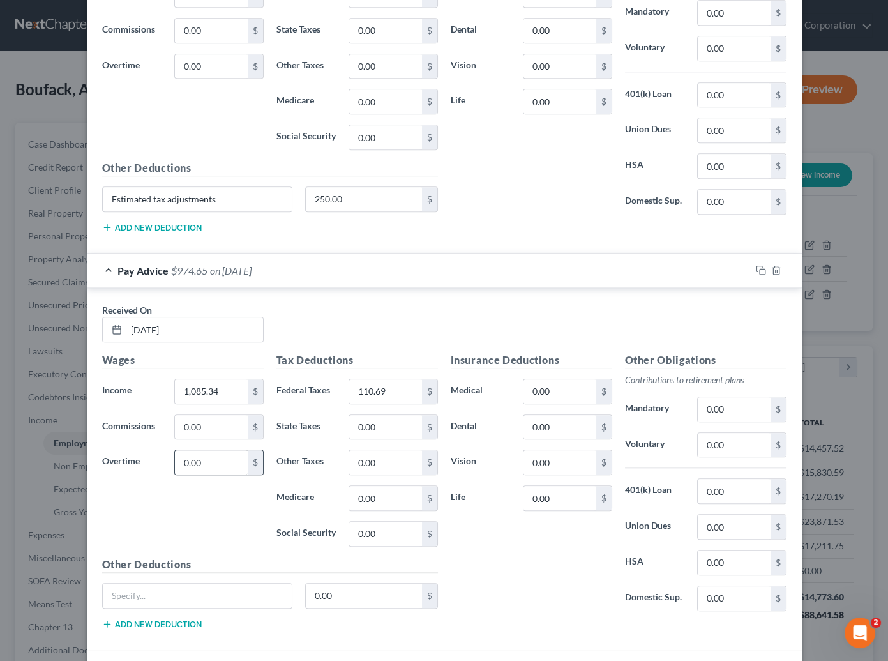
scroll to position [3081, 0]
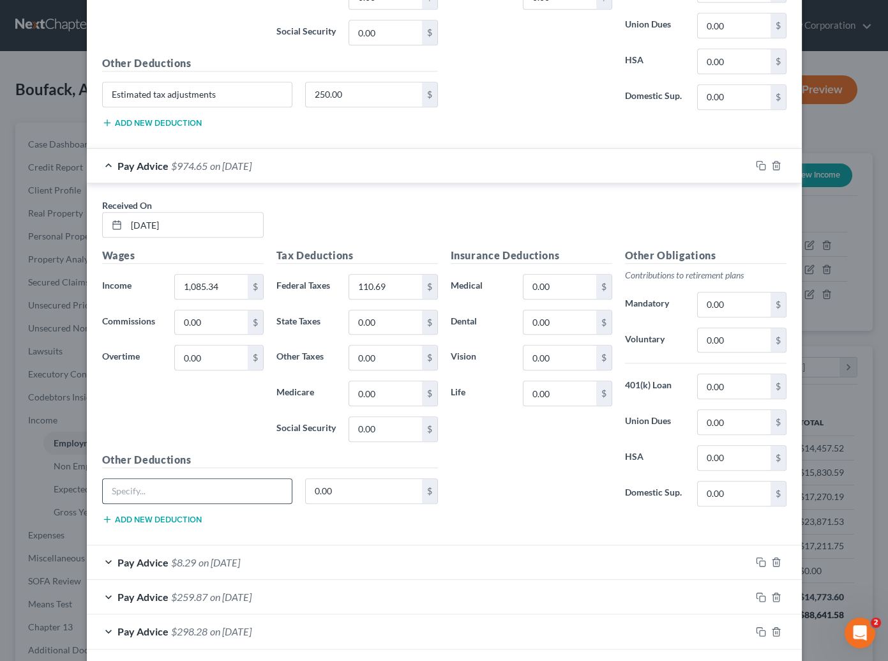
drag, startPoint x: 142, startPoint y: 467, endPoint x: 137, endPoint y: 478, distance: 11.7
click at [140, 478] on div at bounding box center [197, 491] width 191 height 26
click at [134, 481] on input "text" at bounding box center [198, 491] width 190 height 24
click at [142, 479] on input "text" at bounding box center [198, 491] width 190 height 24
paste input "Estimated tax adjustments"
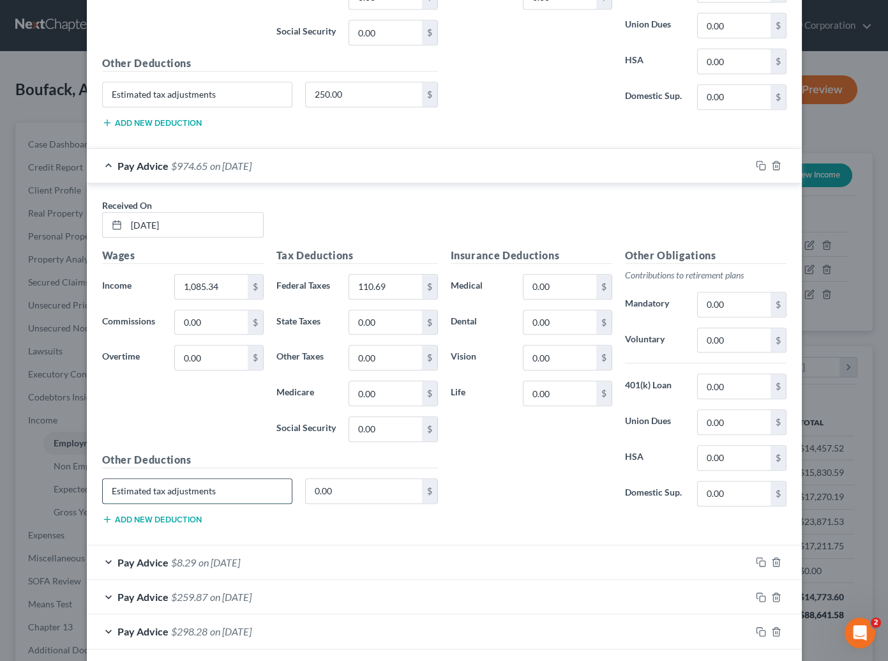
type input "Estimated tax adjustments"
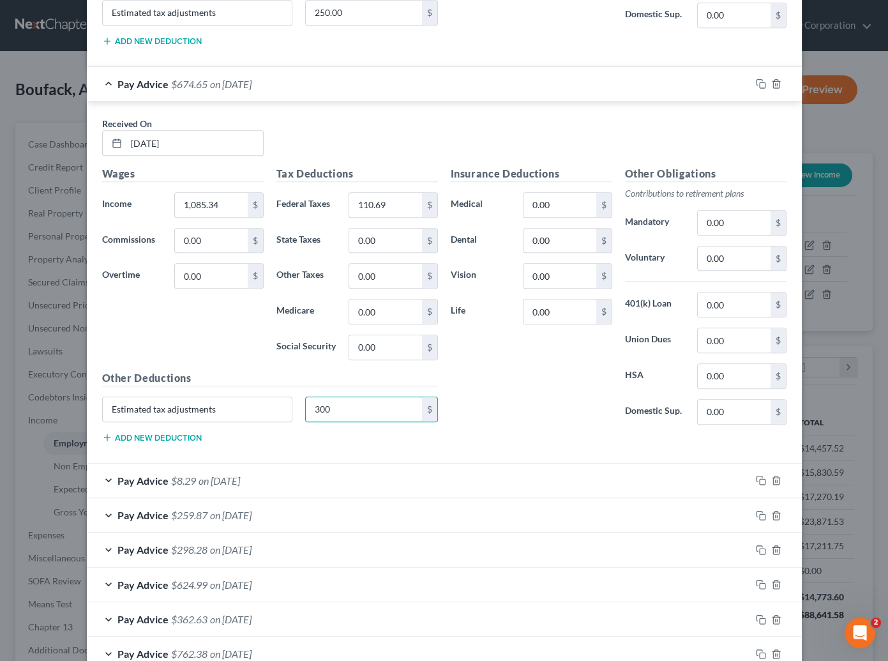
scroll to position [3267, 0]
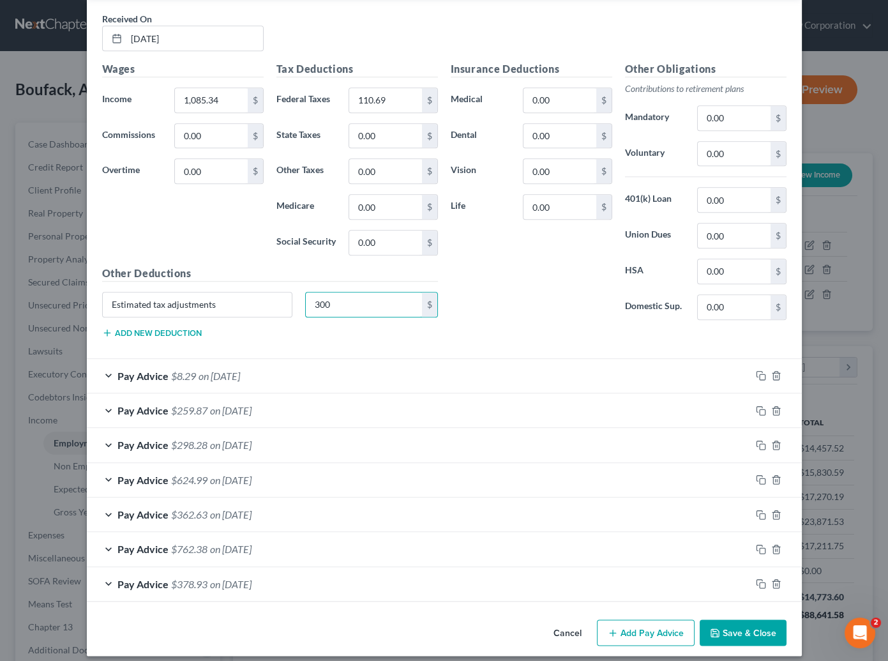
type input "300"
click at [282, 375] on div "Pay Advice $8.29 on [DATE]" at bounding box center [419, 376] width 664 height 34
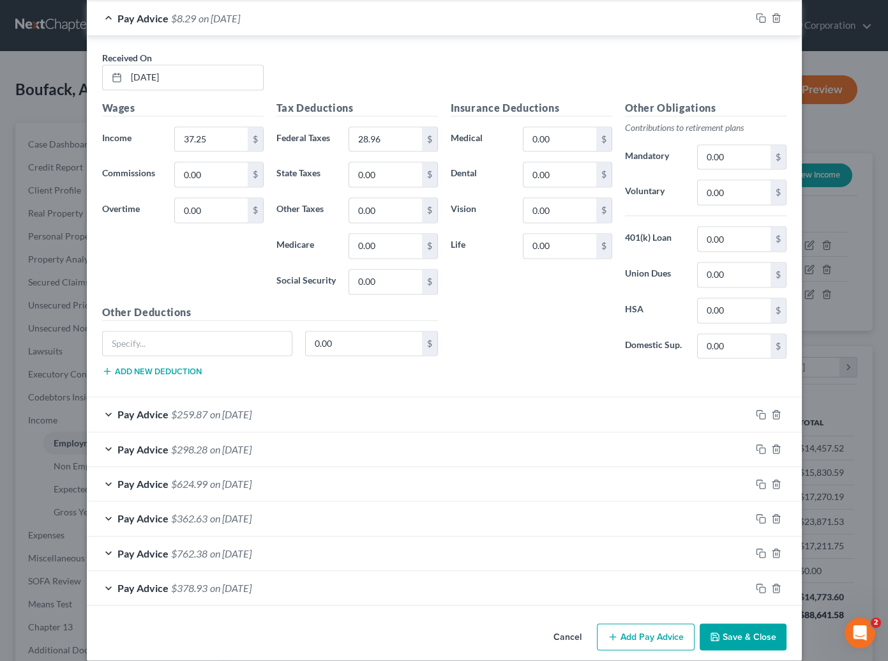
scroll to position [3627, 0]
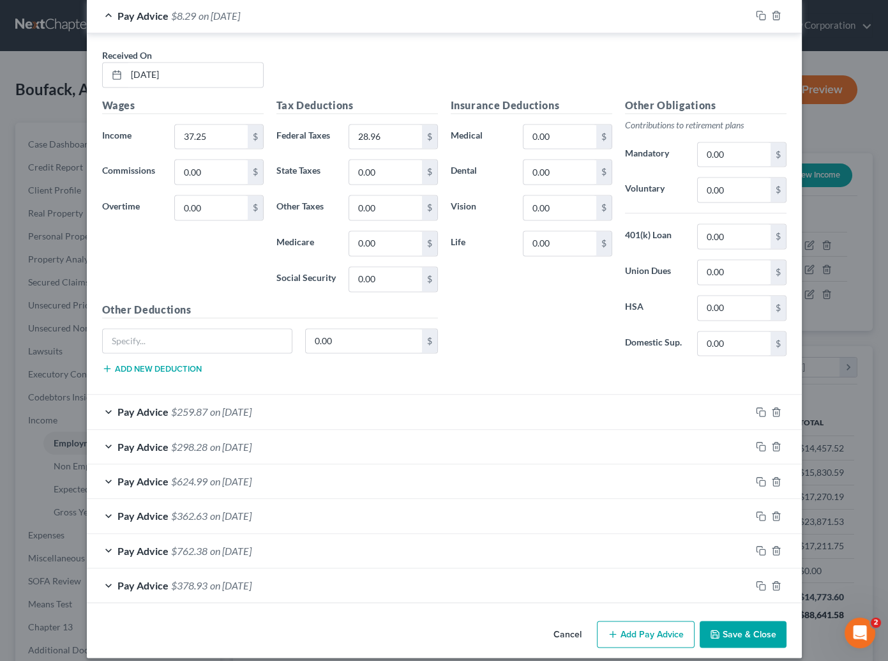
click at [197, 405] on span "$259.87" at bounding box center [189, 411] width 36 height 12
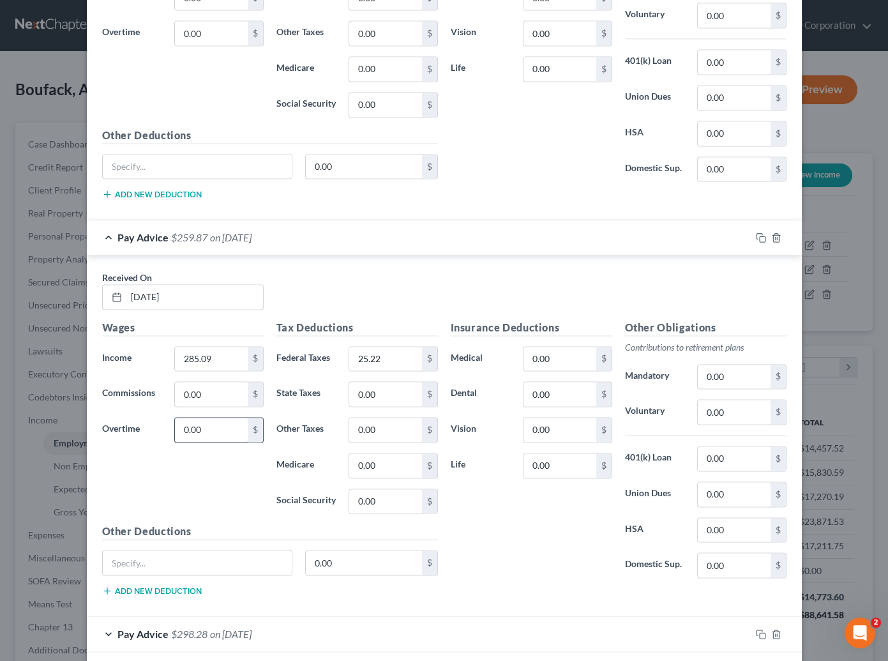
scroll to position [3976, 0]
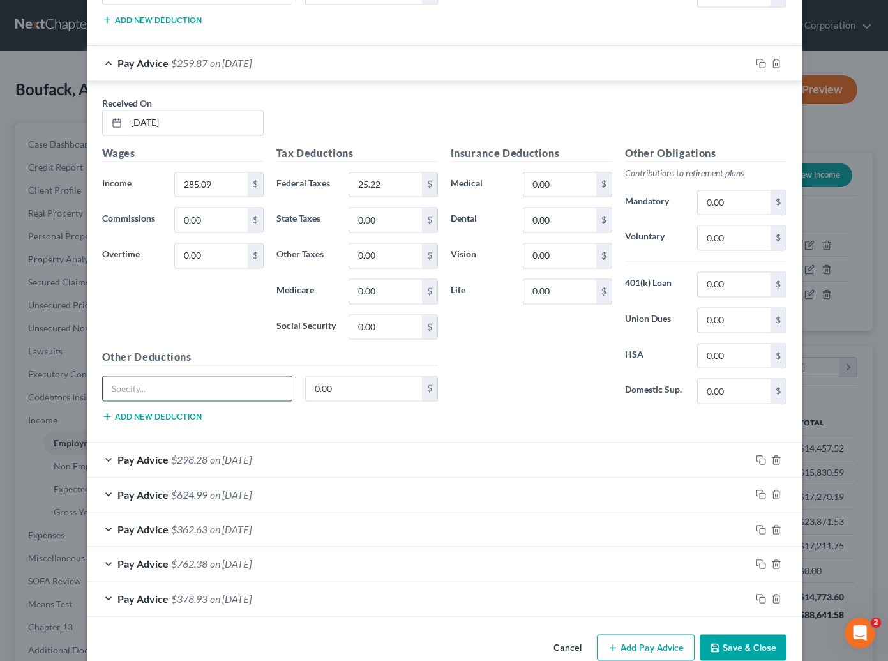
click at [197, 383] on input "text" at bounding box center [198, 388] width 190 height 24
paste input "Estimated tax adjustments"
type input "Estimated tax adjustments"
click at [319, 376] on input "0.00" at bounding box center [364, 388] width 116 height 24
drag, startPoint x: 341, startPoint y: 378, endPoint x: 268, endPoint y: 379, distance: 73.4
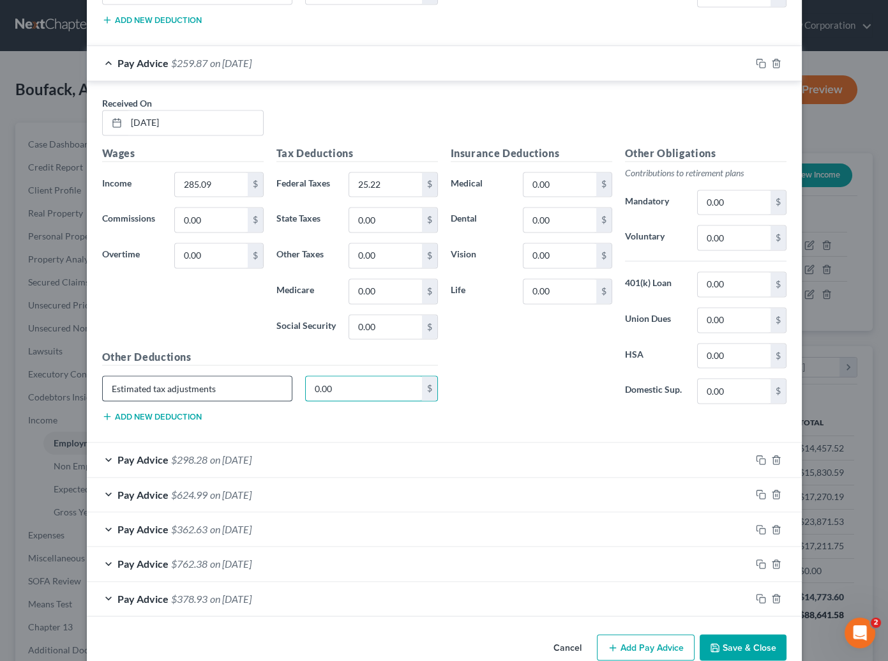
click at [268, 382] on div "Estimated tax adjustments 0.00 $" at bounding box center [270, 393] width 349 height 36
type input "80.00"
click at [252, 453] on span "on [DATE]" at bounding box center [230, 459] width 41 height 12
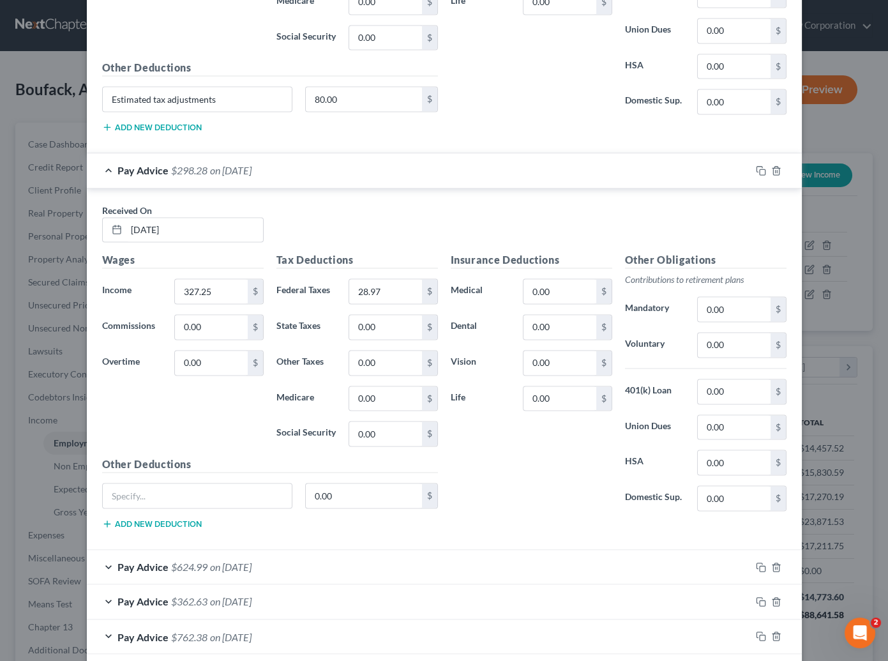
scroll to position [4265, 0]
click at [119, 483] on input "text" at bounding box center [198, 495] width 190 height 24
paste input "Estimated tax adjustments"
type input "Estimated tax adjustments"
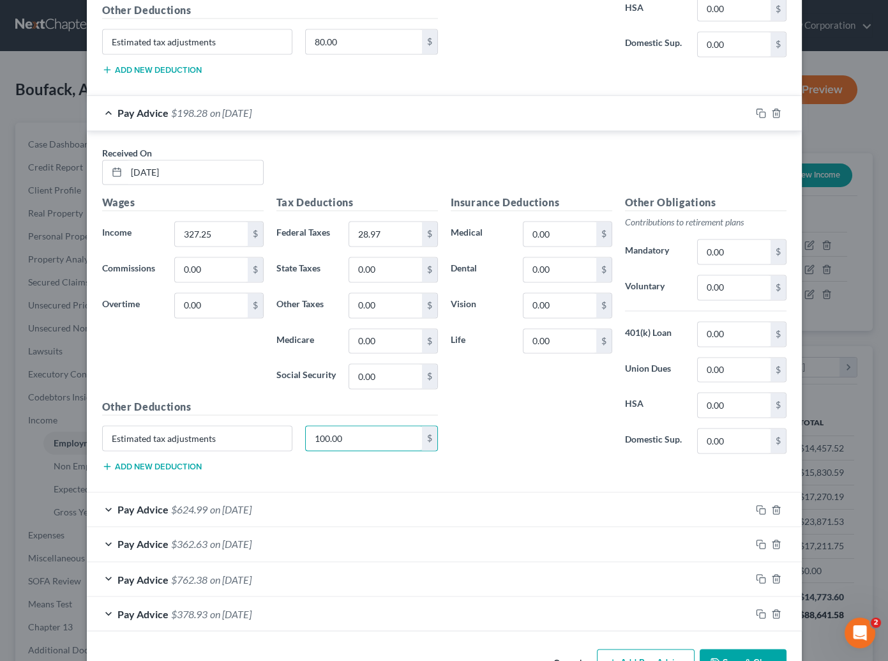
scroll to position [4348, 0]
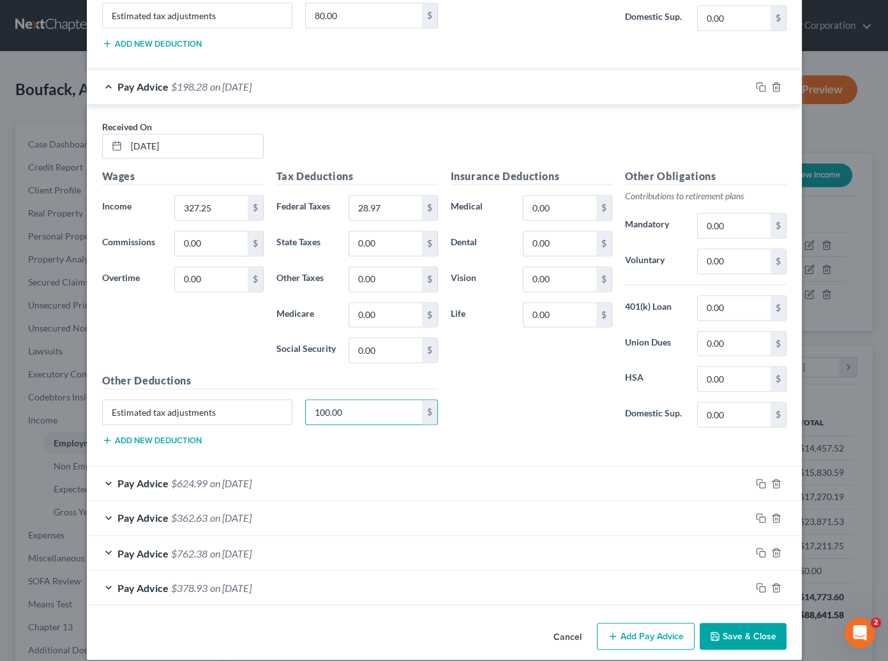
type input "100.00"
click at [199, 477] on span "$624.99" at bounding box center [189, 483] width 36 height 12
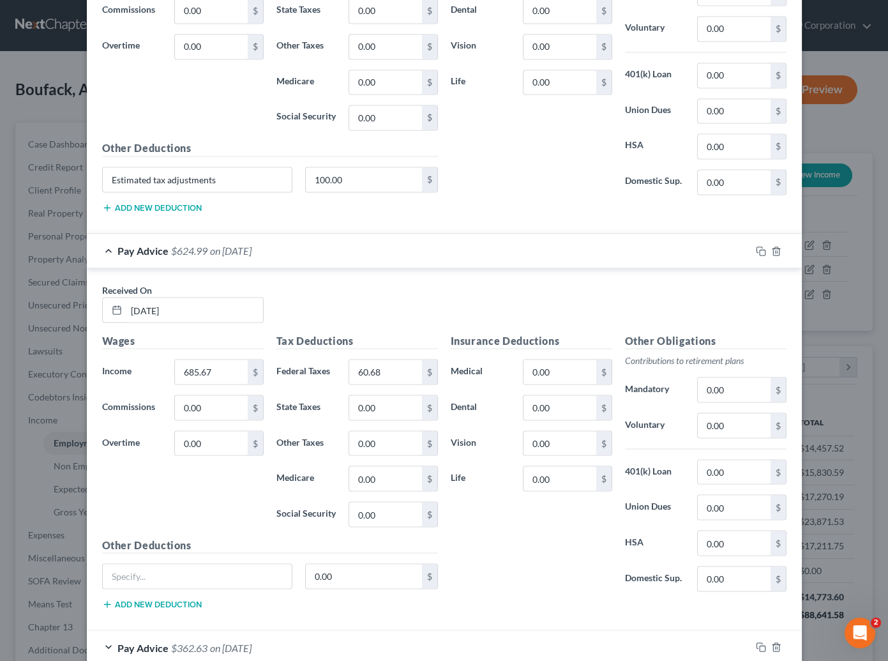
scroll to position [4709, 0]
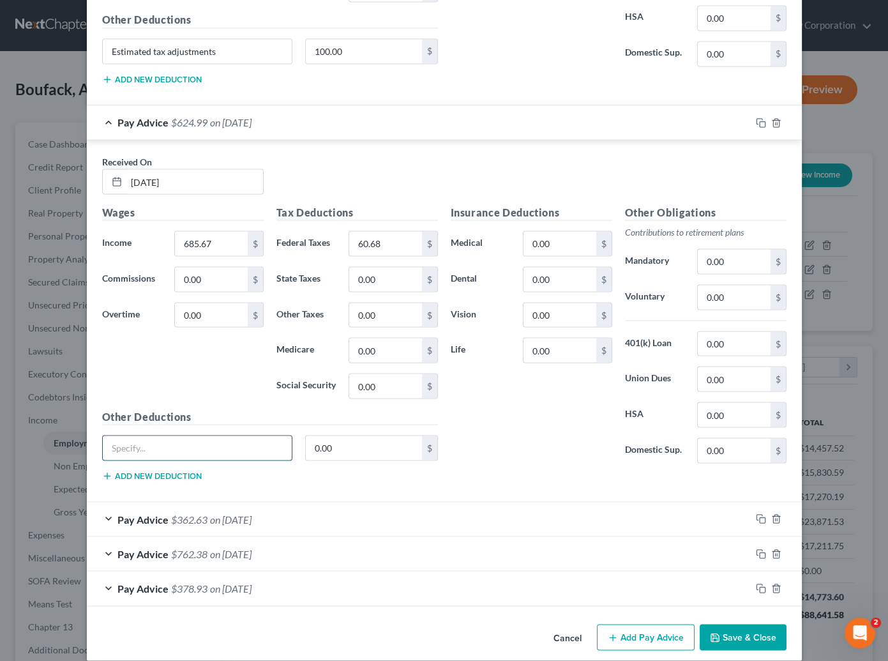
click at [258, 435] on input "text" at bounding box center [198, 447] width 190 height 24
paste input "Estimated tax adjustments"
type input "Estimated tax adjustments"
type input "200.00"
click at [273, 509] on div "Pay Advice $362.63 on [DATE]" at bounding box center [419, 519] width 664 height 34
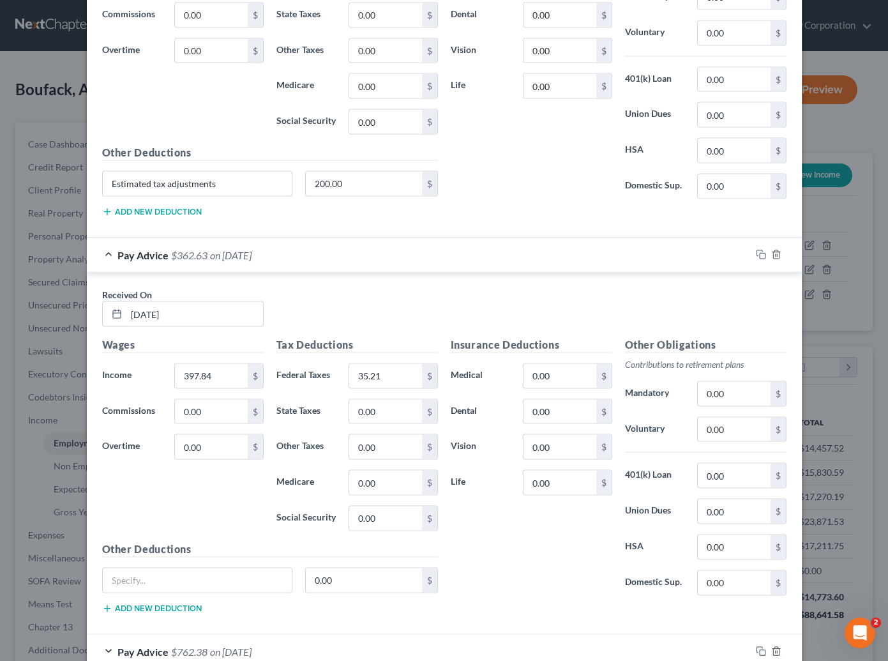
scroll to position [5057, 0]
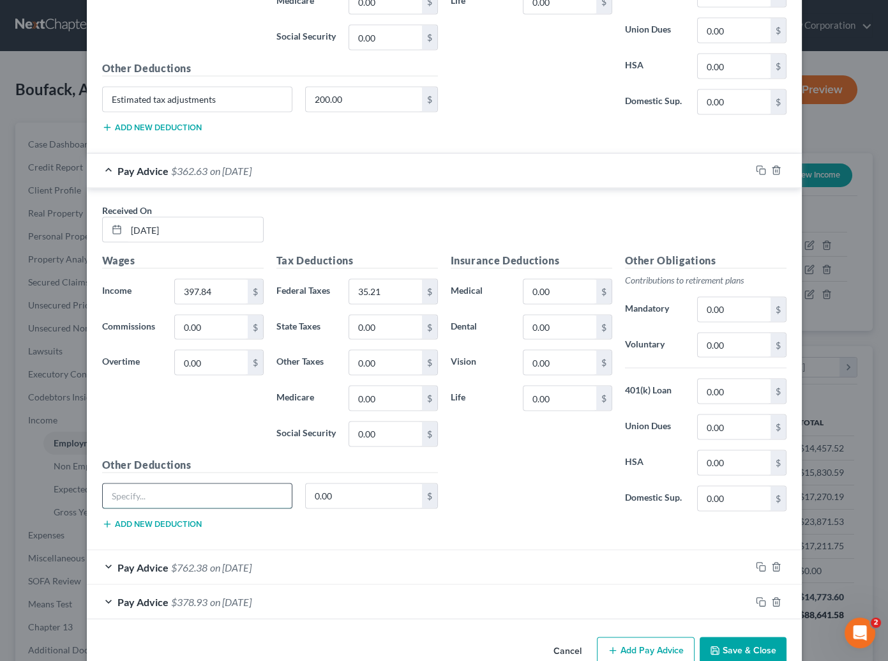
click at [141, 484] on input "text" at bounding box center [198, 496] width 190 height 24
paste input "Estimated tax adjustments"
type input "Estimated tax adjustments"
type input "120.00"
click at [153, 561] on div "Pay Advice $762.38 on [DATE]" at bounding box center [419, 567] width 664 height 34
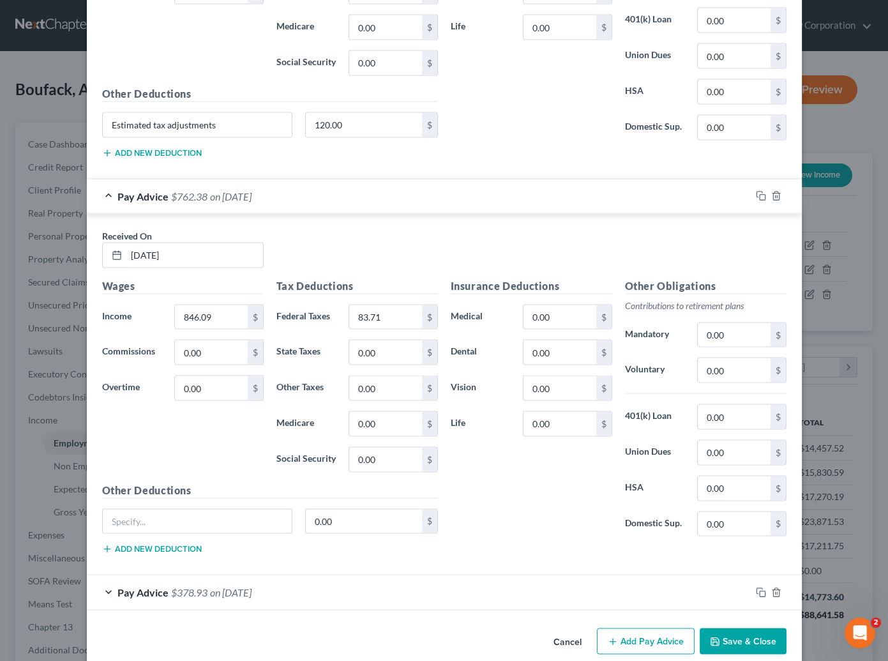
scroll to position [5430, 0]
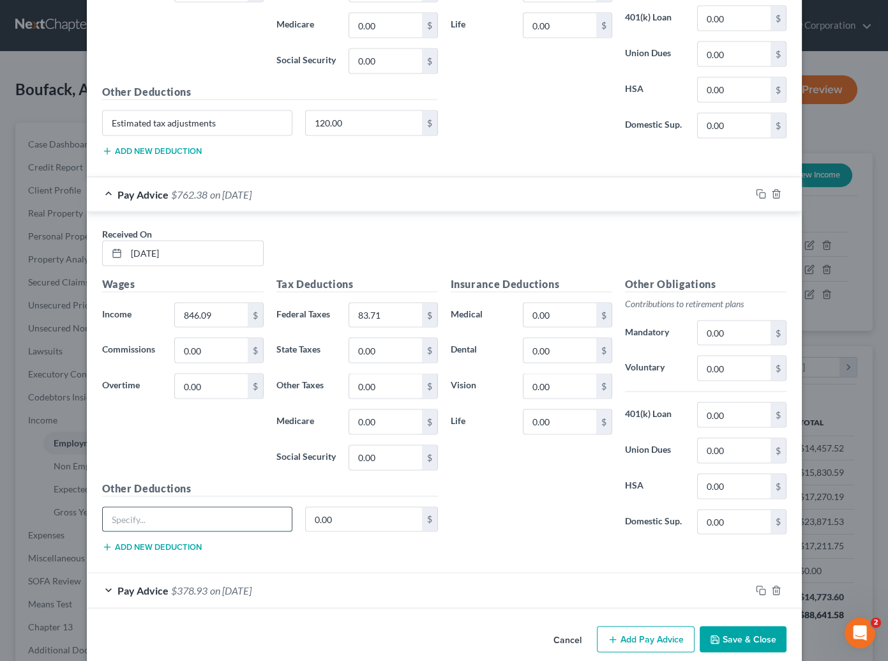
click at [126, 511] on input "text" at bounding box center [198, 520] width 190 height 24
paste input "Estimated tax adjustments"
type input "Estimated tax adjustments"
type input "250.00"
click at [213, 584] on span "on [DATE]" at bounding box center [230, 590] width 41 height 12
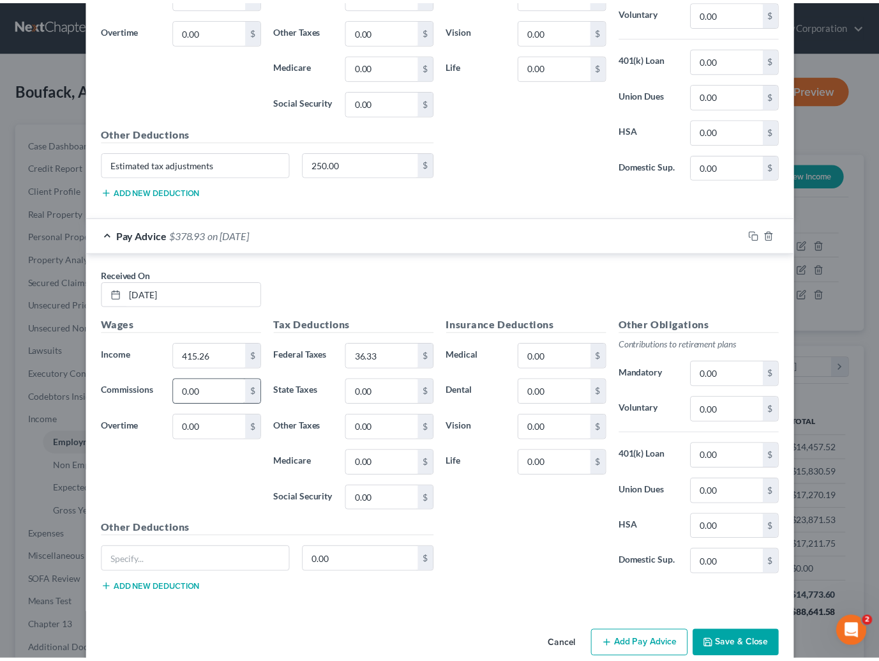
scroll to position [5790, 0]
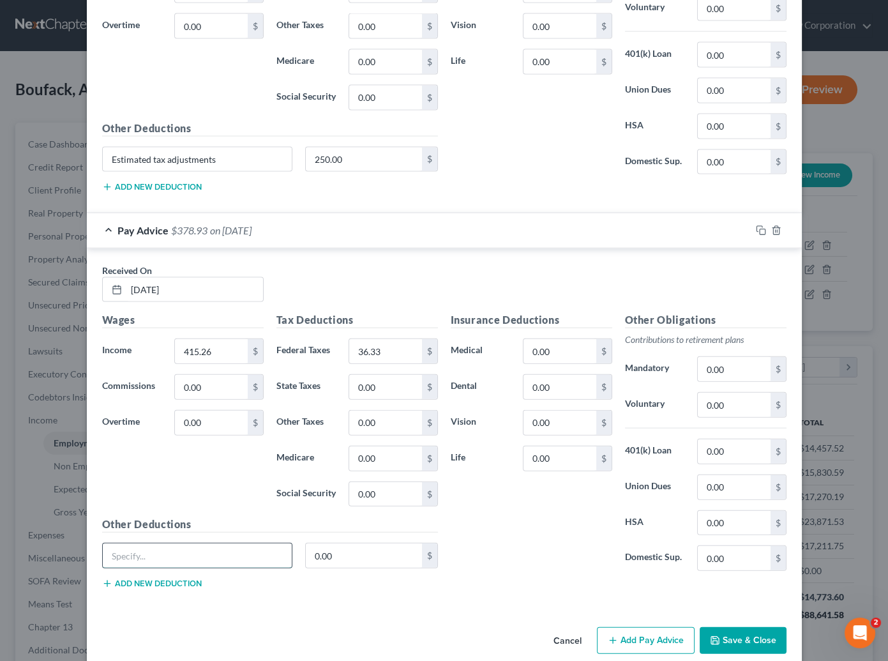
click at [109, 543] on input "text" at bounding box center [198, 555] width 190 height 24
paste input "Estimated tax adjustments"
type input "Estimated tax adjustments"
type input "100.00"
click at [727, 632] on button "Save & Close" at bounding box center [743, 640] width 87 height 27
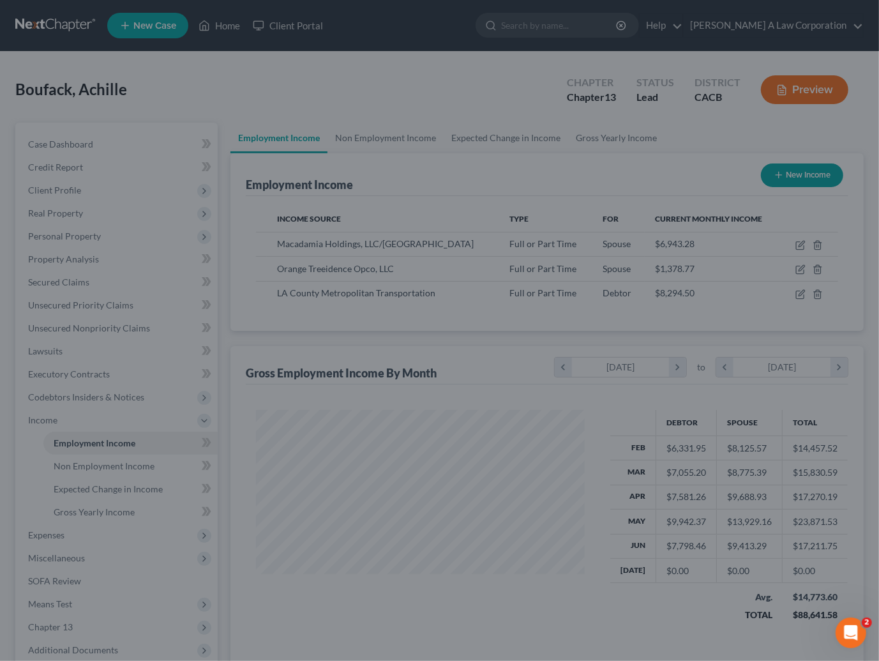
scroll to position [638218, 638092]
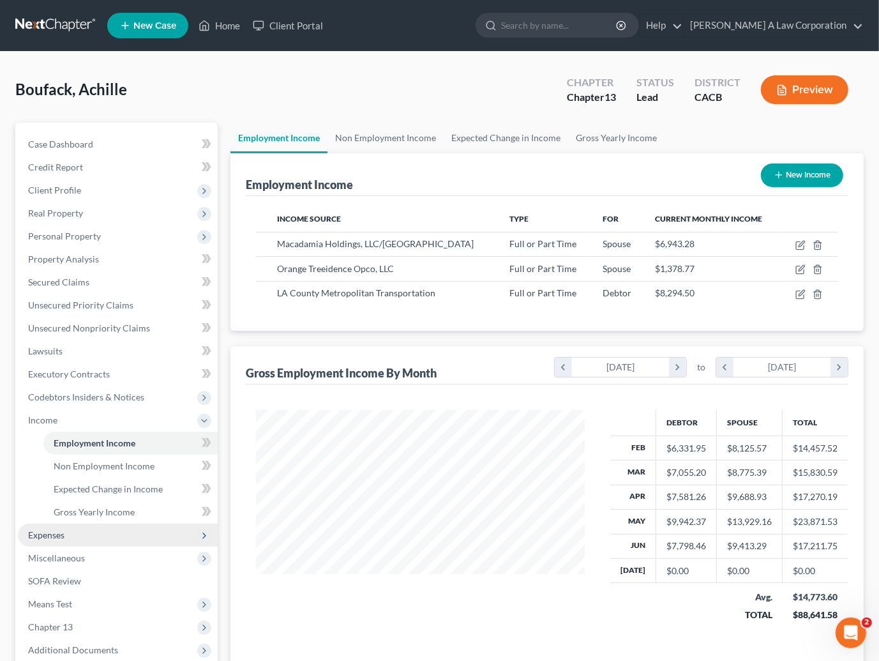
click at [64, 535] on span "Expenses" at bounding box center [46, 534] width 36 height 11
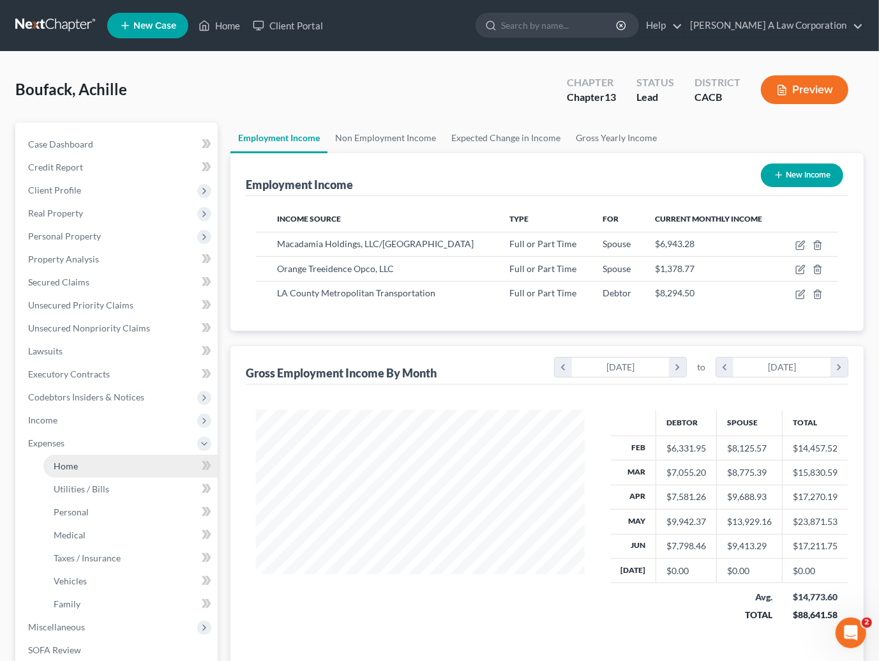
click at [69, 470] on span "Home" at bounding box center [66, 465] width 24 height 11
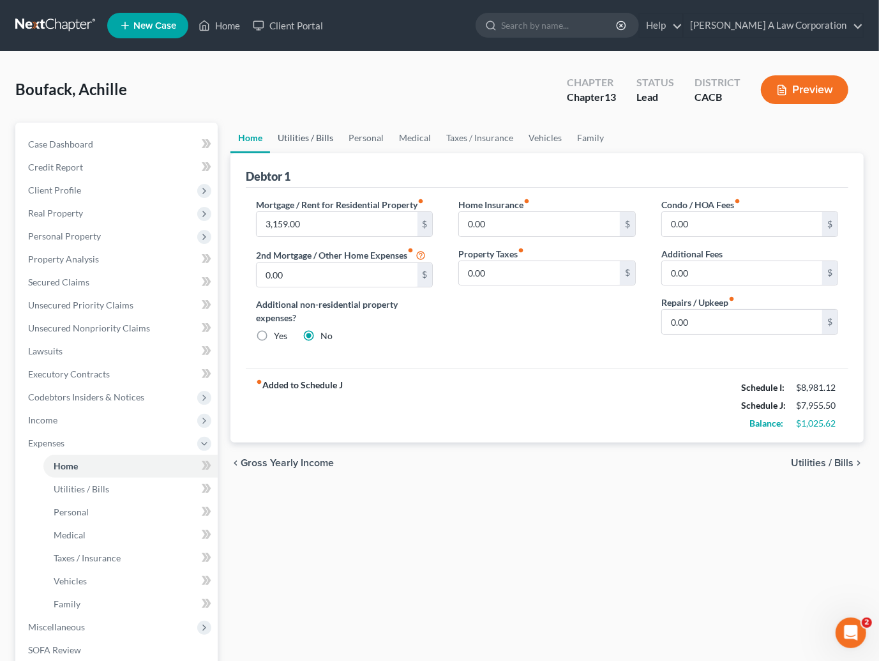
click at [287, 141] on link "Utilities / Bills" at bounding box center [305, 138] width 71 height 31
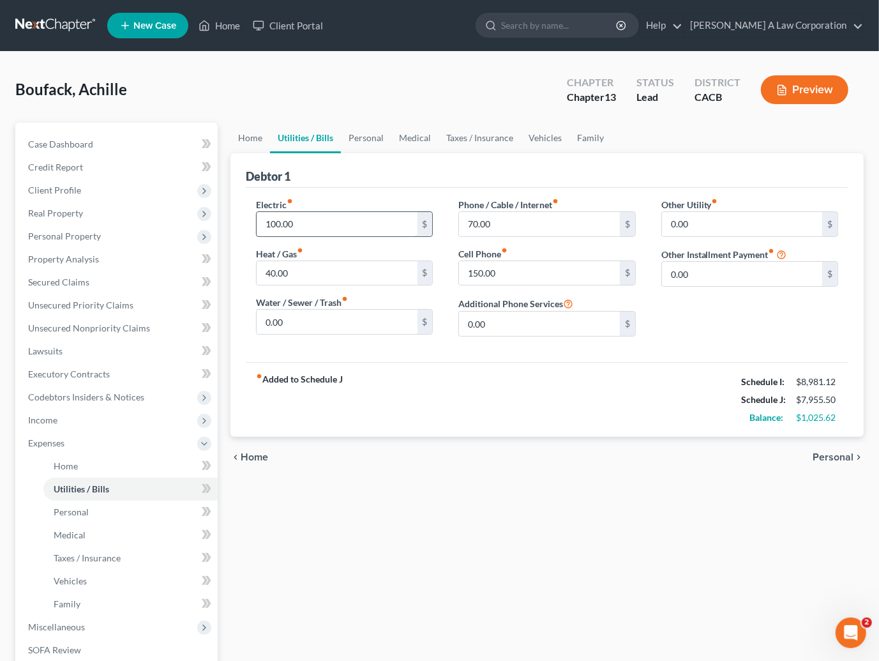
click at [311, 225] on input "100.00" at bounding box center [337, 224] width 160 height 24
click at [505, 224] on input "70.00" at bounding box center [539, 224] width 160 height 24
click at [710, 230] on input "0.00" at bounding box center [742, 224] width 160 height 24
click at [541, 269] on input "150.00" at bounding box center [539, 273] width 160 height 24
click at [320, 223] on input "150" at bounding box center [337, 224] width 160 height 24
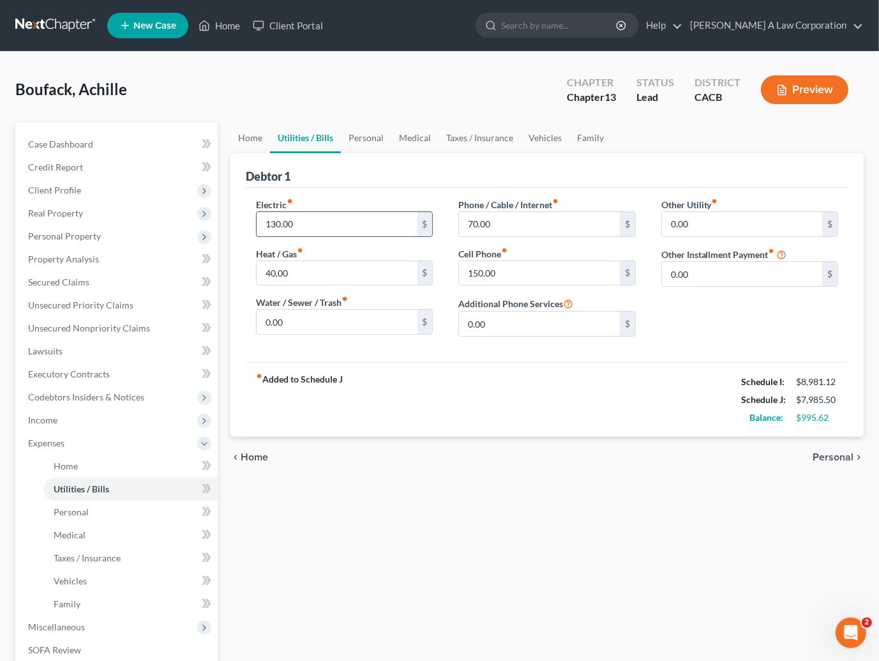
type input "130.00"
type input "50"
drag, startPoint x: 509, startPoint y: 442, endPoint x: 508, endPoint y: 428, distance: 14.7
click at [509, 441] on div "chevron_left Home Personal chevron_right" at bounding box center [546, 457] width 633 height 41
click at [368, 138] on link "Personal" at bounding box center [366, 138] width 50 height 31
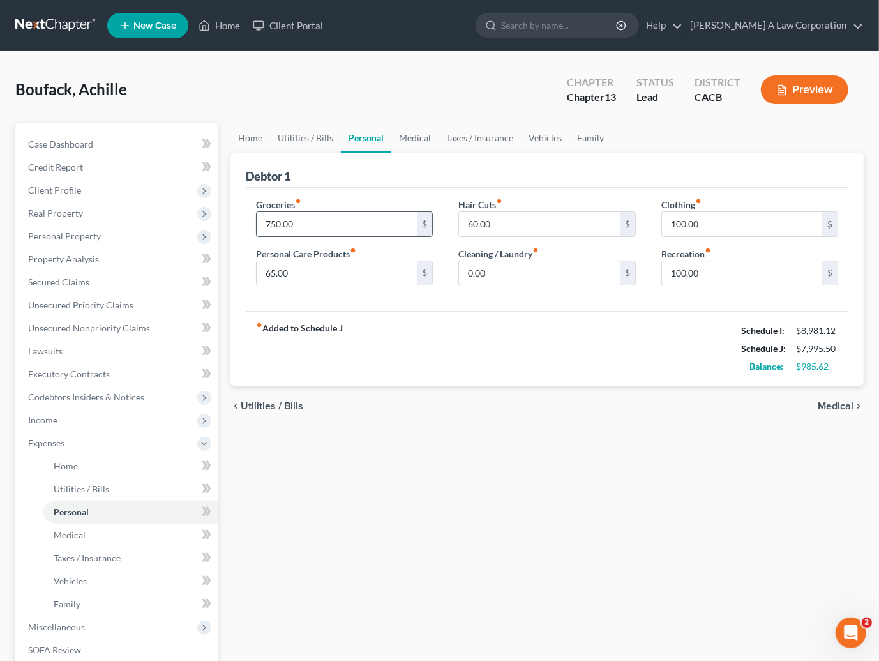
click at [299, 223] on input "750.00" at bounding box center [337, 224] width 160 height 24
type input "800"
type input "80"
click at [702, 227] on input "100.00" at bounding box center [742, 224] width 160 height 24
click at [710, 278] on input "100.00" at bounding box center [742, 273] width 160 height 24
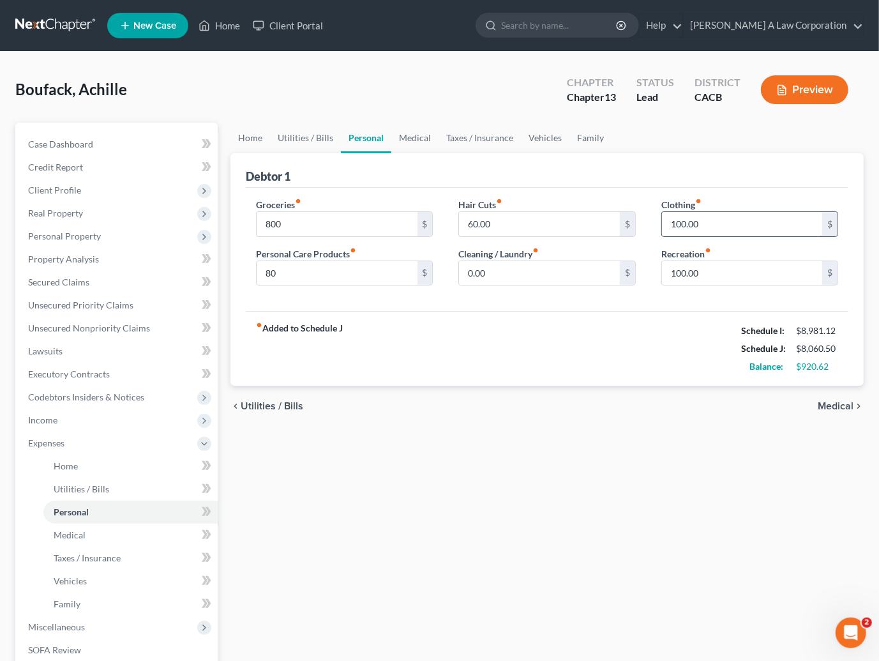
click at [709, 222] on input "100.00" at bounding box center [742, 224] width 160 height 24
type input "150"
click at [622, 351] on div "fiber_manual_record Added to Schedule J Schedule I: $8,981.12 Schedule J: $8,11…" at bounding box center [547, 348] width 603 height 75
click at [421, 135] on link "Medical" at bounding box center [414, 138] width 47 height 31
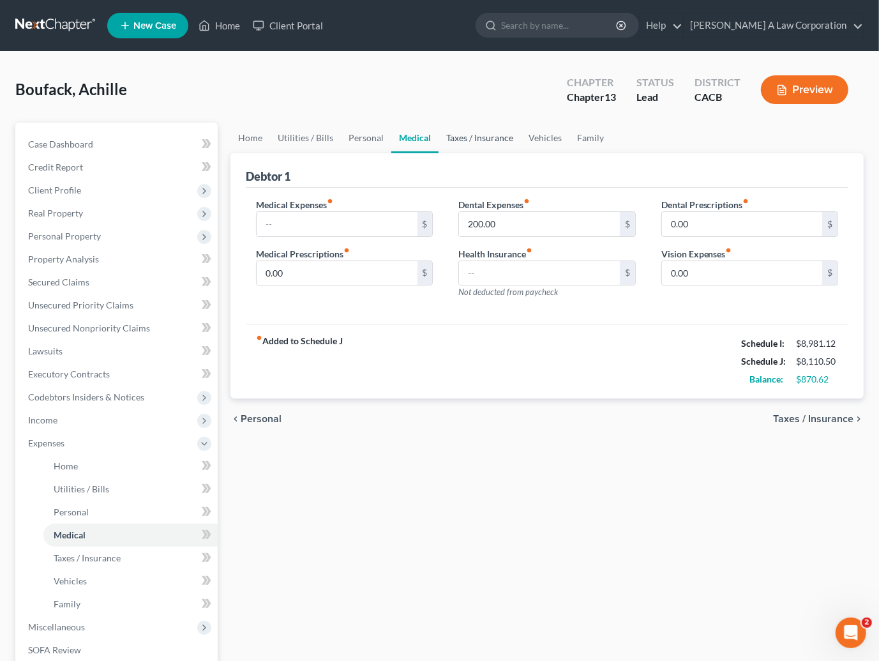
click at [483, 144] on link "Taxes / Insurance" at bounding box center [480, 138] width 82 height 31
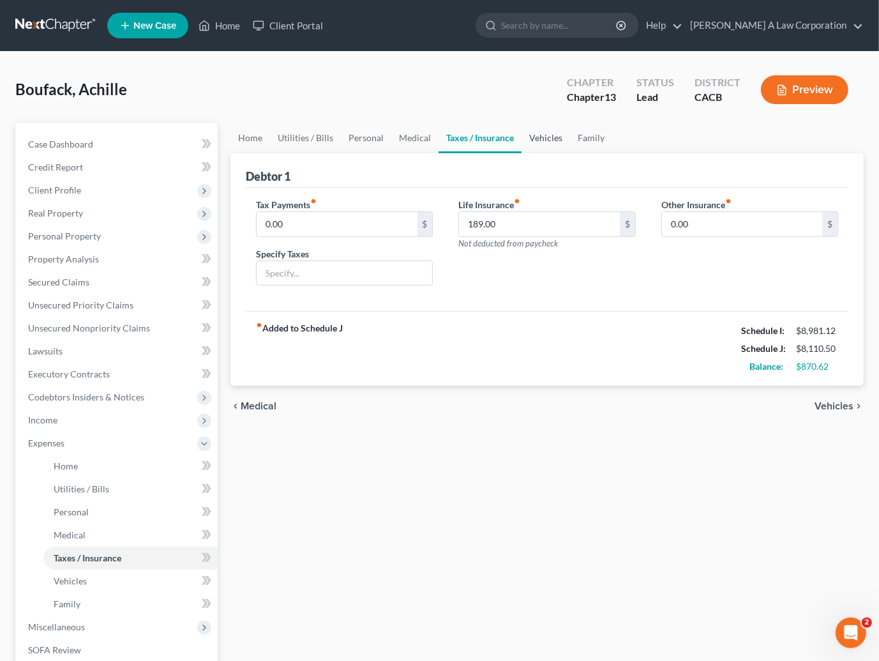
click at [536, 138] on link "Vehicles" at bounding box center [546, 138] width 49 height 31
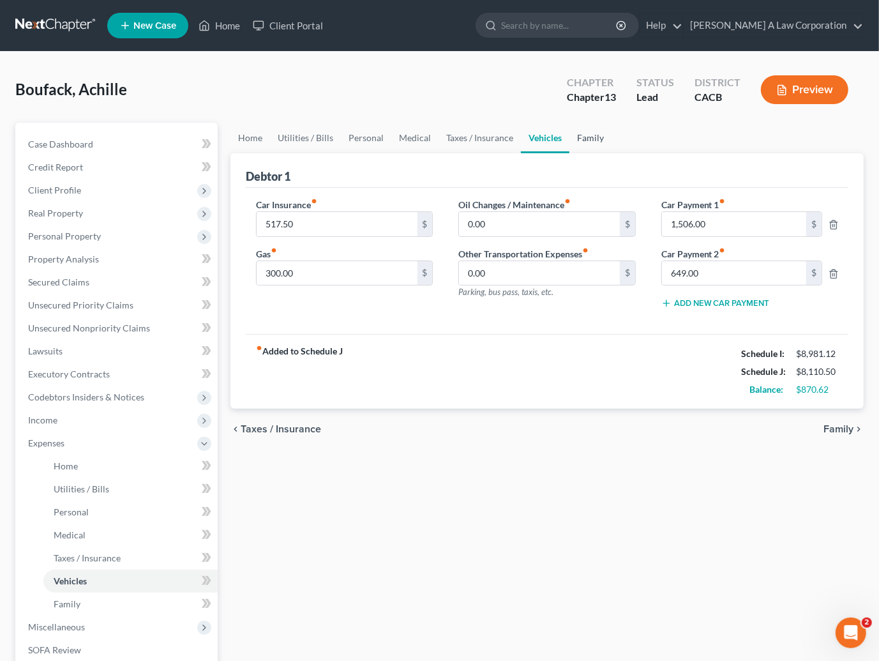
click at [600, 139] on link "Family" at bounding box center [590, 138] width 42 height 31
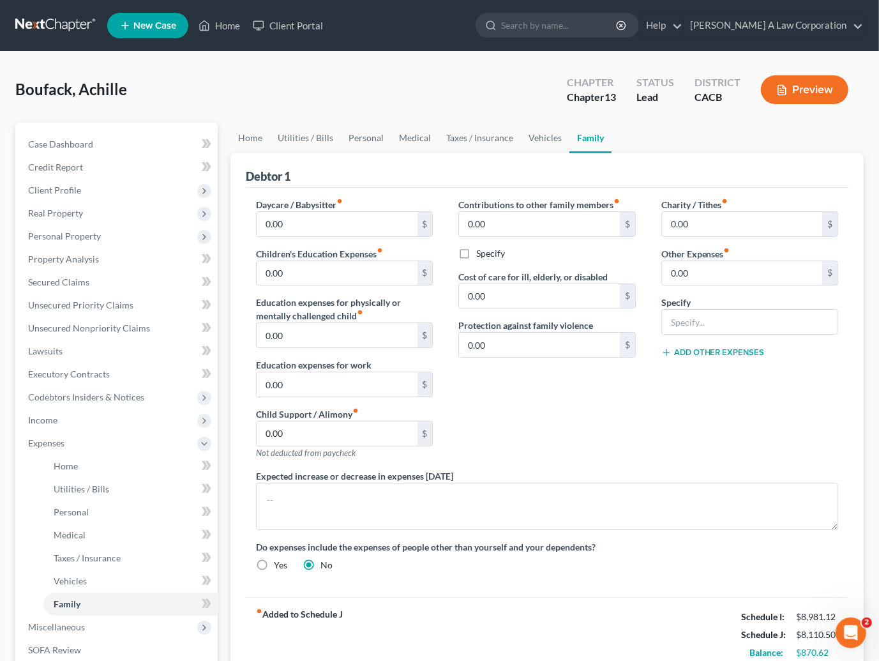
click at [723, 386] on div "Charity / Tithes fiber_manual_record 0.00 $ Other Expenses fiber_manual_record …" at bounding box center [750, 333] width 202 height 271
click at [369, 139] on link "Personal" at bounding box center [366, 138] width 50 height 31
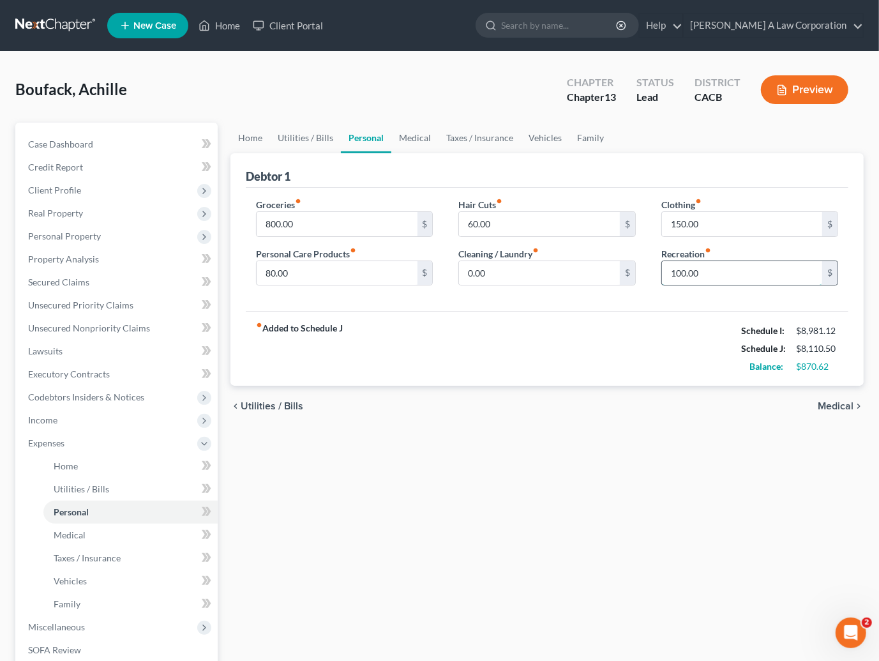
click at [700, 266] on input "100.00" at bounding box center [742, 273] width 160 height 24
type input "200"
click at [571, 408] on div "chevron_left Utilities / Bills Medical chevron_right" at bounding box center [546, 406] width 633 height 41
click at [502, 268] on input "0.00" at bounding box center [539, 273] width 160 height 24
click at [509, 227] on input "60.00" at bounding box center [539, 224] width 160 height 24
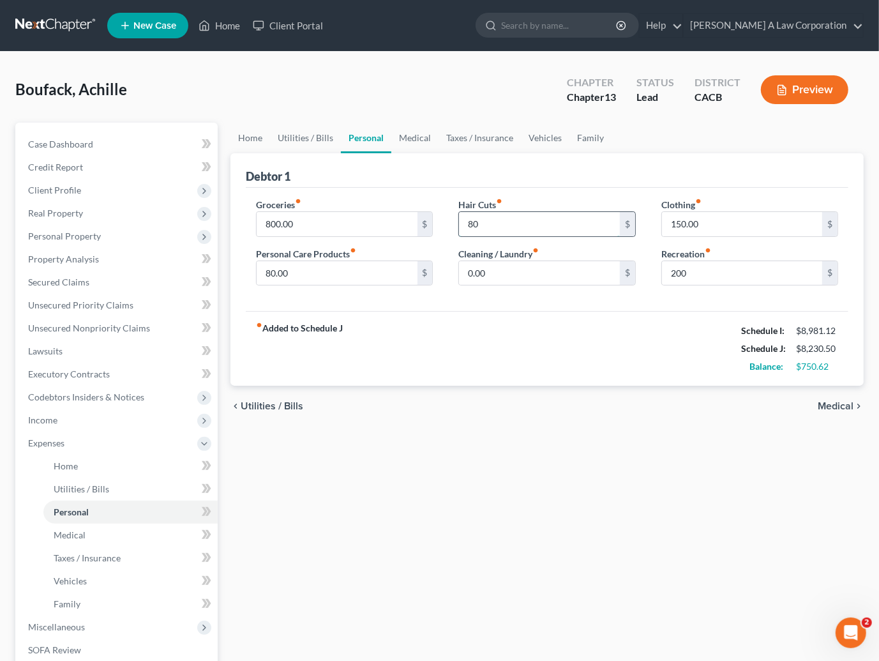
type input "8"
type input "100"
click at [495, 382] on div "fiber_manual_record Added to Schedule J Schedule I: $8,981.12 Schedule J: $8,25…" at bounding box center [547, 348] width 603 height 75
click at [481, 340] on div "fiber_manual_record Added to Schedule J Schedule I: $8,981.12 Schedule J: $8,25…" at bounding box center [547, 348] width 603 height 75
click at [332, 269] on input "80.00" at bounding box center [337, 273] width 160 height 24
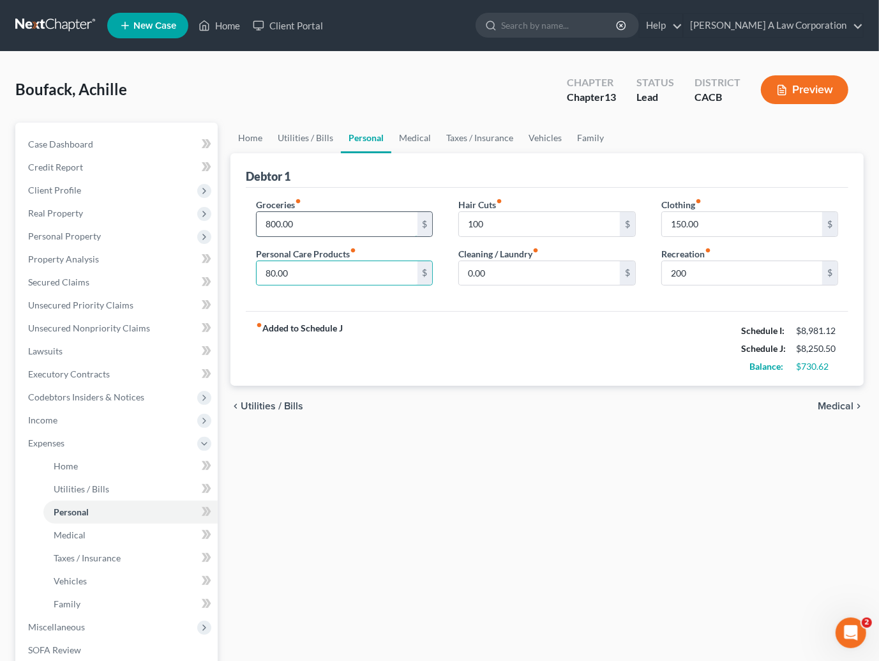
click at [315, 223] on input "800.00" at bounding box center [337, 224] width 160 height 24
click at [251, 138] on link "Home" at bounding box center [250, 138] width 40 height 31
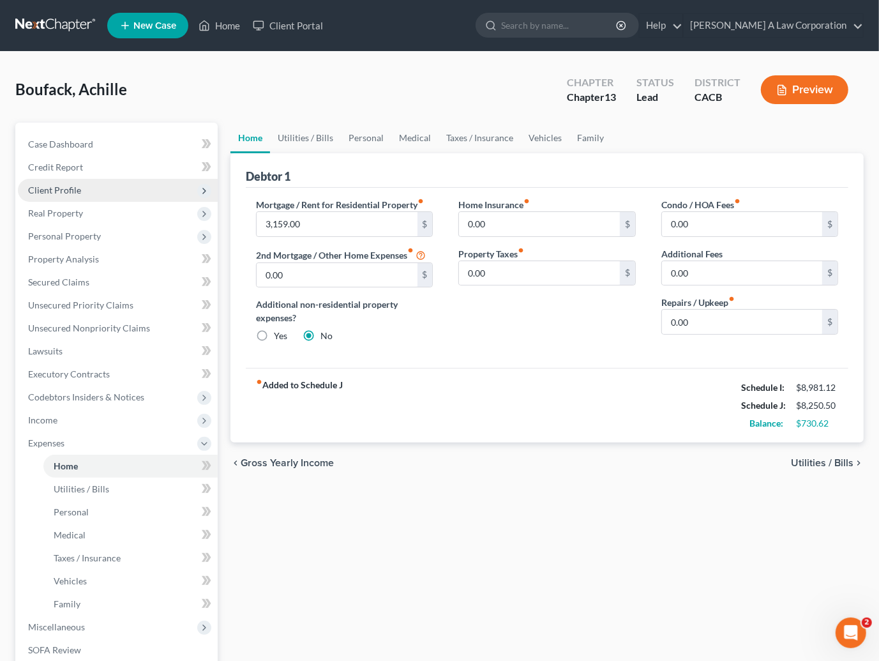
click at [56, 185] on span "Client Profile" at bounding box center [54, 190] width 53 height 11
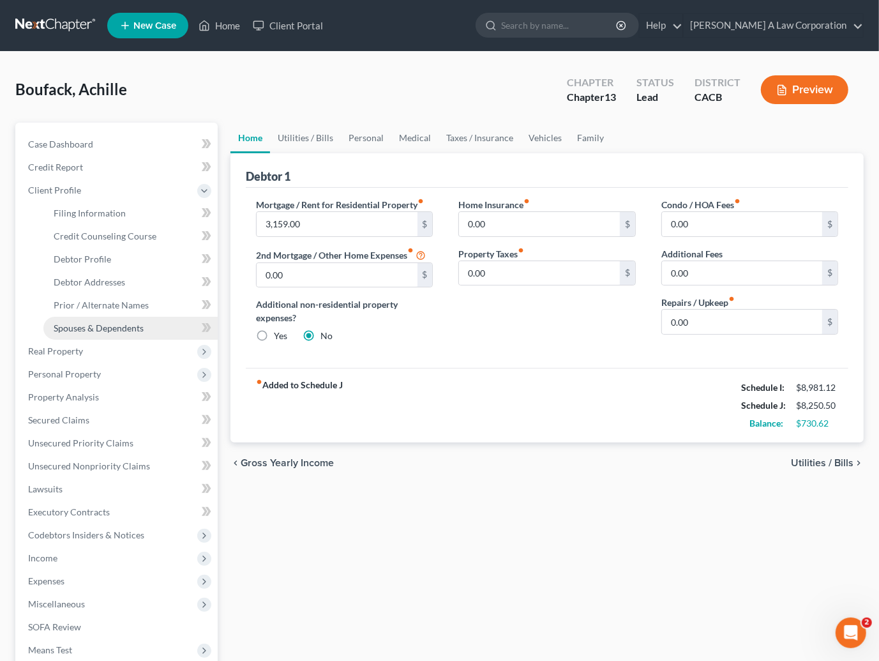
click at [114, 321] on link "Spouses & Dependents" at bounding box center [130, 328] width 174 height 23
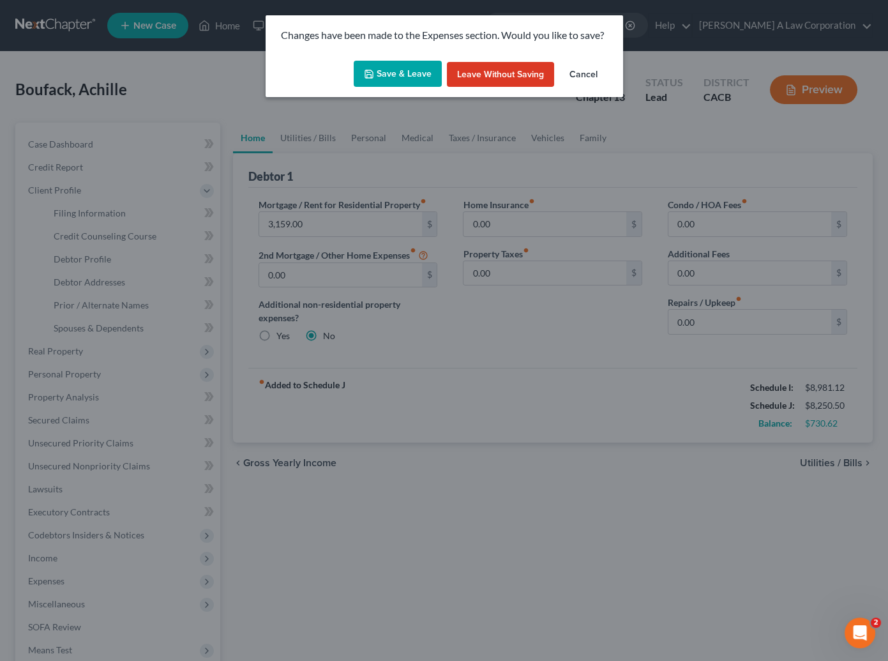
click at [406, 75] on button "Save & Leave" at bounding box center [398, 74] width 88 height 27
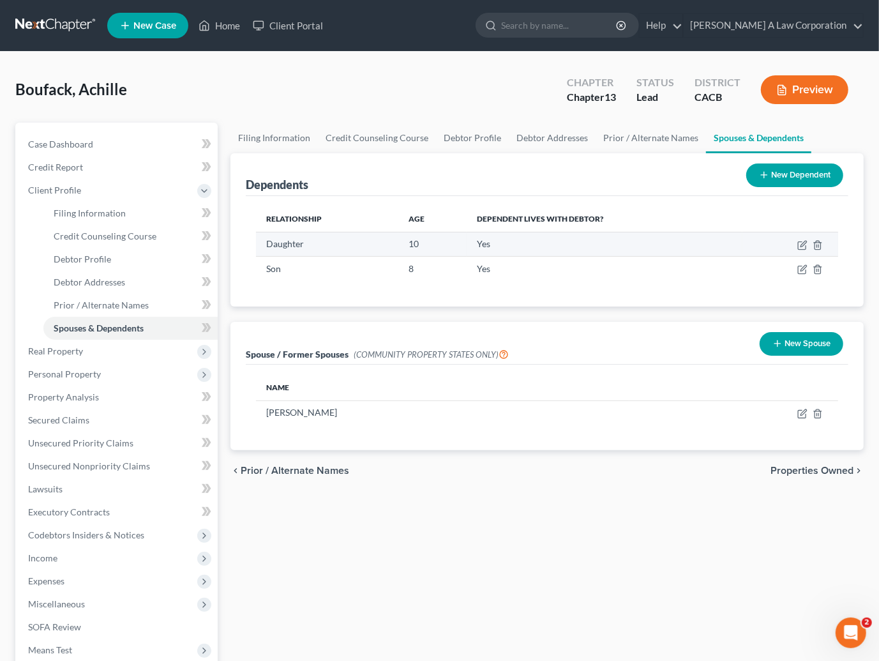
click at [434, 240] on td "10" at bounding box center [432, 244] width 68 height 24
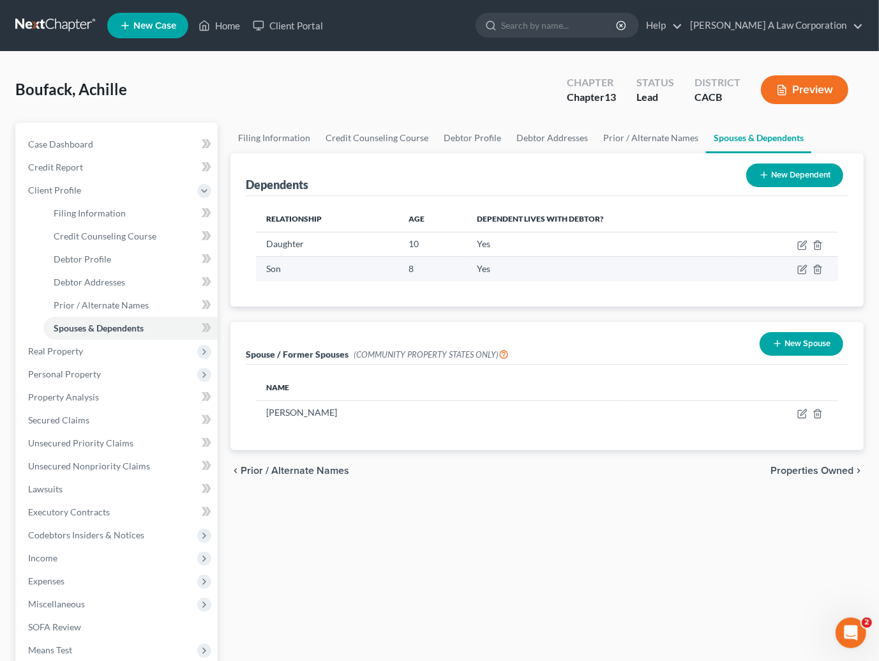
click at [445, 269] on td "8" at bounding box center [432, 269] width 68 height 24
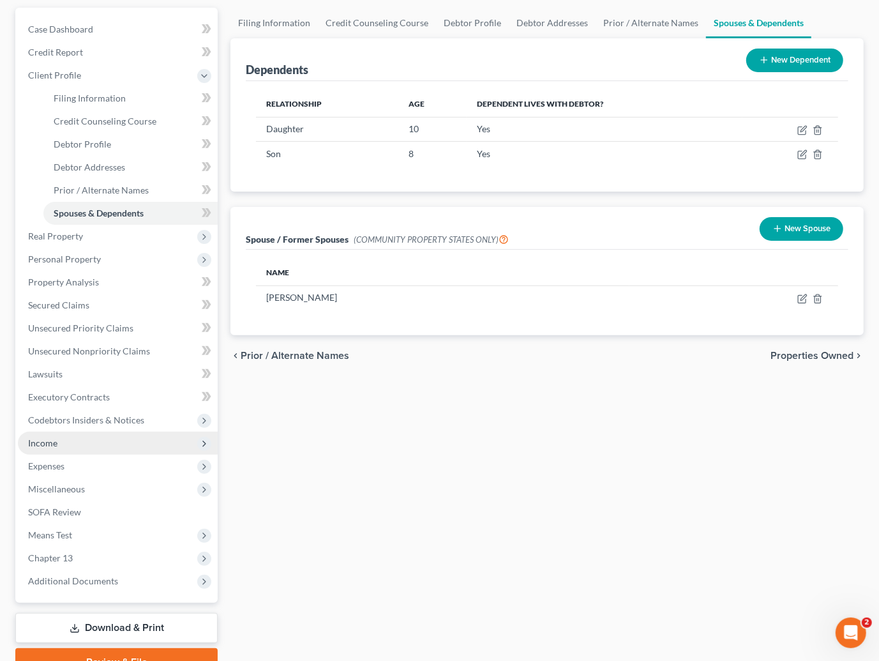
scroll to position [116, 0]
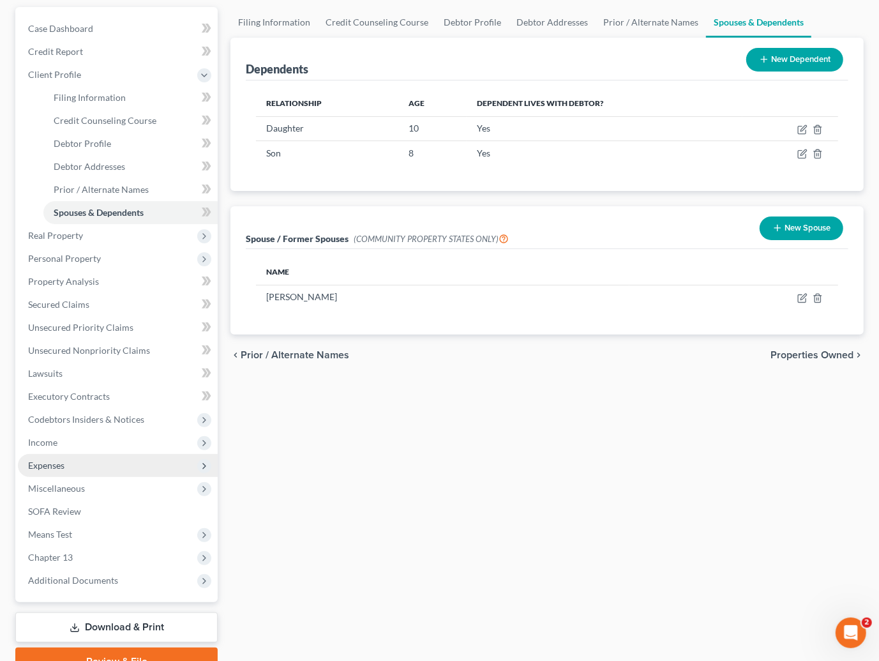
click at [57, 462] on span "Expenses" at bounding box center [46, 465] width 36 height 11
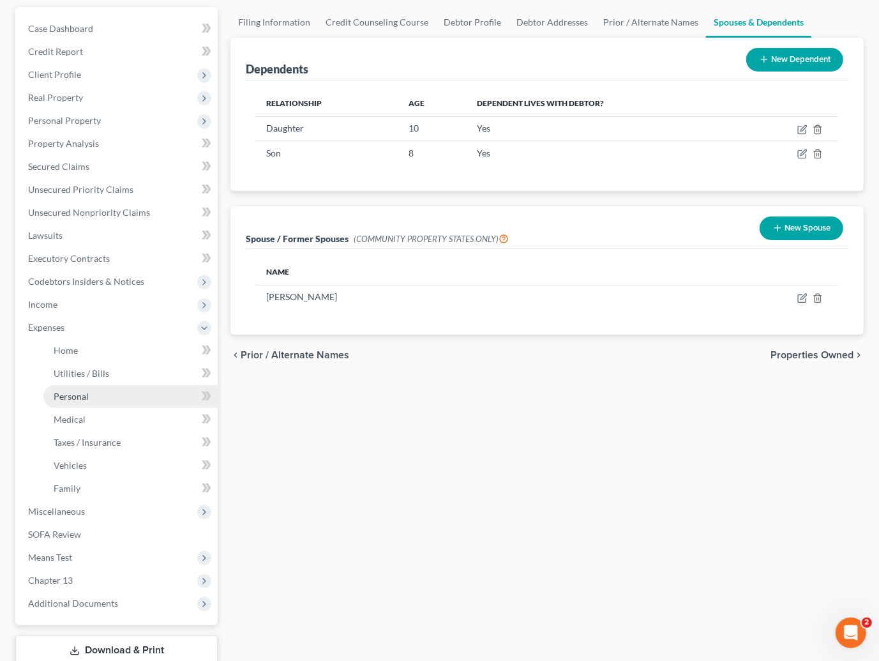
click at [82, 402] on link "Personal" at bounding box center [130, 396] width 174 height 23
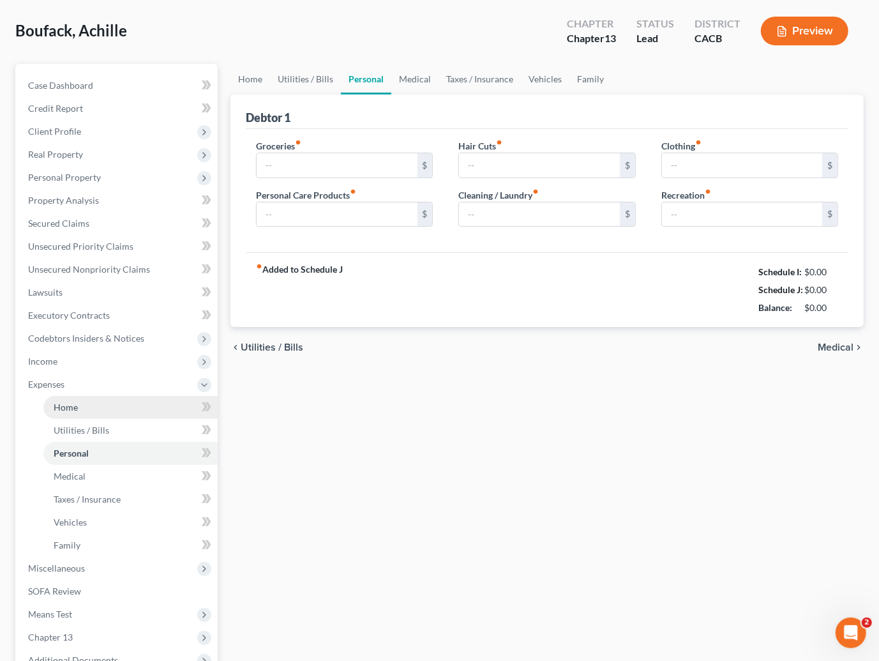
type input "800.00"
type input "80.00"
type input "100.00"
type input "0.00"
type input "150.00"
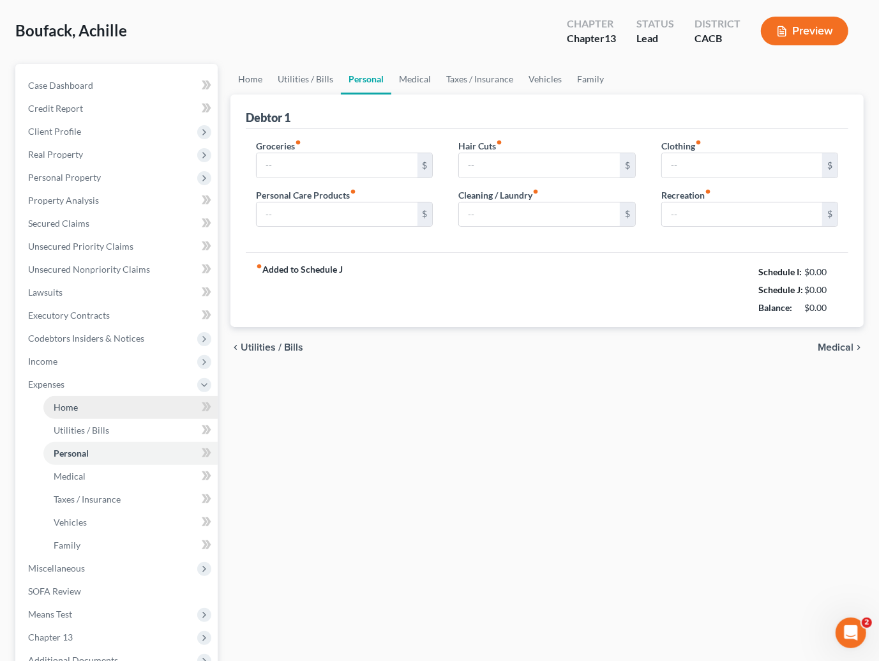
type input "200.00"
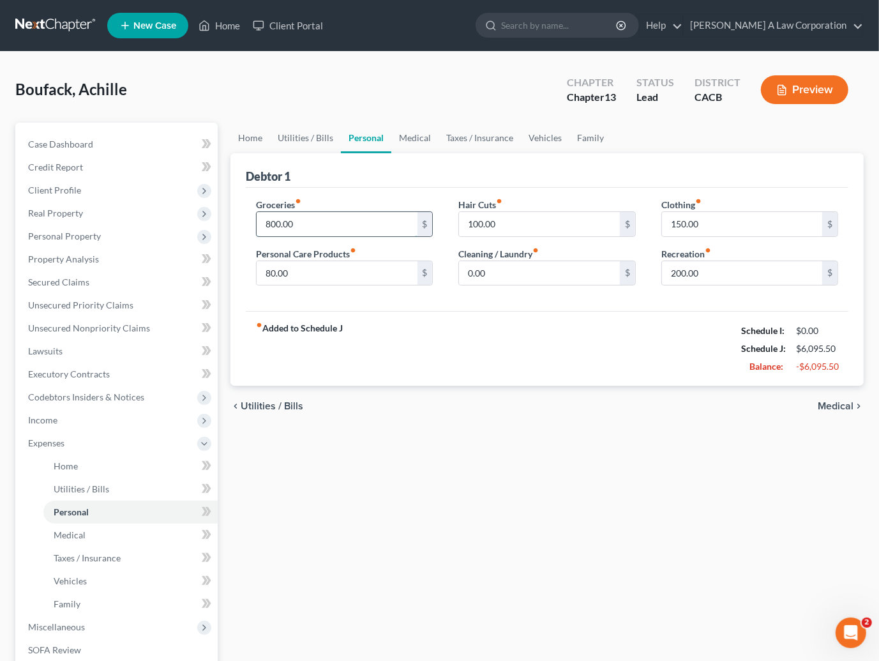
click at [305, 221] on input "800.00" at bounding box center [337, 224] width 160 height 24
click at [324, 317] on div "fiber_manual_record Added to Schedule J Schedule I: $8,981.12 Schedule J: $8,40…" at bounding box center [547, 348] width 603 height 75
drag, startPoint x: 507, startPoint y: 361, endPoint x: 516, endPoint y: 355, distance: 11.0
click at [508, 361] on div "fiber_manual_record Added to Schedule J Schedule I: $8,981.12 Schedule J: $8,40…" at bounding box center [547, 348] width 603 height 75
click at [752, 224] on input "150.00" at bounding box center [742, 224] width 160 height 24
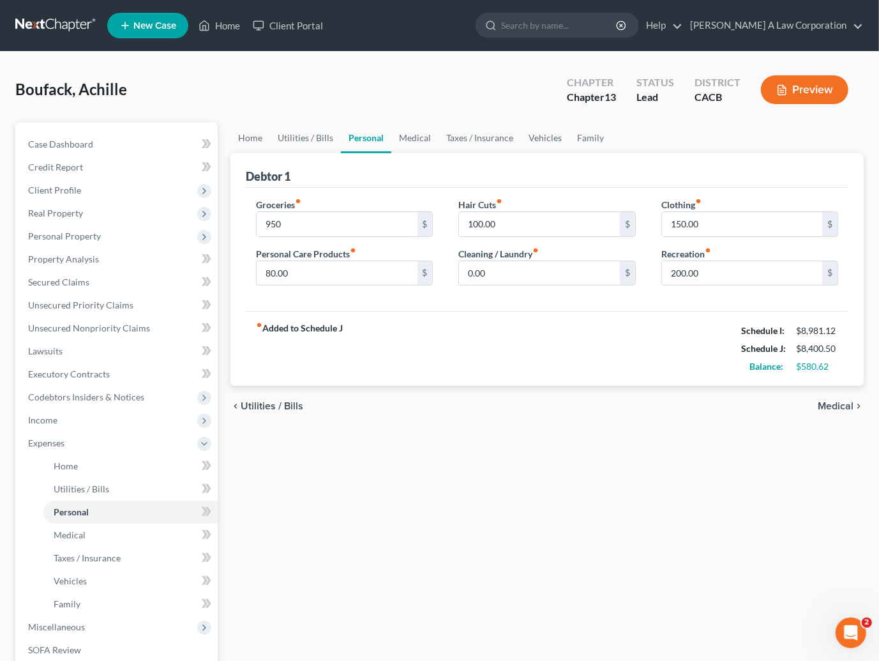
click at [621, 178] on div "Debtor 1" at bounding box center [547, 170] width 603 height 34
click at [664, 370] on div "fiber_manual_record Added to Schedule J Schedule I: $8,981.12 Schedule J: $8,40…" at bounding box center [547, 348] width 603 height 75
click at [285, 223] on input "950" at bounding box center [337, 224] width 160 height 24
click at [335, 195] on div "Groceries fiber_manual_record 950 $ Personal Care Products fiber_manual_record …" at bounding box center [547, 250] width 603 height 124
click at [293, 224] on input "950" at bounding box center [337, 224] width 160 height 24
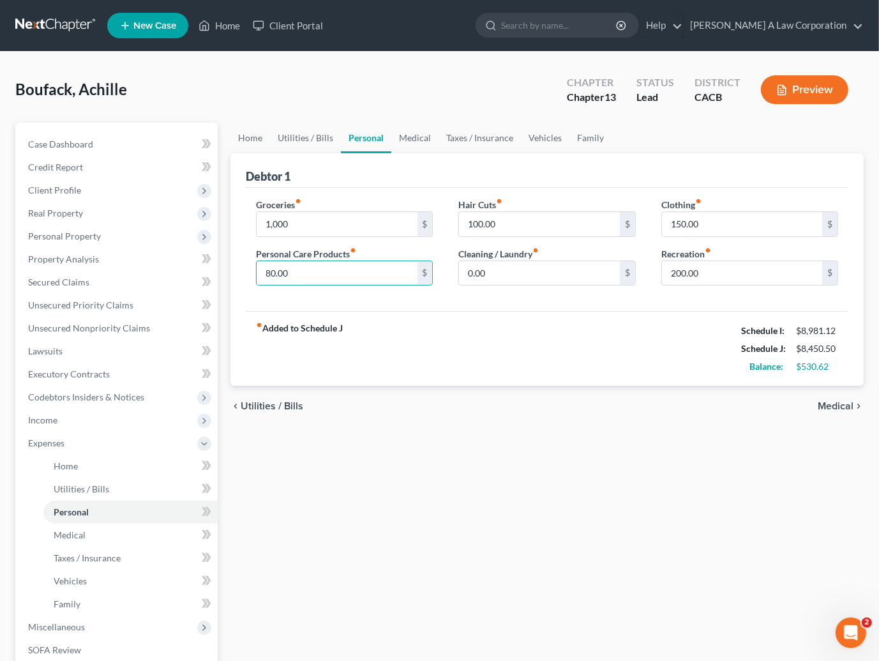
click at [400, 377] on div "fiber_manual_record Added to Schedule J Schedule I: $8,981.12 Schedule J: $8,45…" at bounding box center [547, 348] width 603 height 75
click at [522, 389] on div "chevron_left Utilities / Bills Medical chevron_right" at bounding box center [546, 406] width 633 height 41
click at [578, 394] on div "chevron_left Utilities / Bills Medical chevron_right" at bounding box center [546, 406] width 633 height 41
drag, startPoint x: 586, startPoint y: 379, endPoint x: 493, endPoint y: 310, distance: 116.3
click at [586, 374] on div "fiber_manual_record Added to Schedule J Schedule I: $8,981.12 Schedule J: $8,45…" at bounding box center [547, 348] width 603 height 75
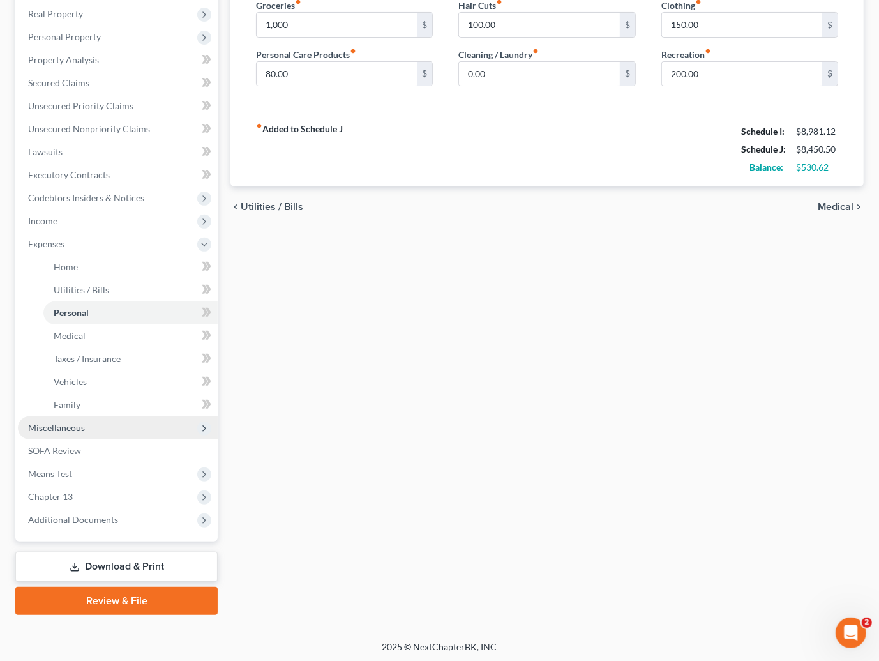
scroll to position [200, 0]
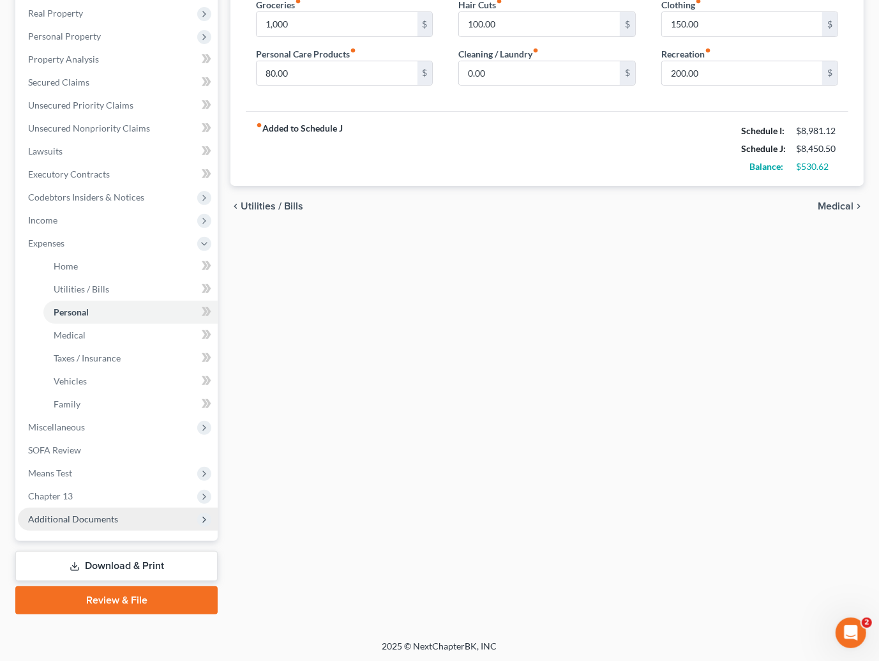
click at [70, 517] on span "Additional Documents" at bounding box center [73, 518] width 90 height 11
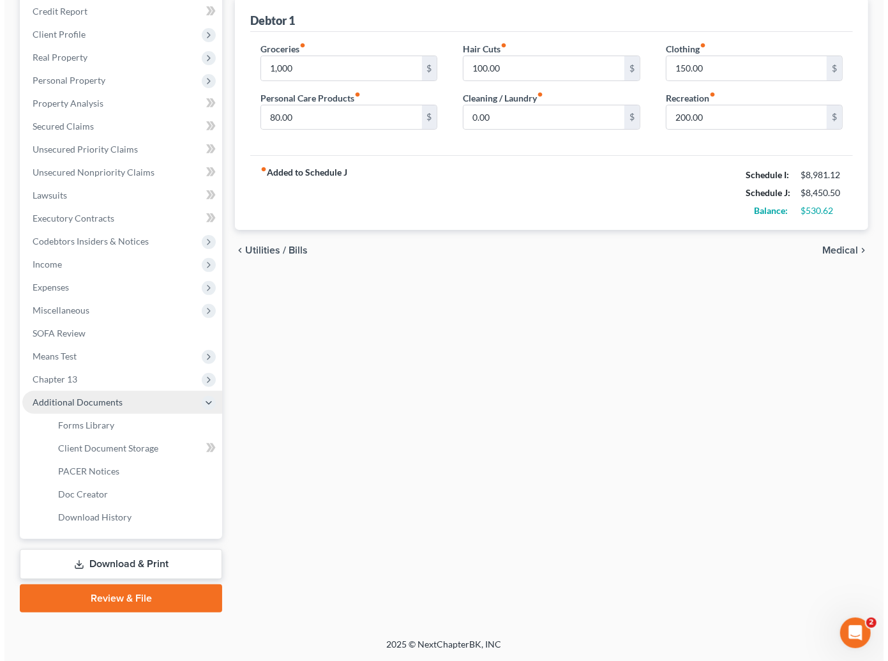
scroll to position [153, 0]
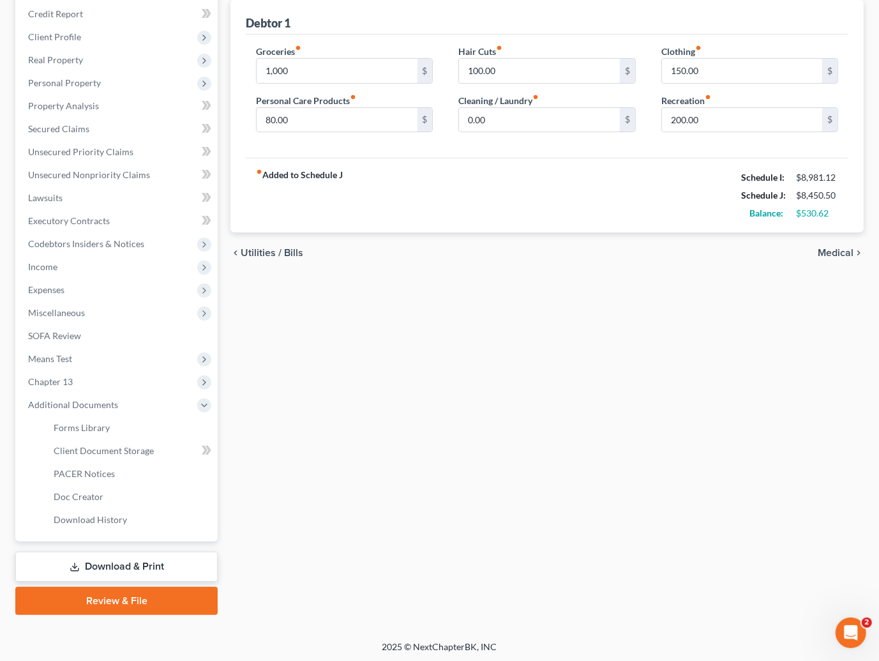
click at [114, 558] on link "Download & Print" at bounding box center [116, 567] width 202 height 30
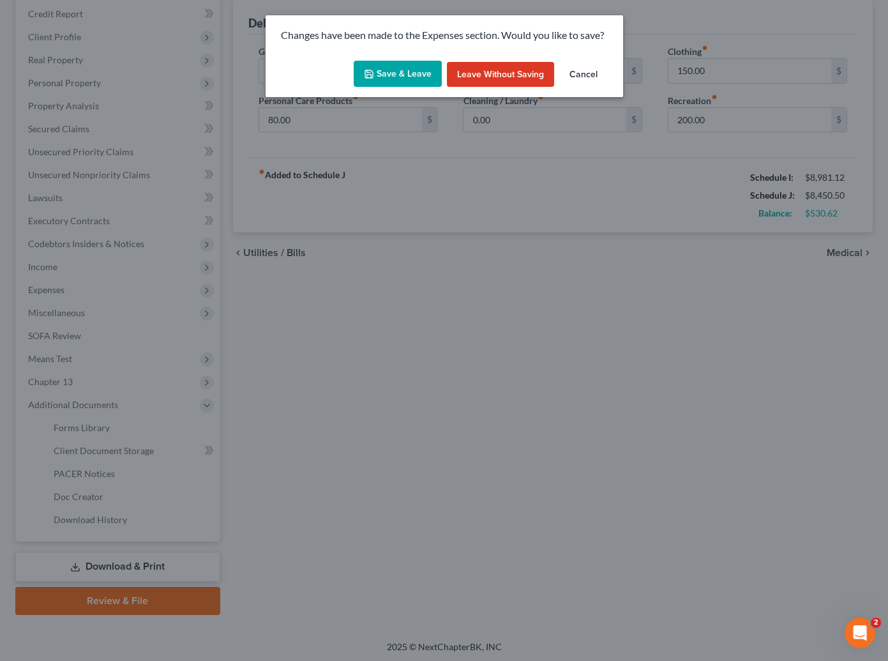
click at [402, 70] on button "Save & Leave" at bounding box center [398, 74] width 88 height 27
type input "1,000.00"
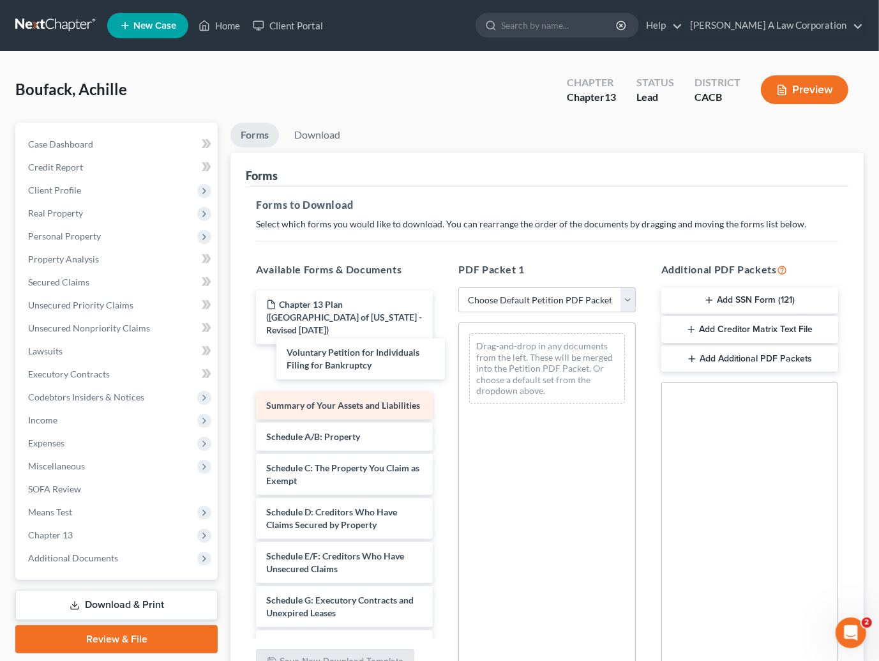
drag, startPoint x: 306, startPoint y: 351, endPoint x: 296, endPoint y: 377, distance: 28.7
click at [322, 356] on div "Voluntary Petition for Individuals Filing for Bankruptcy Chapter 13 Plan ([GEOG…" at bounding box center [344, 662] width 197 height 744
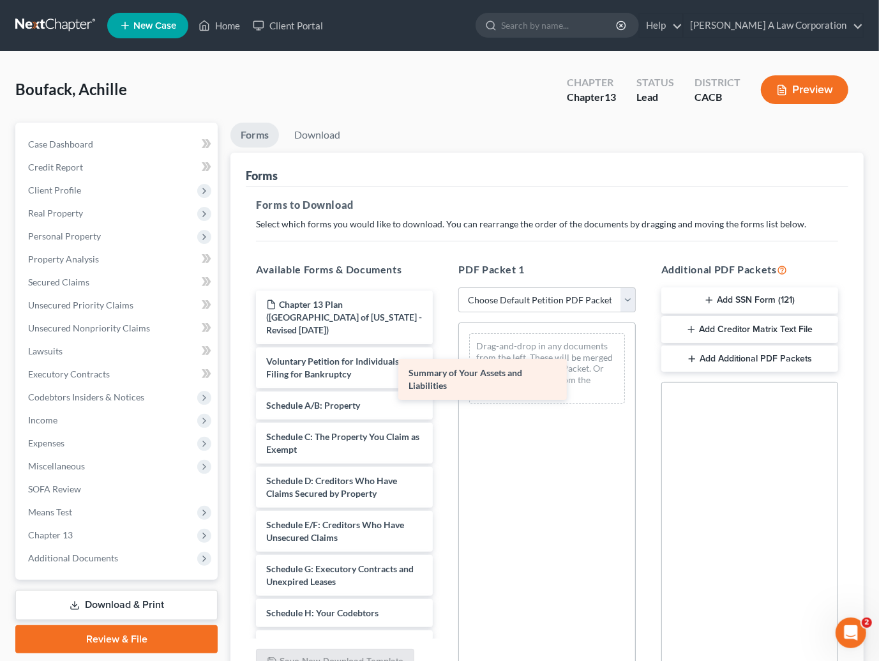
drag, startPoint x: 313, startPoint y: 398, endPoint x: 483, endPoint y: 387, distance: 170.2
click at [443, 370] on div "Summary of Your Assets and Liabilities Chapter 13 Plan ([GEOGRAPHIC_DATA] of [U…" at bounding box center [344, 646] width 197 height 713
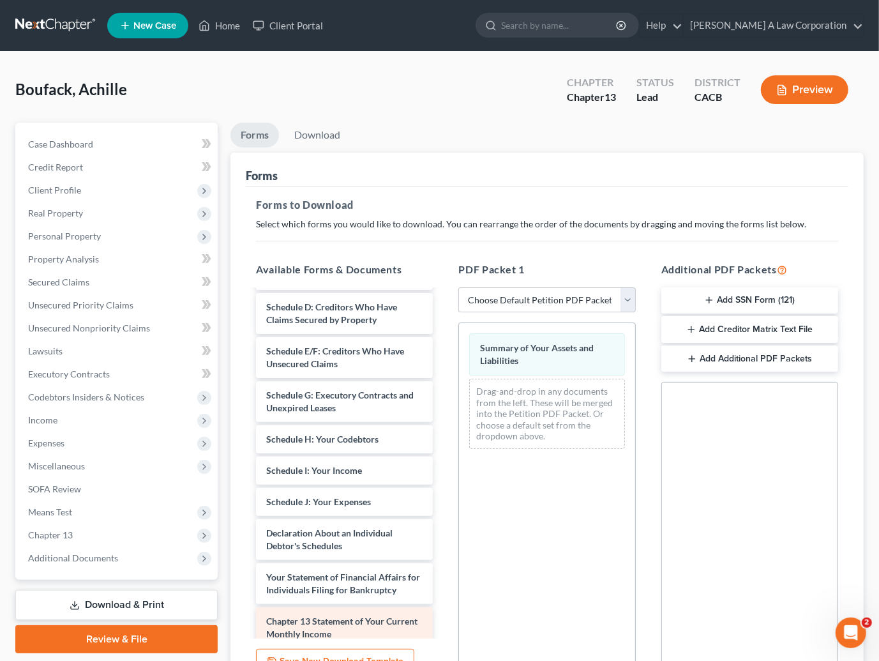
scroll to position [232, 0]
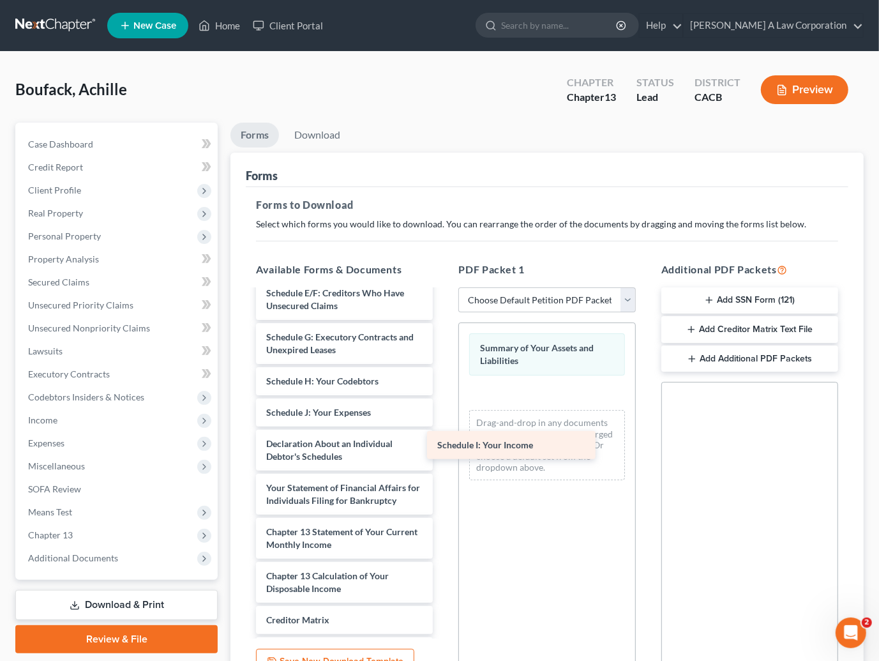
drag, startPoint x: 319, startPoint y: 400, endPoint x: 498, endPoint y: 442, distance: 184.1
click at [443, 445] on div "Schedule I: Your Income Chapter 13 Plan ([GEOGRAPHIC_DATA] of [US_STATE] - Revi…" at bounding box center [344, 400] width 197 height 682
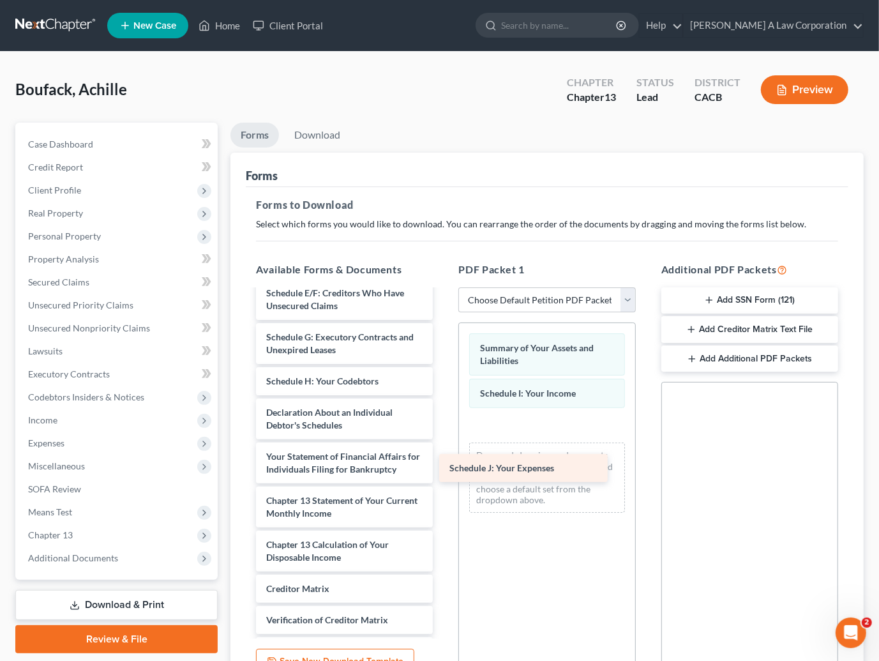
drag, startPoint x: 380, startPoint y: 422, endPoint x: 512, endPoint y: 467, distance: 139.7
click at [443, 467] on div "Schedule J: Your Expenses Chapter 13 Plan ([GEOGRAPHIC_DATA] of [US_STATE] - Re…" at bounding box center [344, 384] width 197 height 651
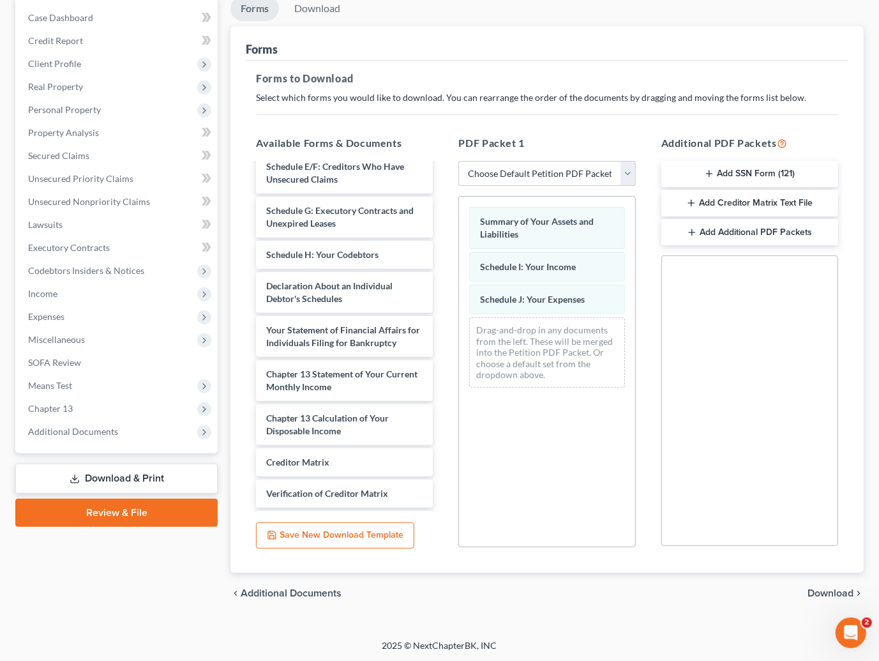
click at [827, 589] on span "Download" at bounding box center [831, 593] width 46 height 10
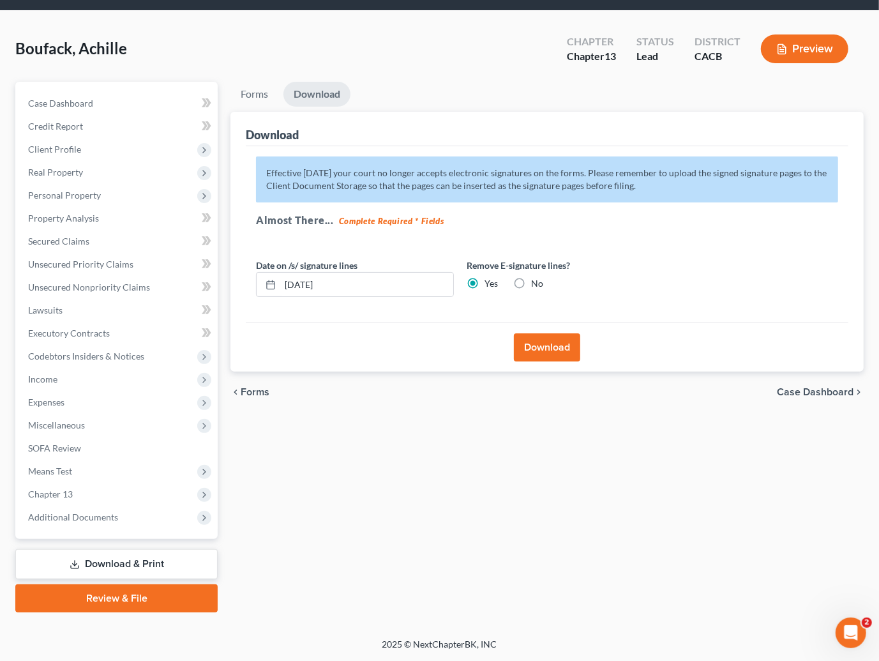
scroll to position [38, 0]
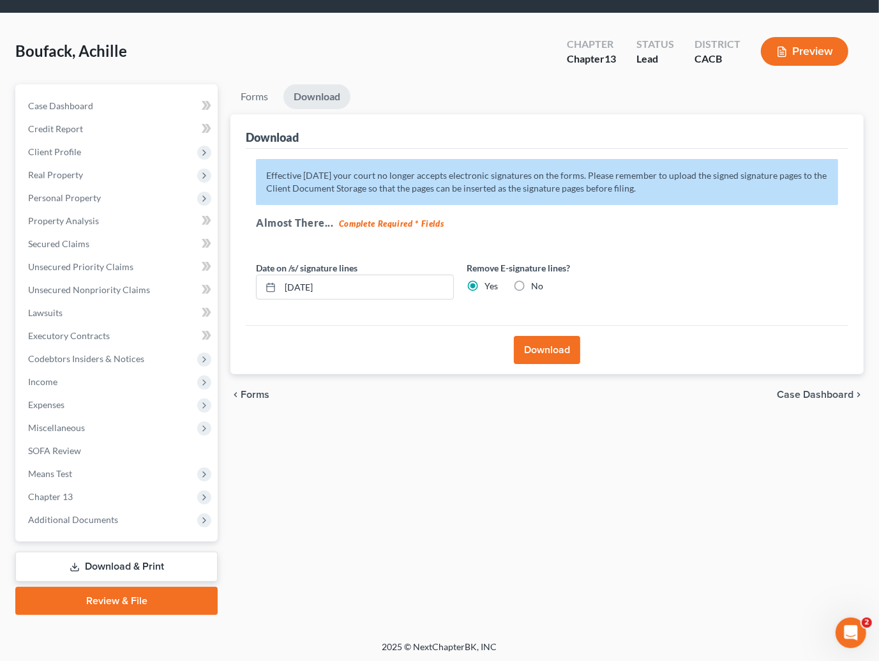
click at [542, 346] on button "Download" at bounding box center [547, 350] width 66 height 28
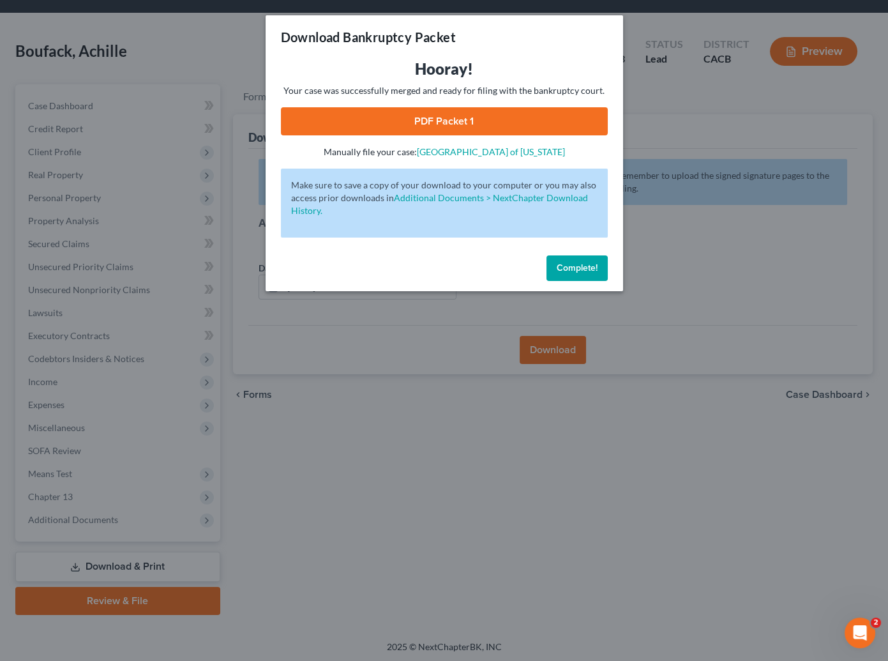
click at [511, 123] on link "PDF Packet 1" at bounding box center [444, 121] width 327 height 28
click at [586, 264] on span "Complete!" at bounding box center [577, 267] width 41 height 11
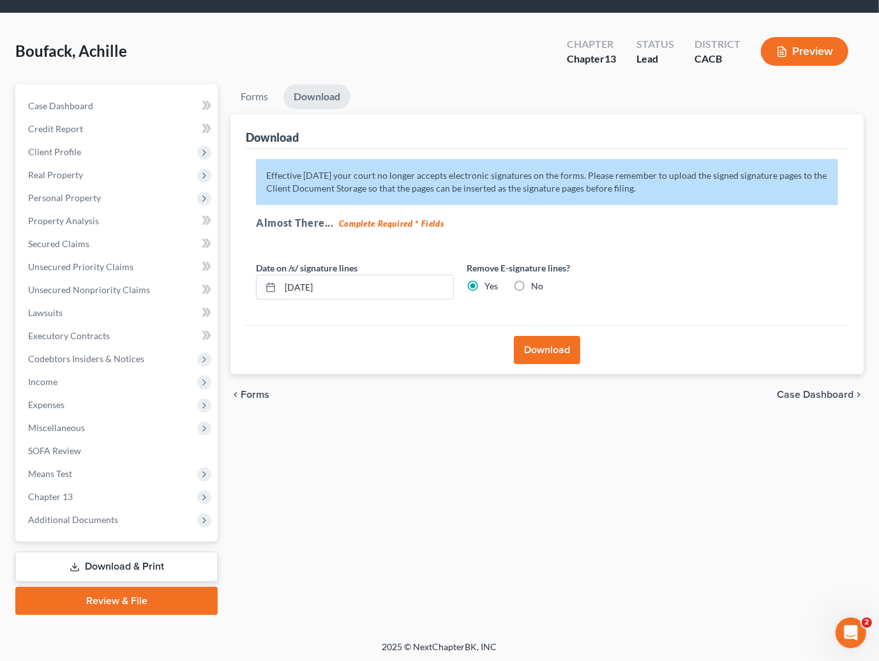
click at [100, 568] on link "Download & Print" at bounding box center [116, 567] width 202 height 30
click at [119, 560] on link "Download & Print" at bounding box center [116, 567] width 202 height 30
click at [250, 96] on link "Forms" at bounding box center [254, 96] width 48 height 25
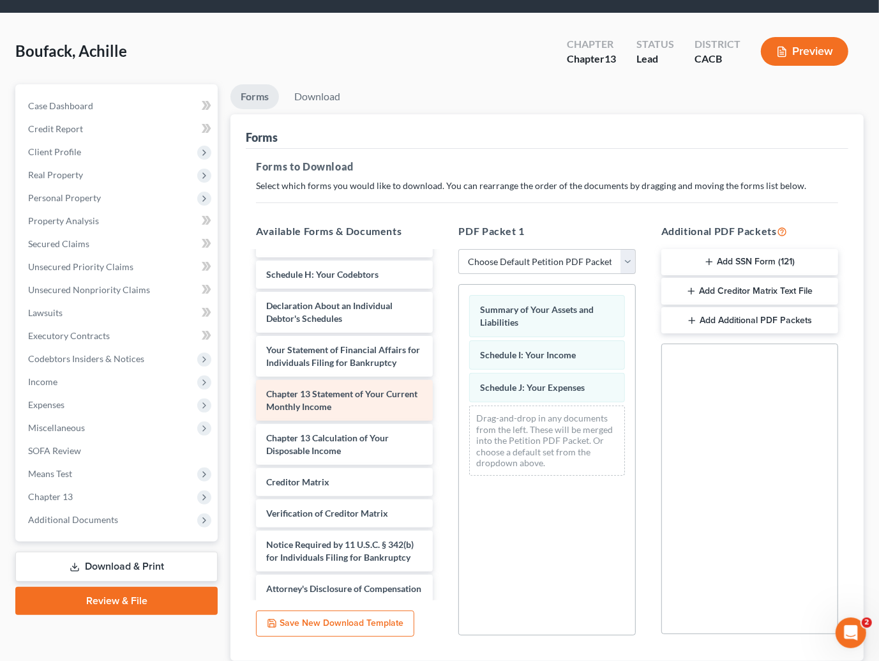
scroll to position [305, 0]
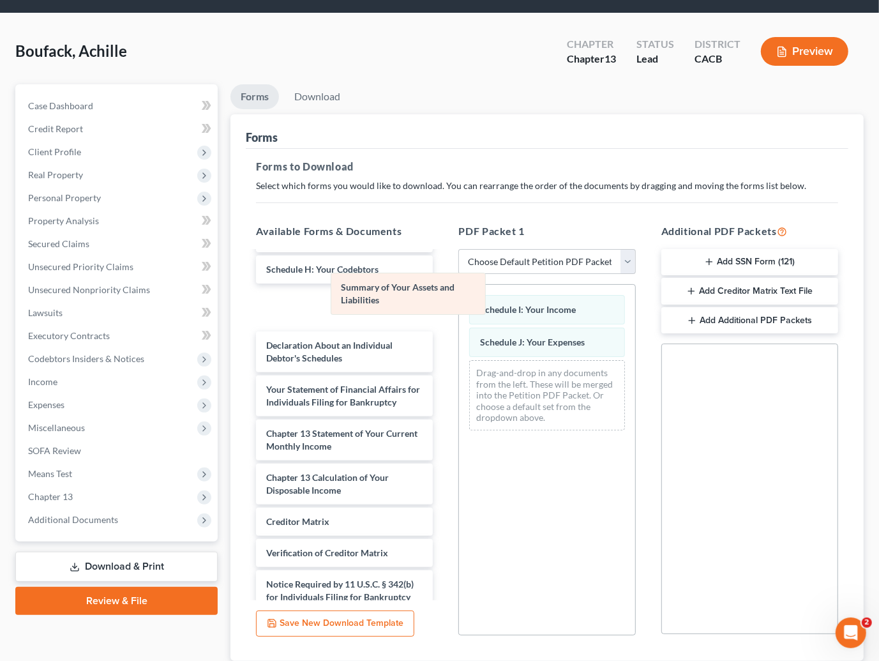
drag, startPoint x: 524, startPoint y: 306, endPoint x: 377, endPoint y: 299, distance: 147.6
click at [459, 285] on div "Summary of Your Assets and Liabilities Summary of Your Assets and Liabilities S…" at bounding box center [547, 363] width 176 height 156
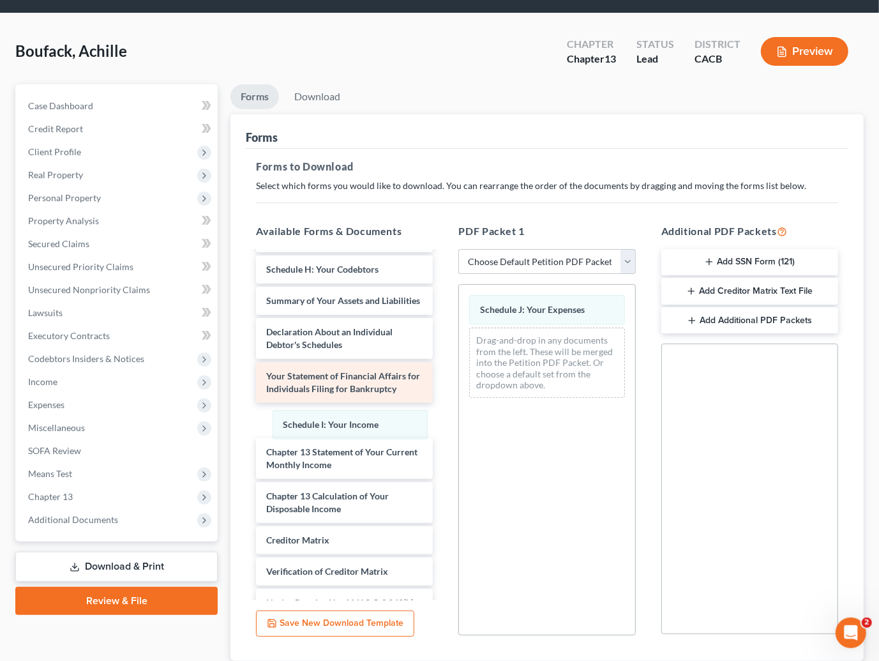
drag, startPoint x: 541, startPoint y: 308, endPoint x: 400, endPoint y: 381, distance: 158.5
click at [459, 408] on div "Schedule I: Your Income Schedule I: Your Income Schedule J: Your Expenses Drag-…" at bounding box center [547, 346] width 176 height 123
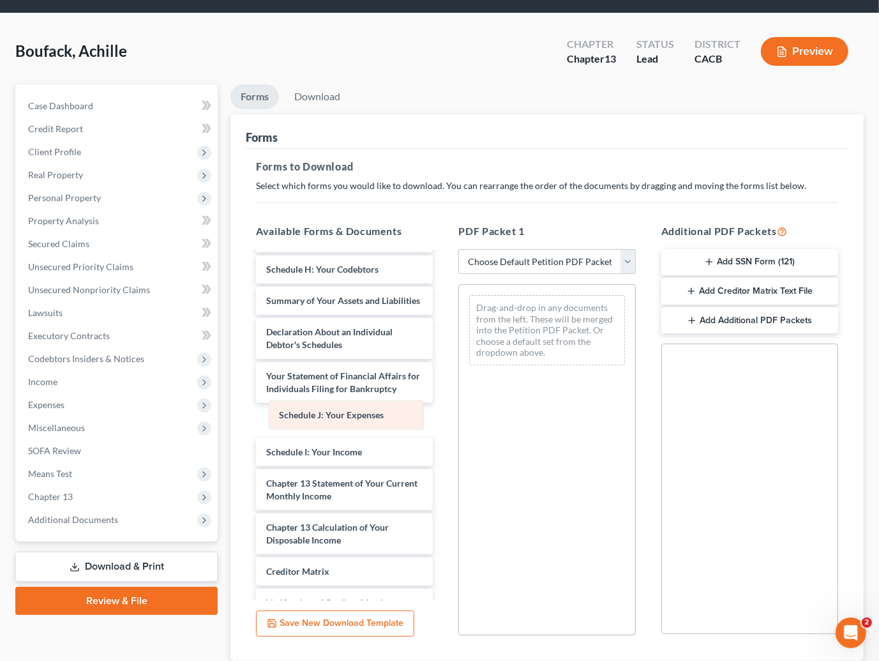
drag, startPoint x: 592, startPoint y: 307, endPoint x: 366, endPoint y: 429, distance: 256.8
click at [459, 375] on div "Schedule J: Your Expenses Schedule J: Your Expenses Drag-and-drop in any docume…" at bounding box center [547, 330] width 176 height 91
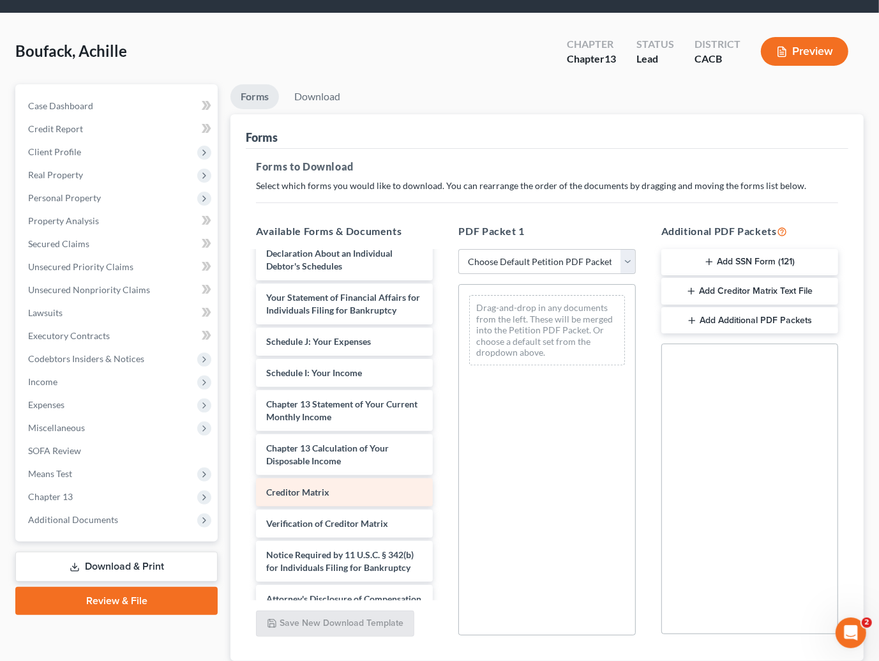
scroll to position [412, 0]
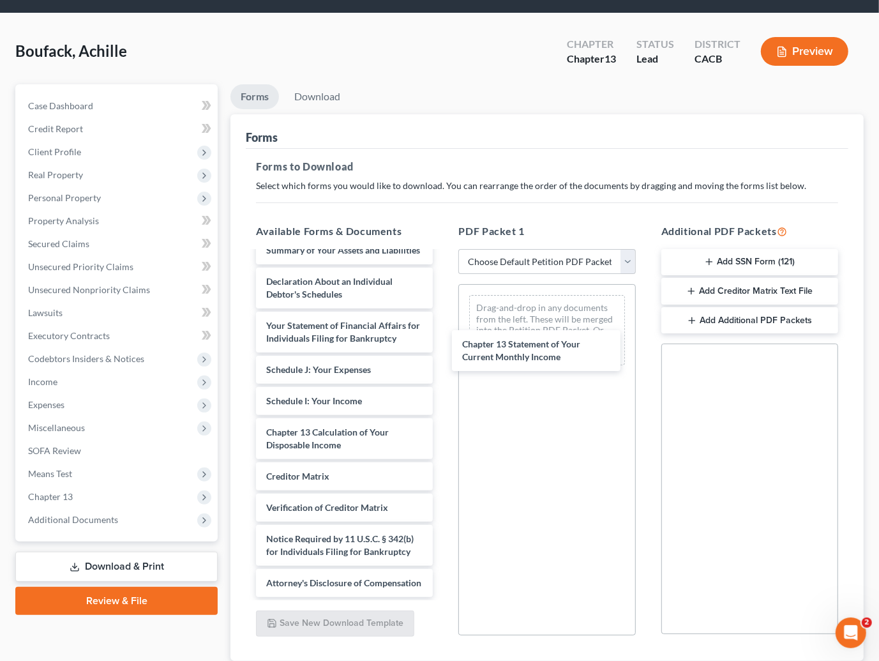
drag, startPoint x: 328, startPoint y: 382, endPoint x: 478, endPoint y: 377, distance: 150.7
click at [443, 345] on div "Chapter 13 Statement of Your Current Monthly Income Chapter 13 Plan ([GEOGRAPHI…" at bounding box center [344, 247] width 197 height 700
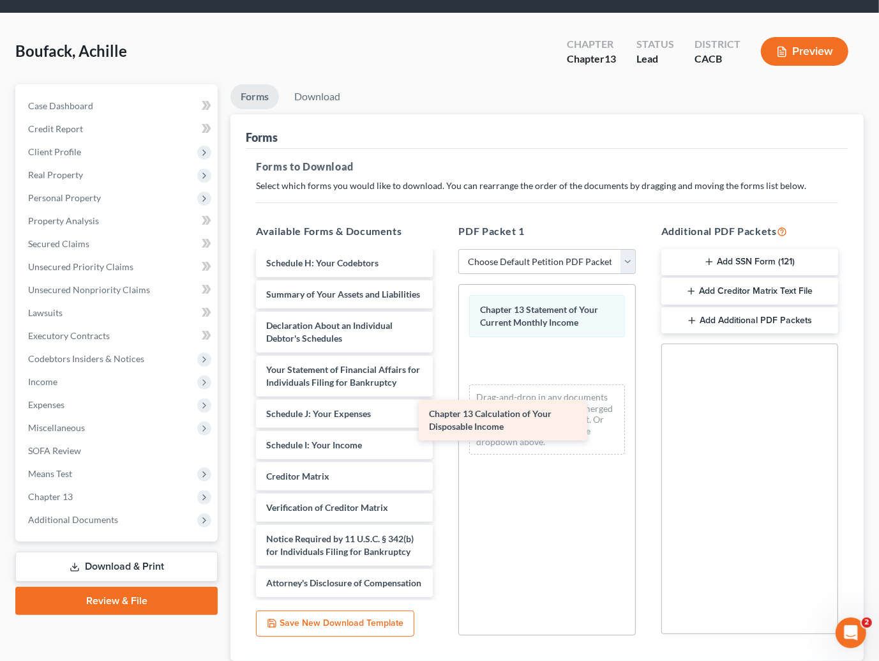
scroll to position [324, 0]
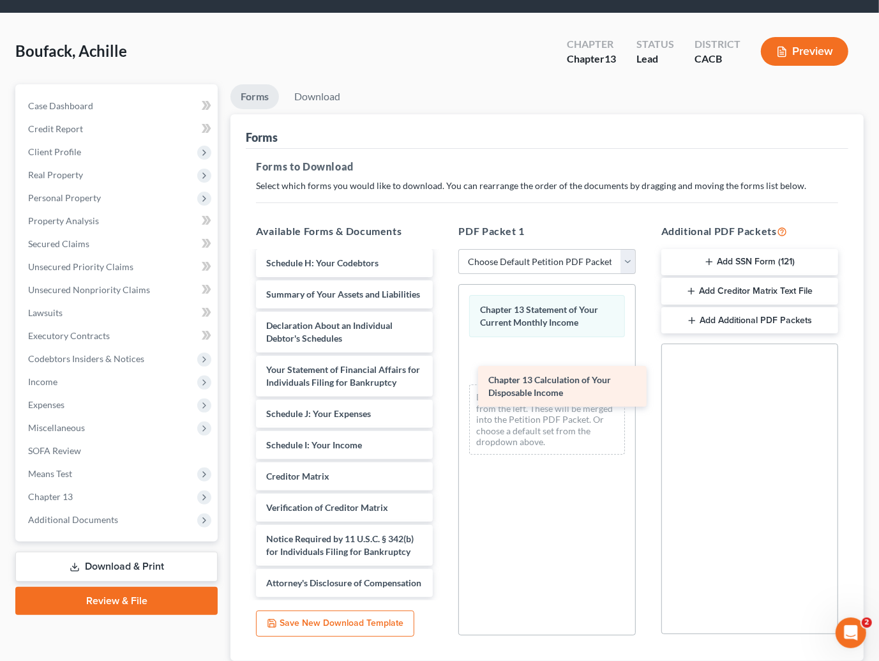
drag, startPoint x: 345, startPoint y: 430, endPoint x: 573, endPoint y: 388, distance: 231.3
click at [443, 389] on div "Chapter 13 Calculation of Your Disposable Income Chapter 13 Plan ([GEOGRAPHIC_D…" at bounding box center [344, 269] width 197 height 656
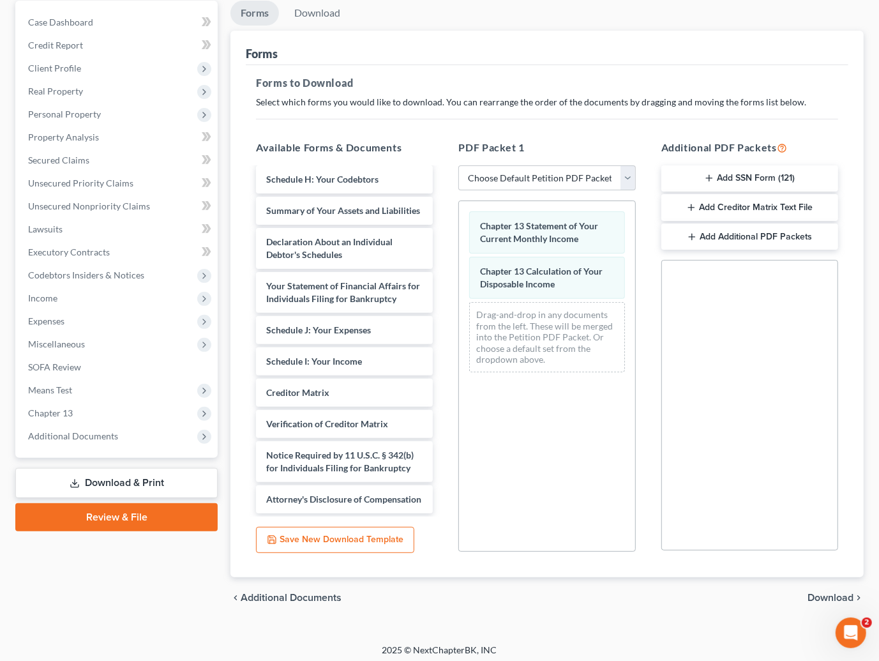
scroll to position [126, 0]
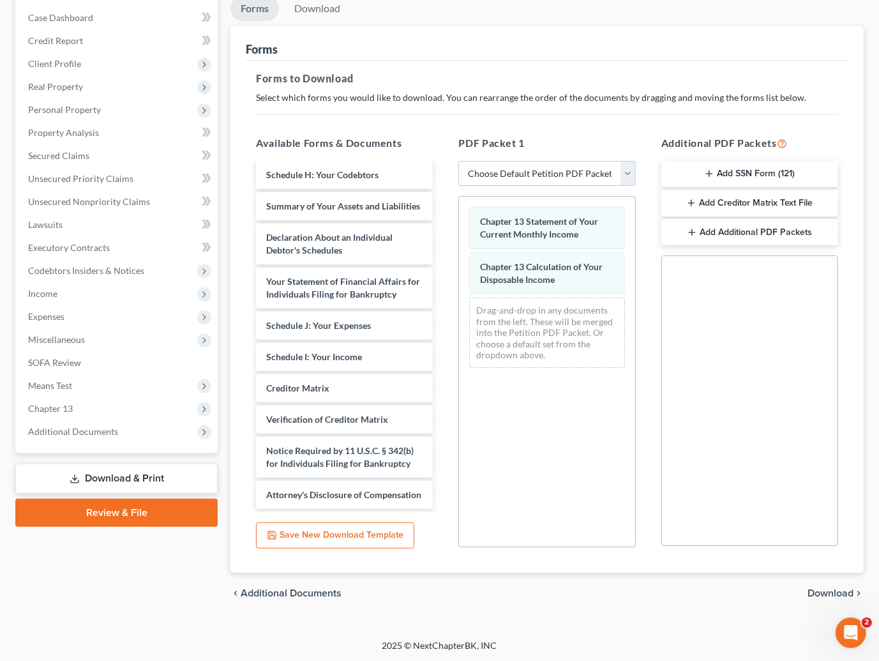
click at [822, 585] on div "chevron_left Additional Documents Download chevron_right" at bounding box center [546, 593] width 633 height 41
click at [826, 593] on span "Download" at bounding box center [831, 593] width 46 height 10
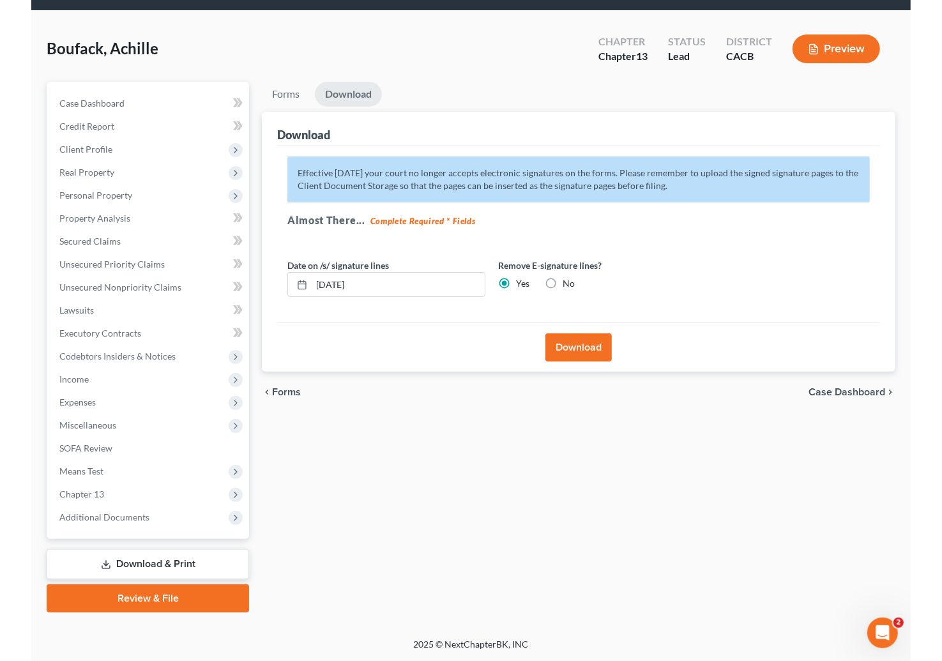
scroll to position [38, 0]
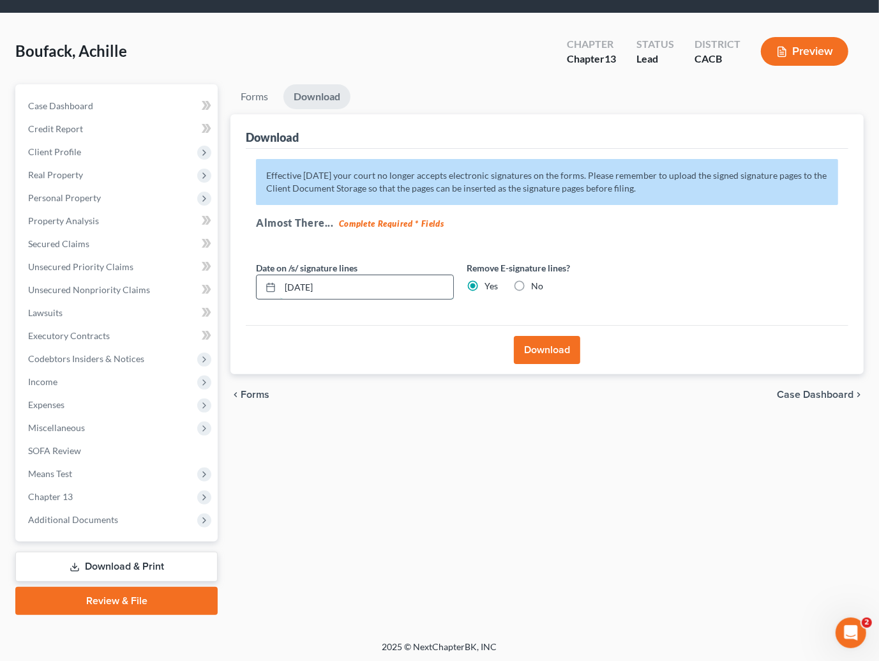
click at [308, 286] on input "[DATE]" at bounding box center [366, 287] width 173 height 24
click at [299, 287] on input "[DATE]" at bounding box center [366, 287] width 173 height 24
drag, startPoint x: 352, startPoint y: 289, endPoint x: 292, endPoint y: 281, distance: 61.2
click at [292, 281] on input "08/01/20253" at bounding box center [366, 287] width 173 height 24
type input "[DATE]"
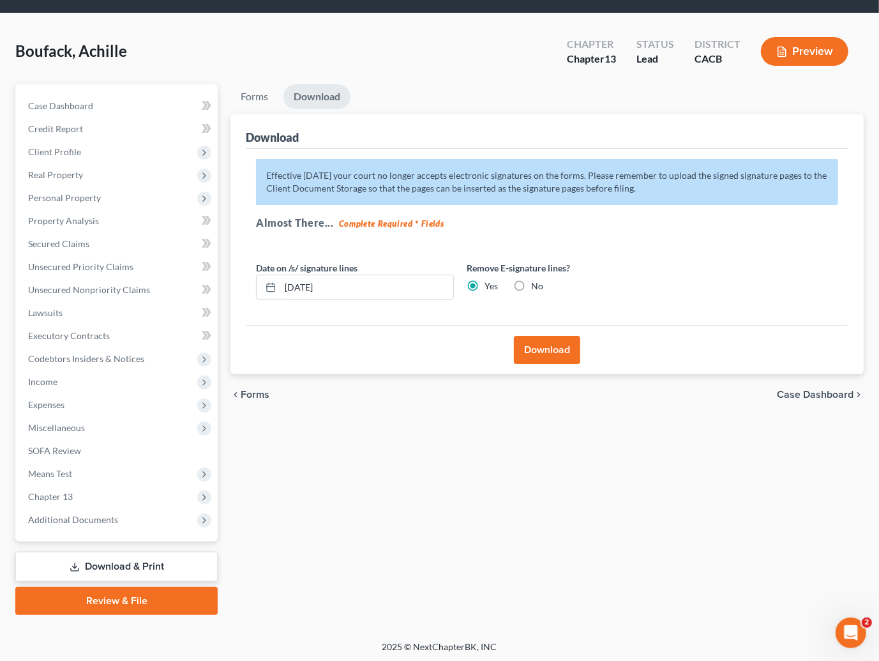
click at [543, 358] on button "Download" at bounding box center [547, 350] width 66 height 28
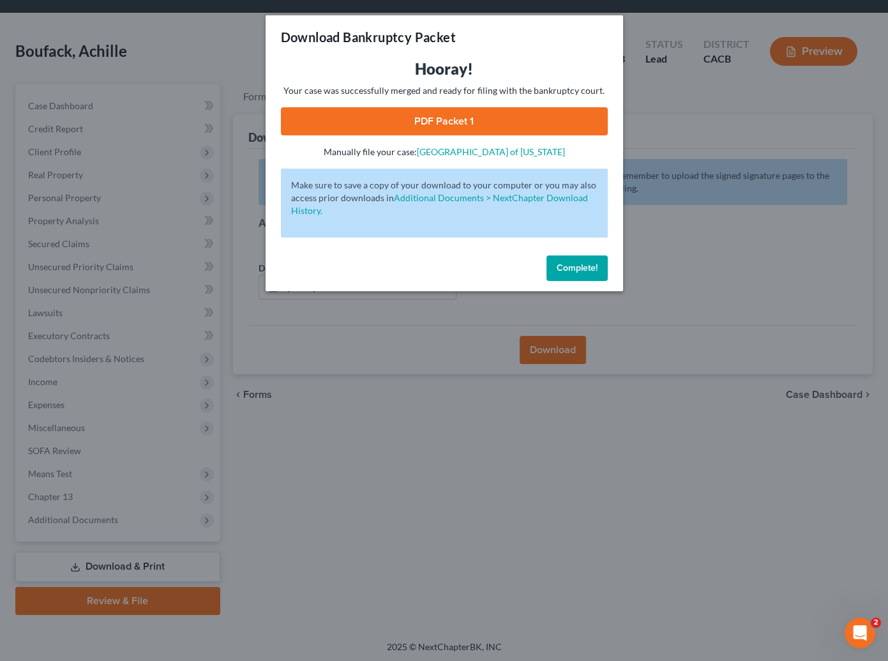
click at [455, 114] on link "PDF Packet 1" at bounding box center [444, 121] width 327 height 28
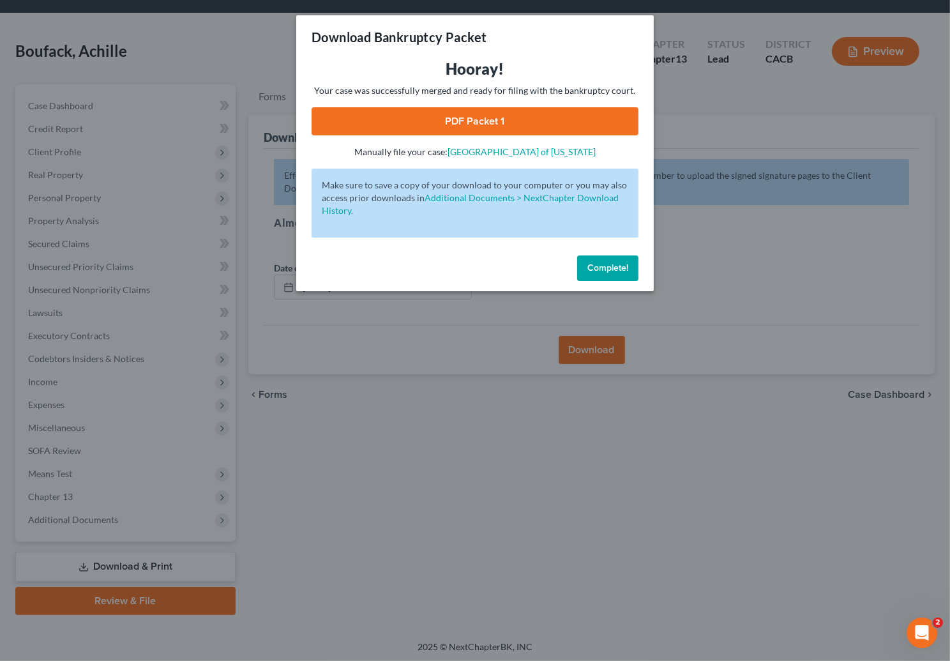
click at [610, 264] on span "Complete!" at bounding box center [607, 267] width 41 height 11
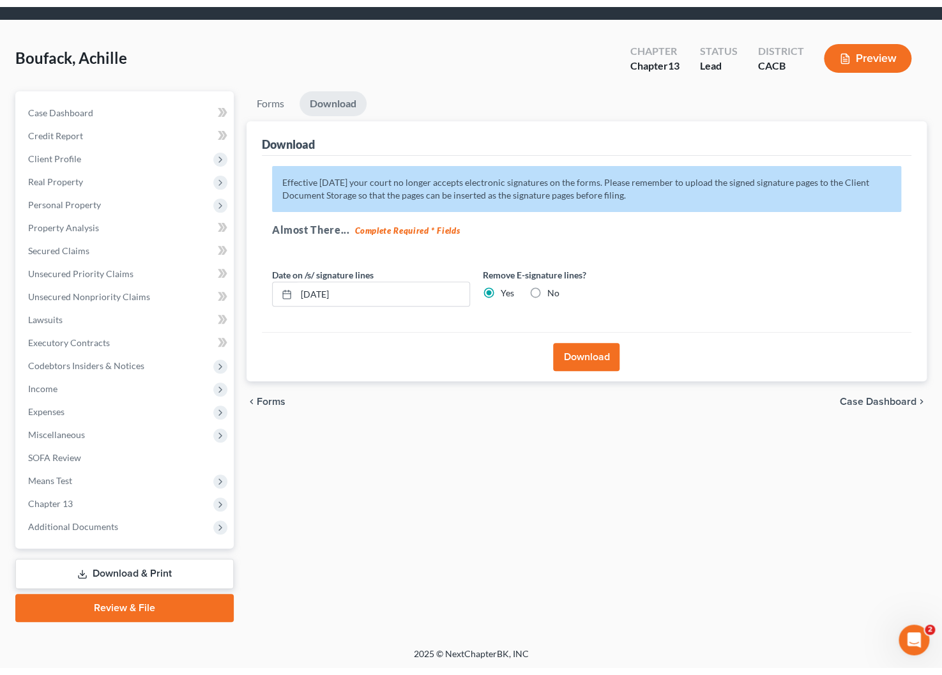
scroll to position [25, 0]
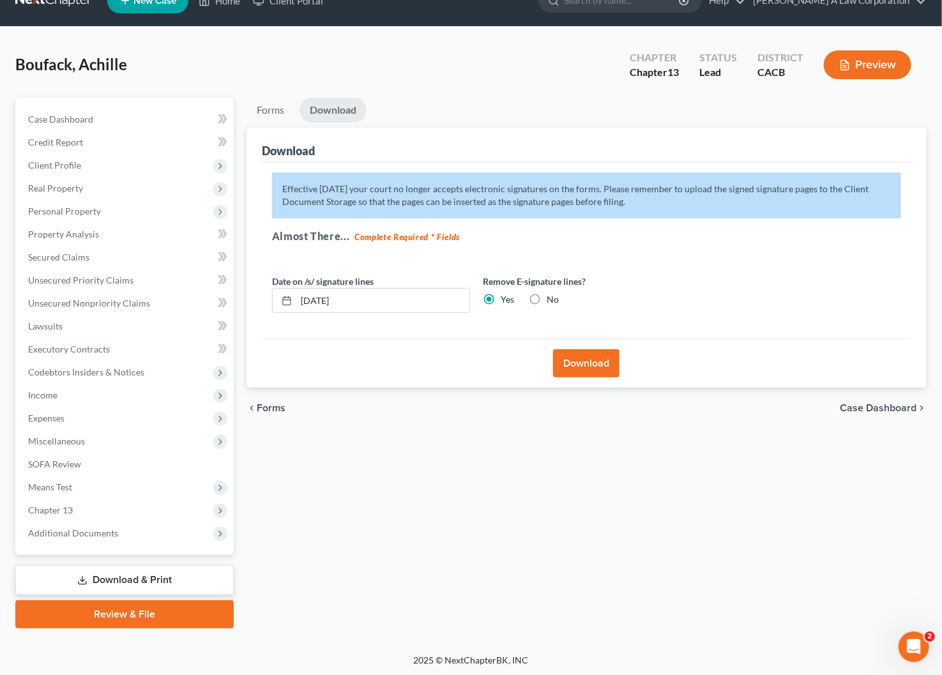
drag, startPoint x: 710, startPoint y: 121, endPoint x: 620, endPoint y: 121, distance: 90.0
click at [710, 121] on ul "Forms Download" at bounding box center [586, 113] width 680 height 30
click at [793, 331] on div "Effective [DATE] your court no longer accepts electronic signatures on the form…" at bounding box center [586, 250] width 649 height 177
